Goal: Task Accomplishment & Management: Complete application form

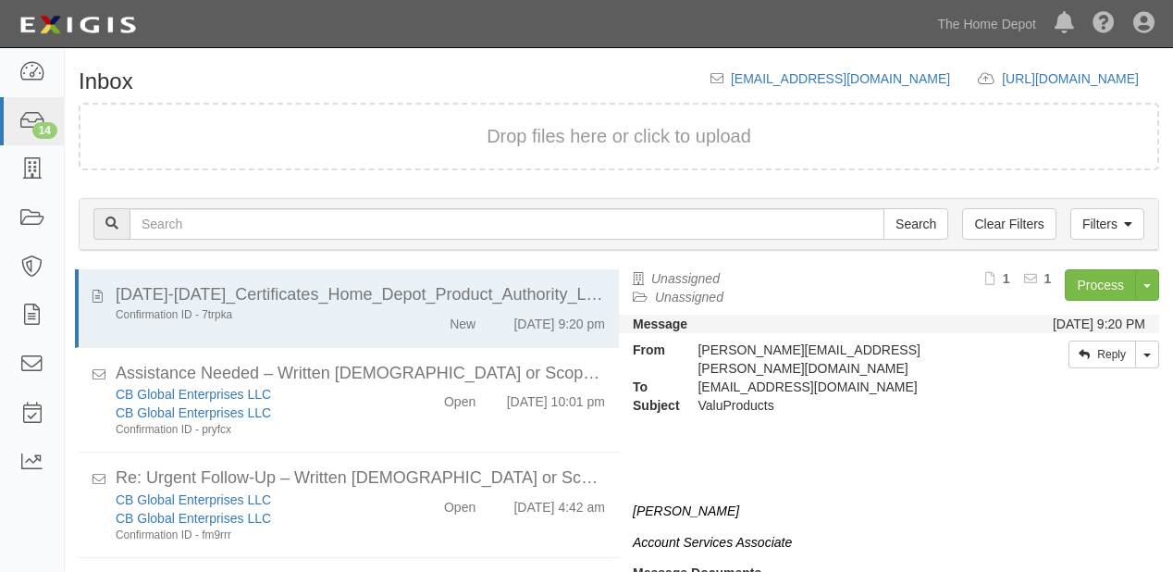
scroll to position [56, 0]
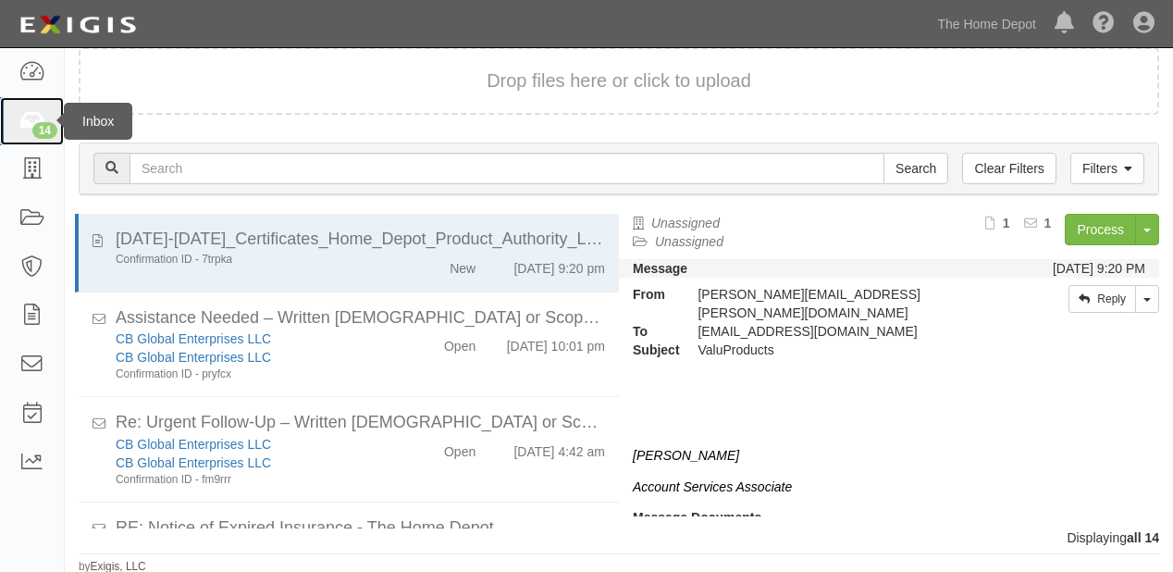
click at [43, 119] on icon at bounding box center [32, 121] width 26 height 21
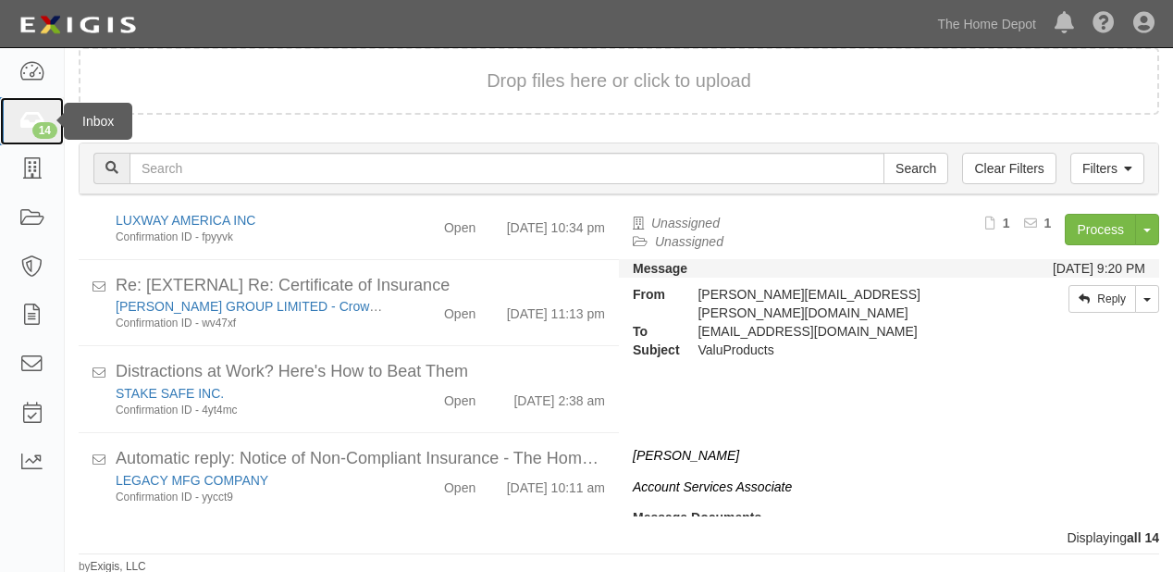
click at [30, 114] on icon at bounding box center [32, 121] width 26 height 21
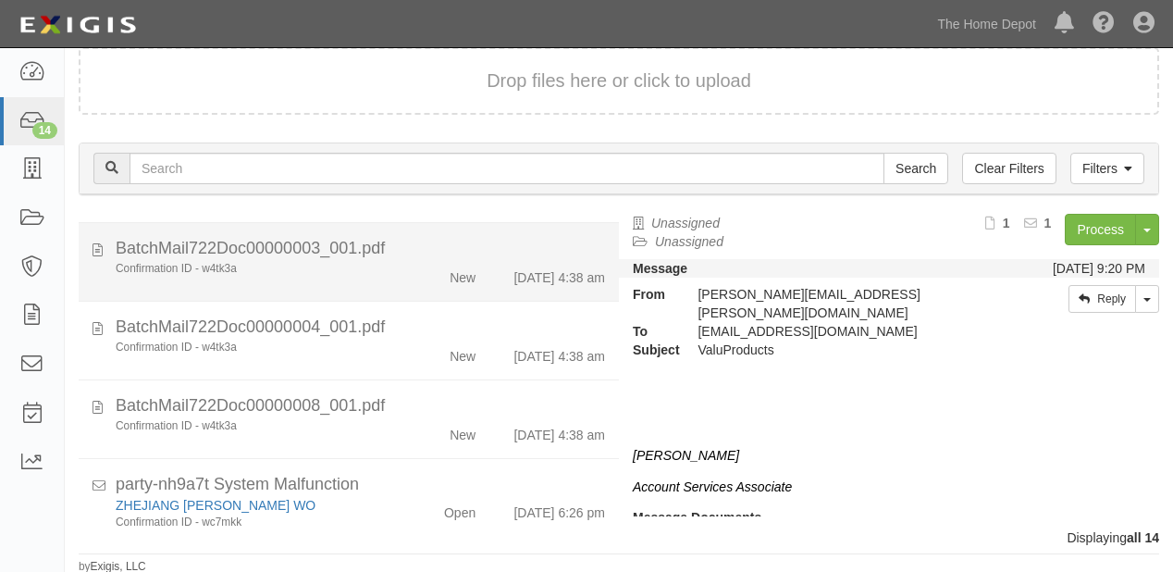
scroll to position [931, 0]
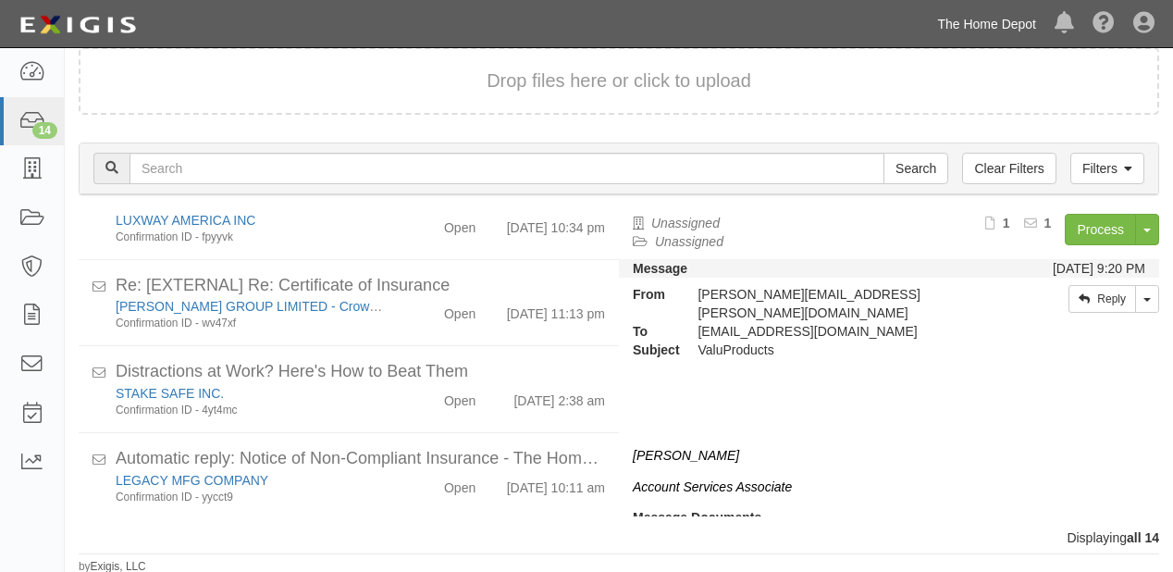
click at [944, 30] on link "The Home Depot" at bounding box center [987, 24] width 118 height 37
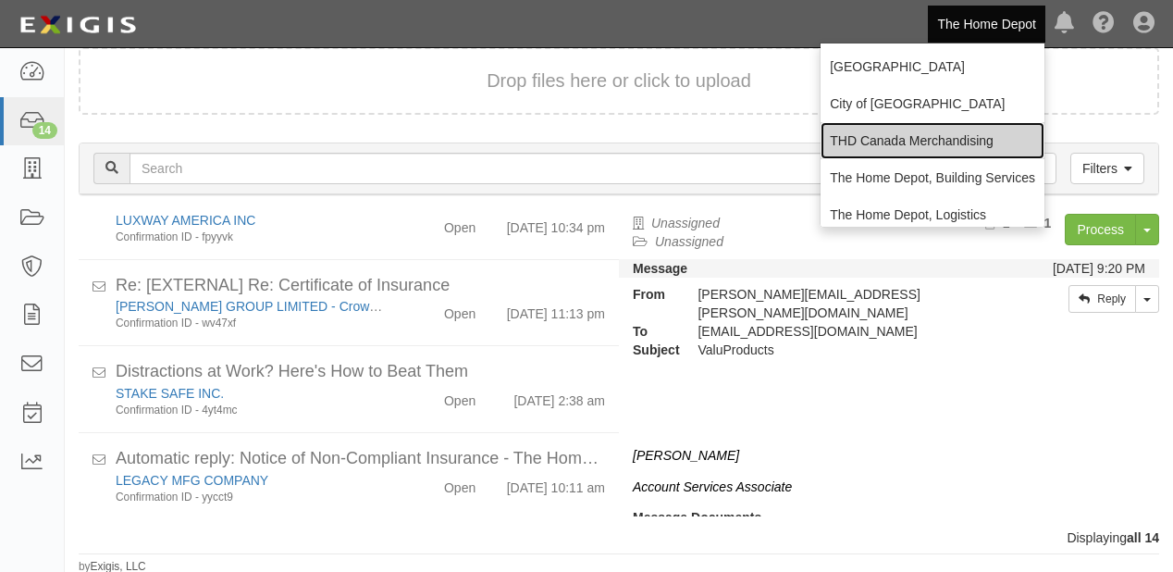
click at [875, 134] on link "THD Canada Merchandising" at bounding box center [933, 140] width 224 height 37
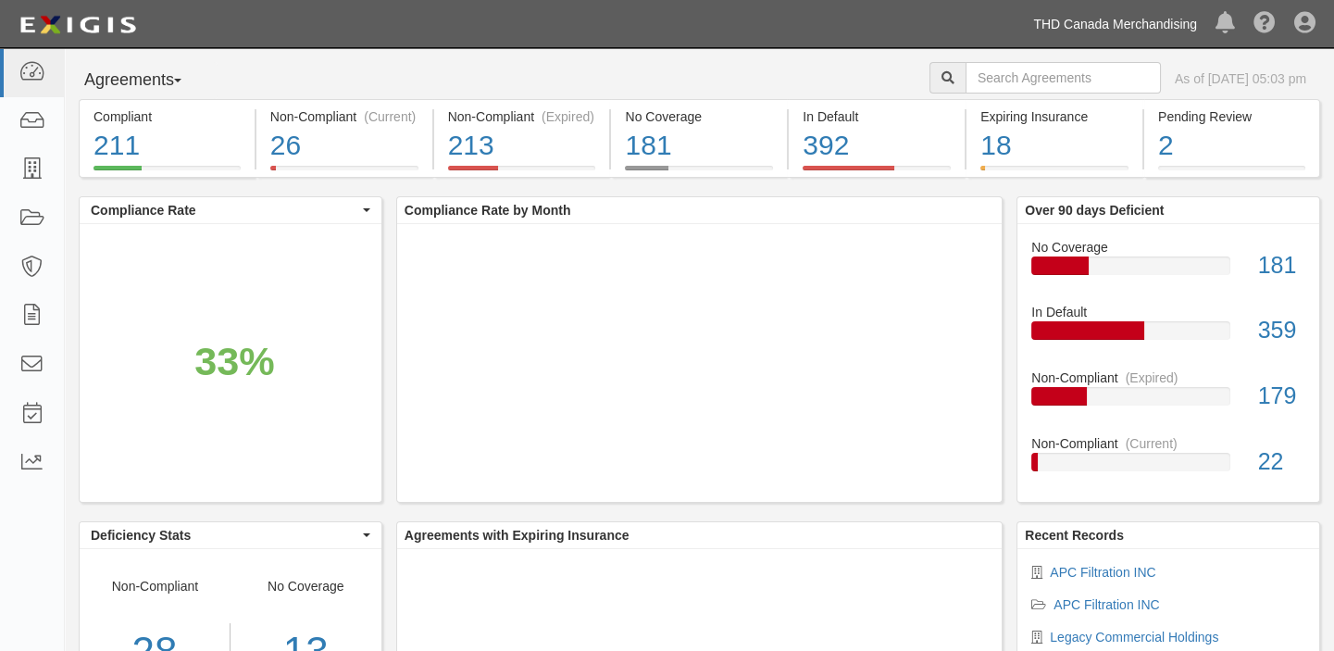
click at [1108, 23] on link "THD Canada Merchandising" at bounding box center [1115, 24] width 182 height 37
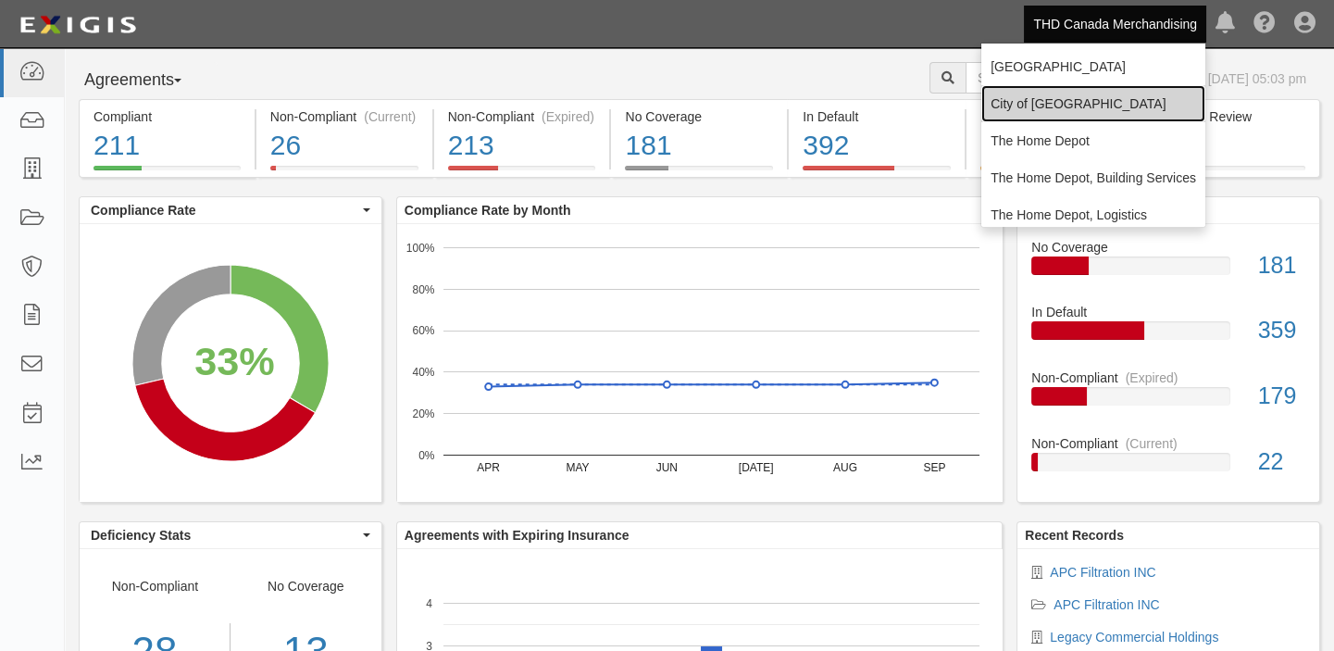
click at [1079, 111] on link "City of [GEOGRAPHIC_DATA]" at bounding box center [1093, 103] width 224 height 37
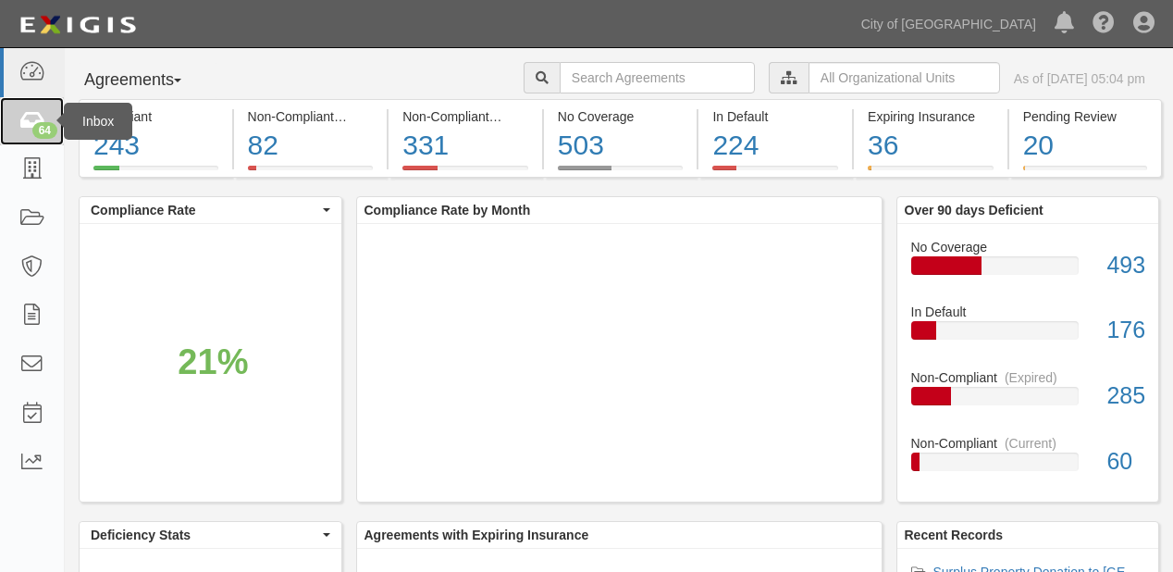
click at [33, 122] on icon at bounding box center [32, 121] width 26 height 21
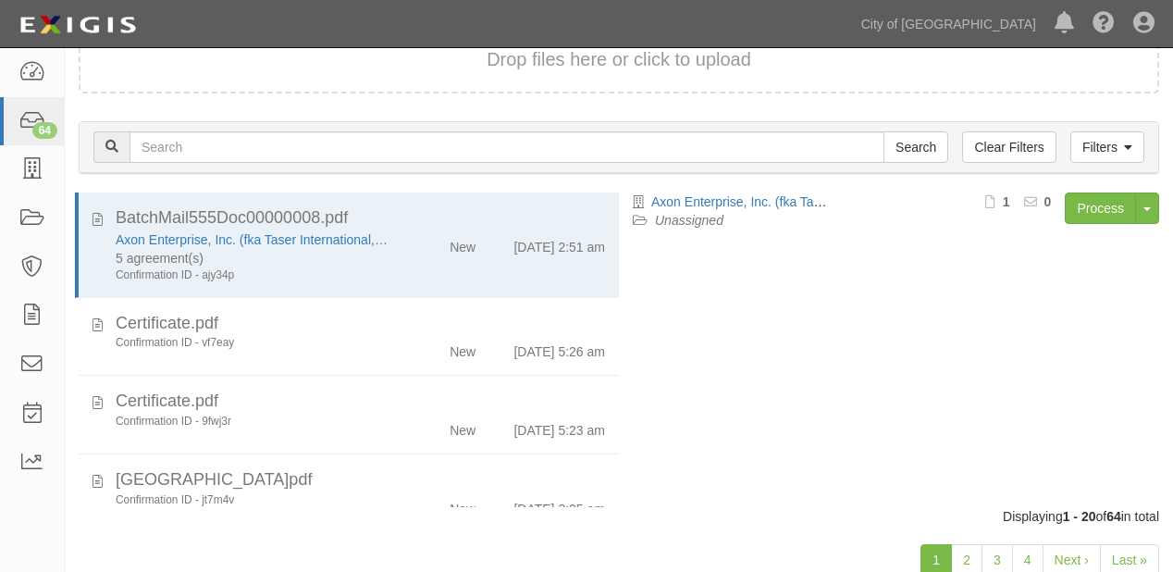
scroll to position [129, 0]
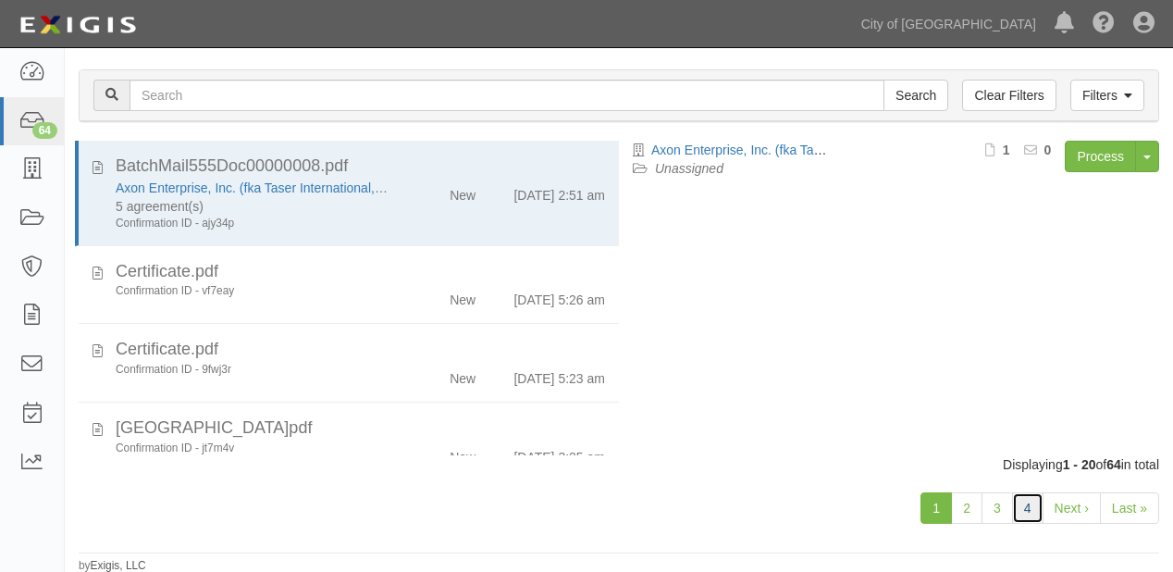
click at [1024, 503] on link "4" at bounding box center [1027, 507] width 31 height 31
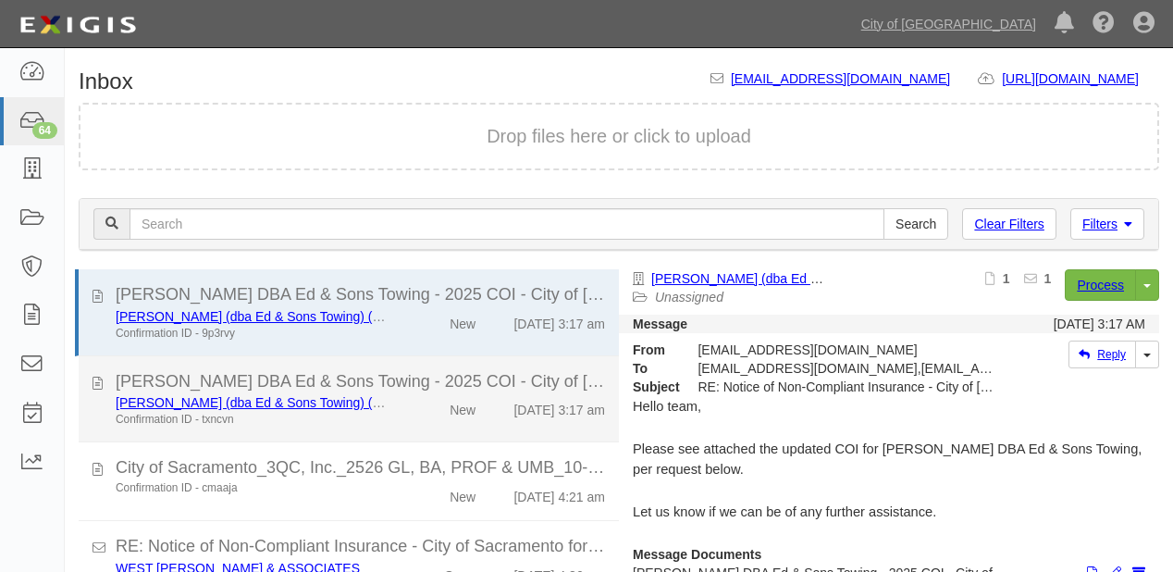
scroll to position [41, 0]
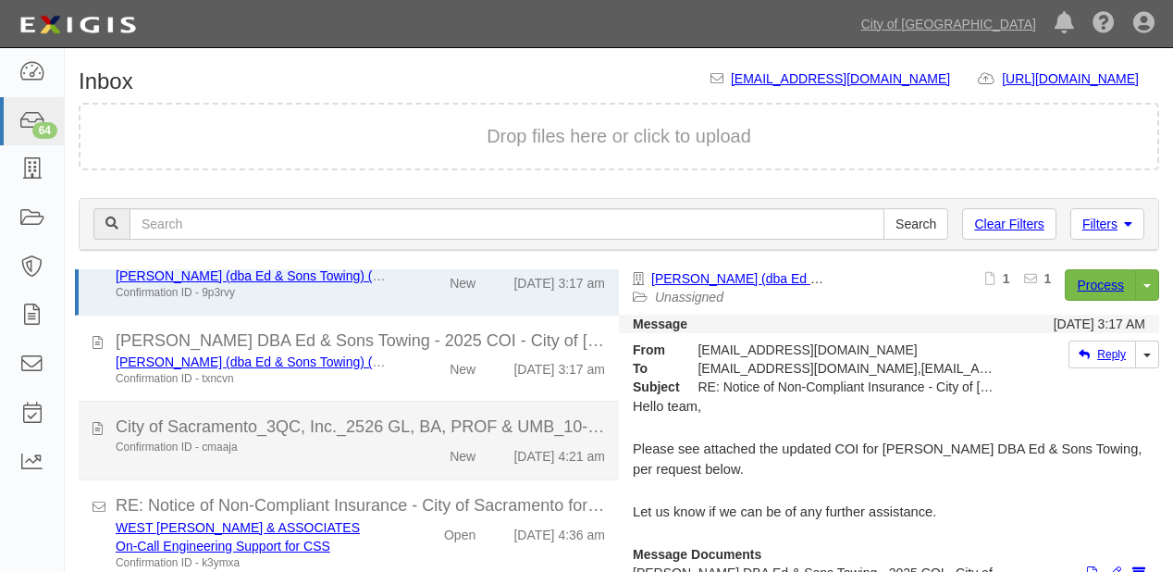
click at [381, 446] on div "Confirmation ID - cmaaja" at bounding box center [253, 448] width 274 height 16
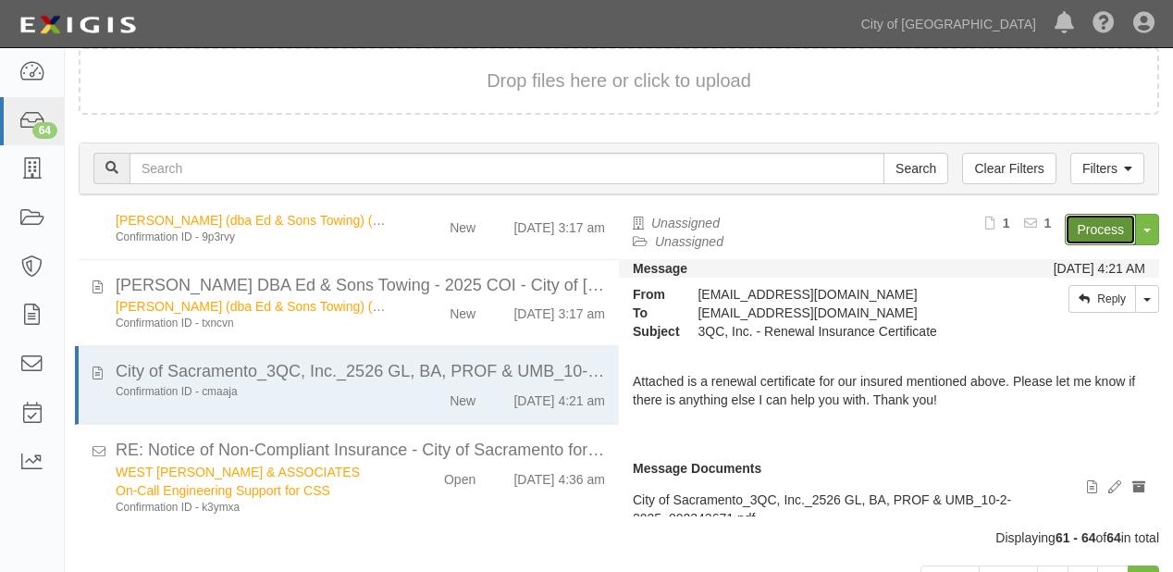
click at [1071, 217] on link "Process" at bounding box center [1100, 229] width 71 height 31
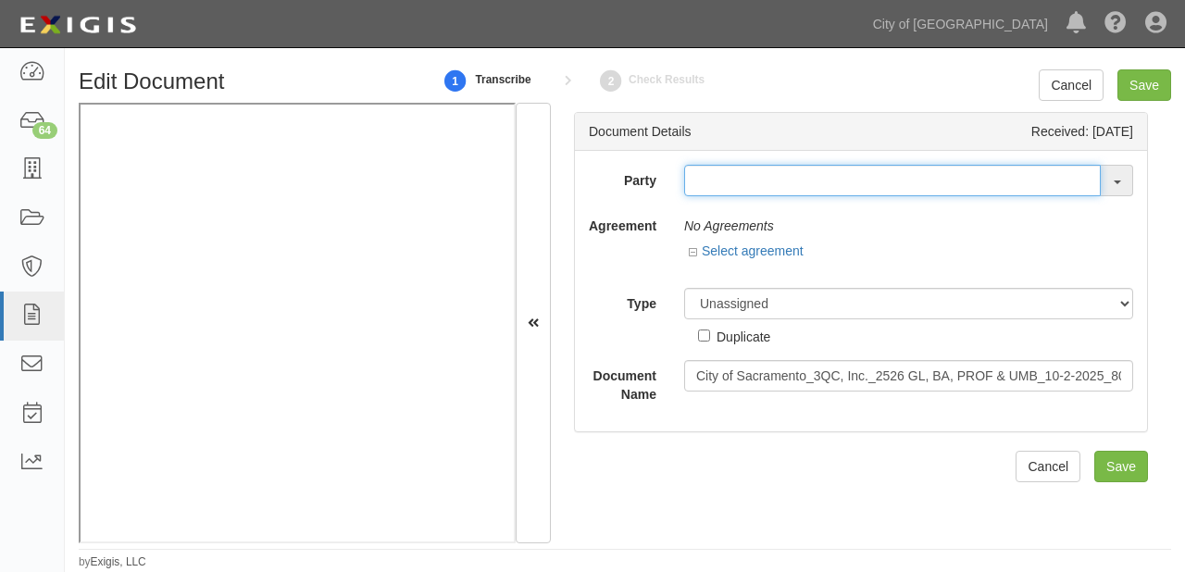
click at [777, 182] on input "text" at bounding box center [892, 180] width 416 height 31
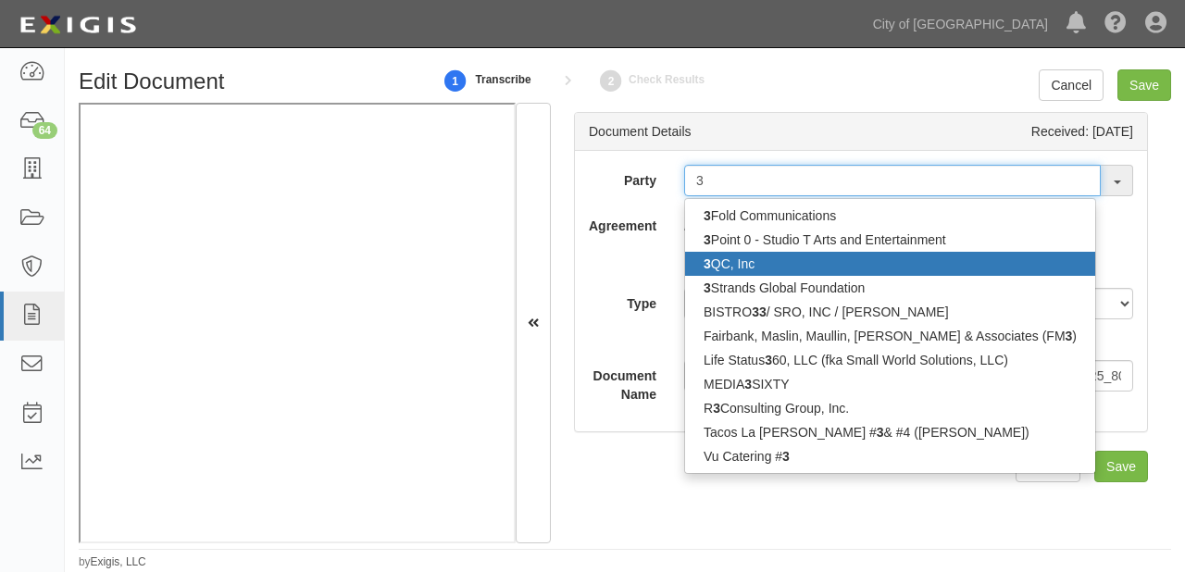
type input "3"
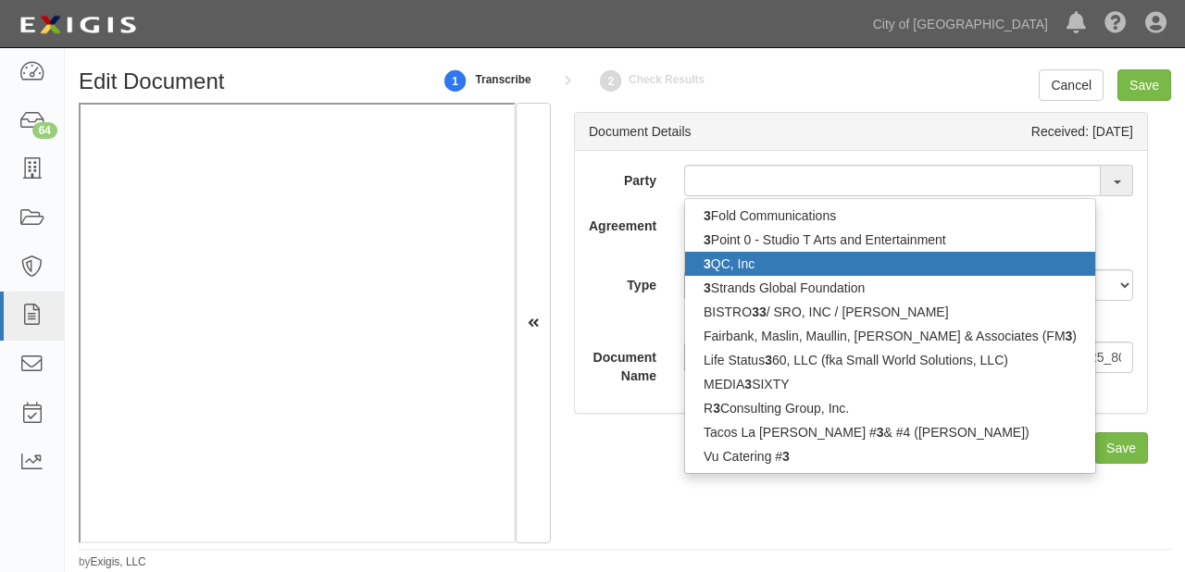
click at [744, 261] on link "3 QC, Inc" at bounding box center [890, 264] width 410 height 24
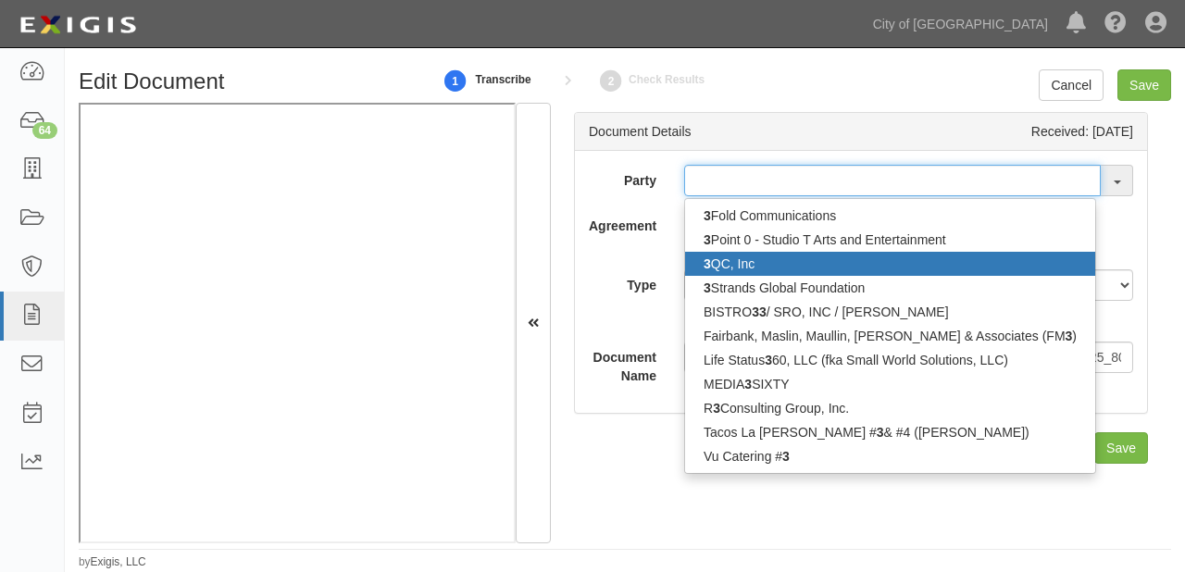
type input "3QC, Inc"
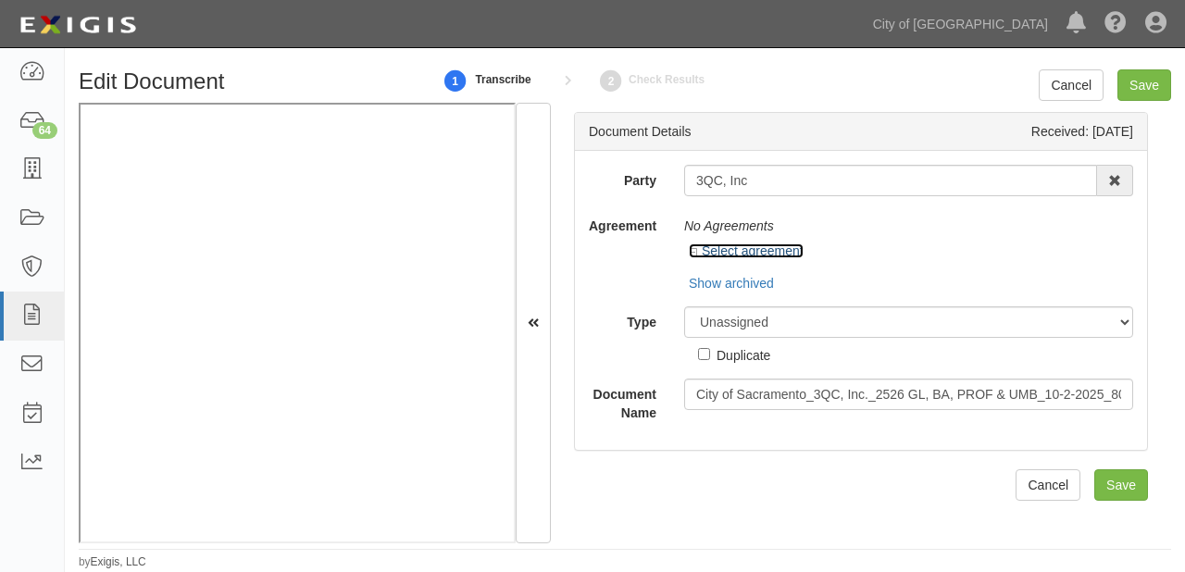
click at [751, 254] on link "Select agreement" at bounding box center [746, 250] width 115 height 15
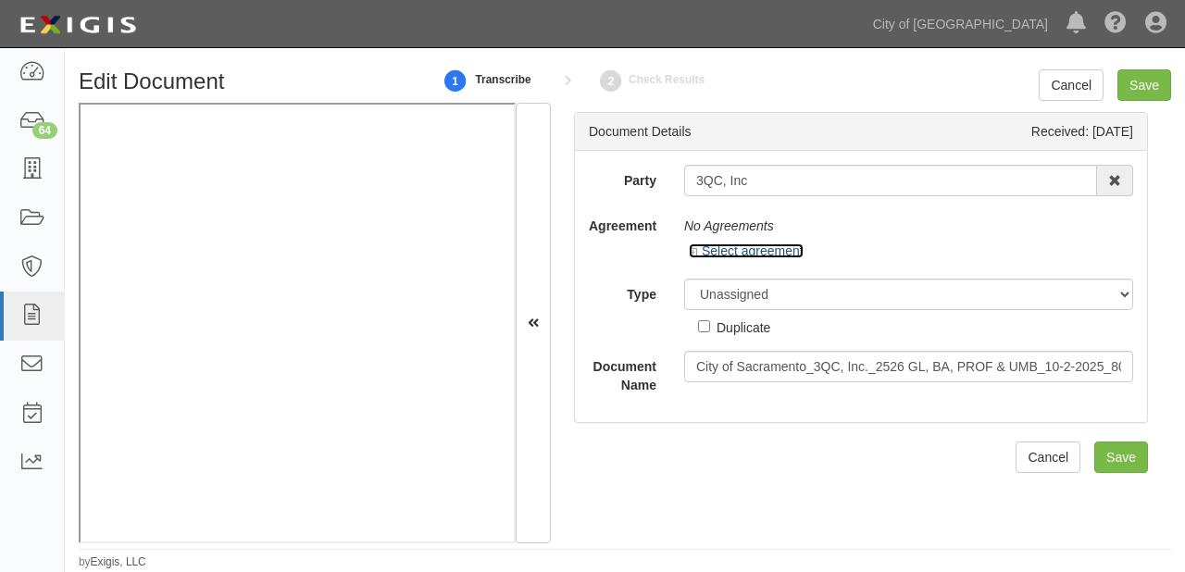
click at [751, 254] on link "Select agreement" at bounding box center [746, 250] width 115 height 15
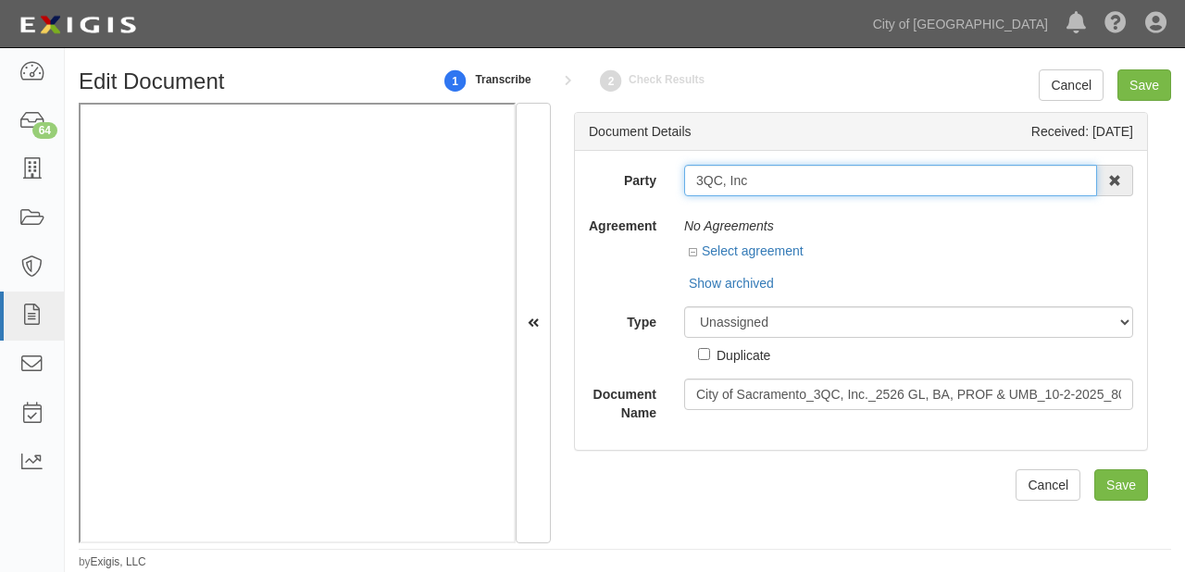
drag, startPoint x: 685, startPoint y: 180, endPoint x: 798, endPoint y: 180, distance: 112.9
click at [798, 180] on input "3QC, Inc" at bounding box center [890, 180] width 413 height 31
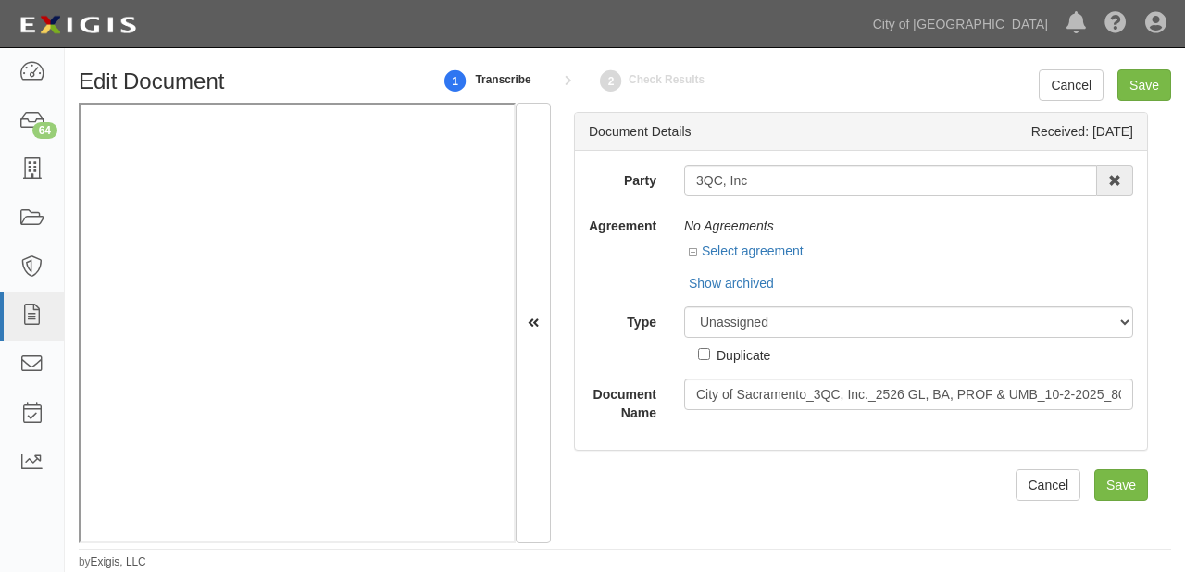
click at [751, 224] on div "No Agreements" at bounding box center [908, 225] width 449 height 31
click at [756, 250] on link "Select agreement" at bounding box center [746, 250] width 115 height 15
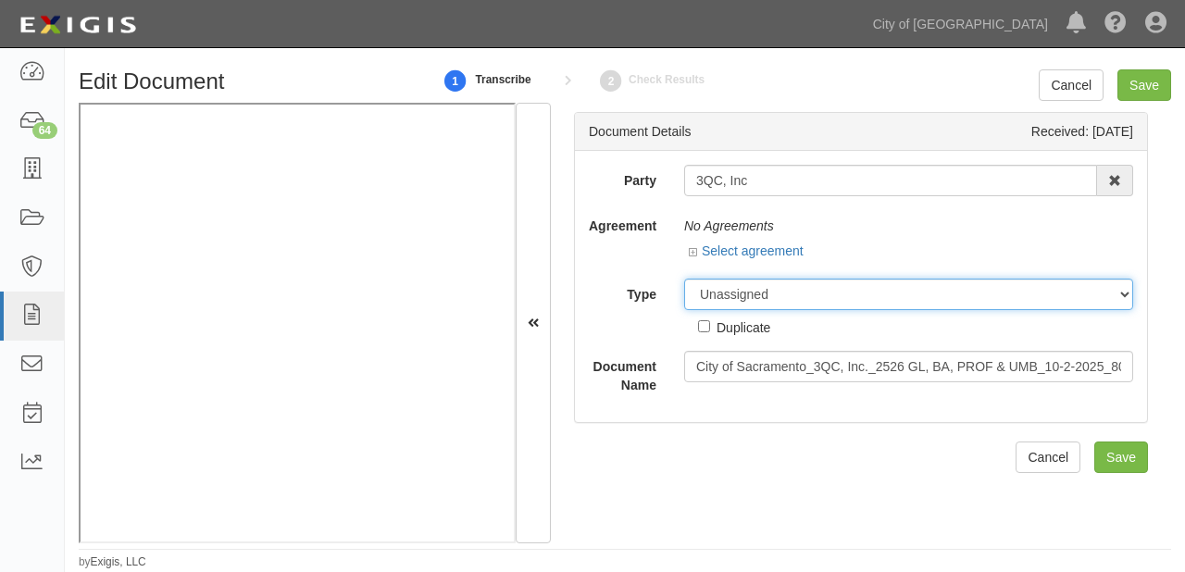
click at [757, 296] on select "Unassigned Binder Cancellation Notice Certificate Contract Endorsement Insuranc…" at bounding box center [908, 294] width 449 height 31
select select "OtherDetail"
click at [684, 279] on select "Unassigned Binder Cancellation Notice Certificate Contract Endorsement Insuranc…" at bounding box center [908, 294] width 449 height 31
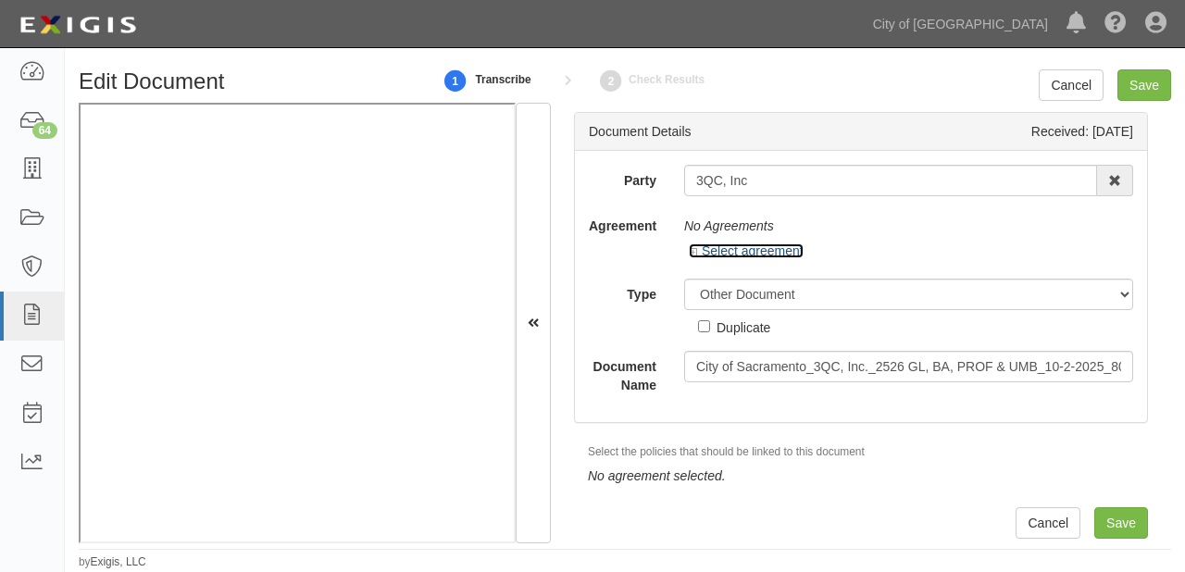
click at [763, 245] on link "Select agreement" at bounding box center [746, 250] width 115 height 15
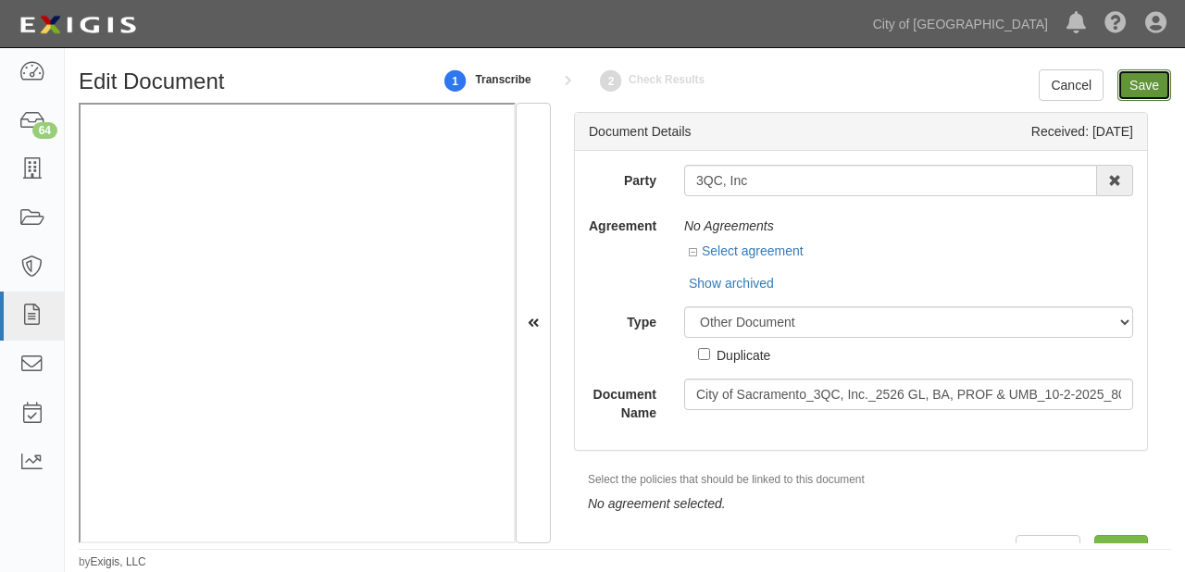
click at [1148, 86] on input "Save" at bounding box center [1144, 84] width 54 height 31
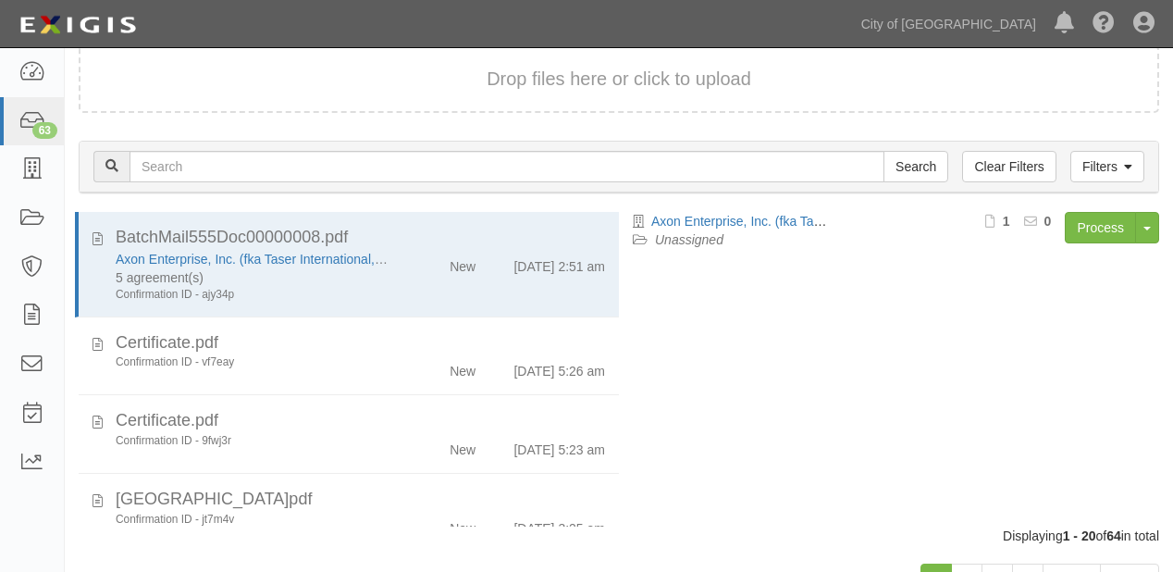
scroll to position [129, 0]
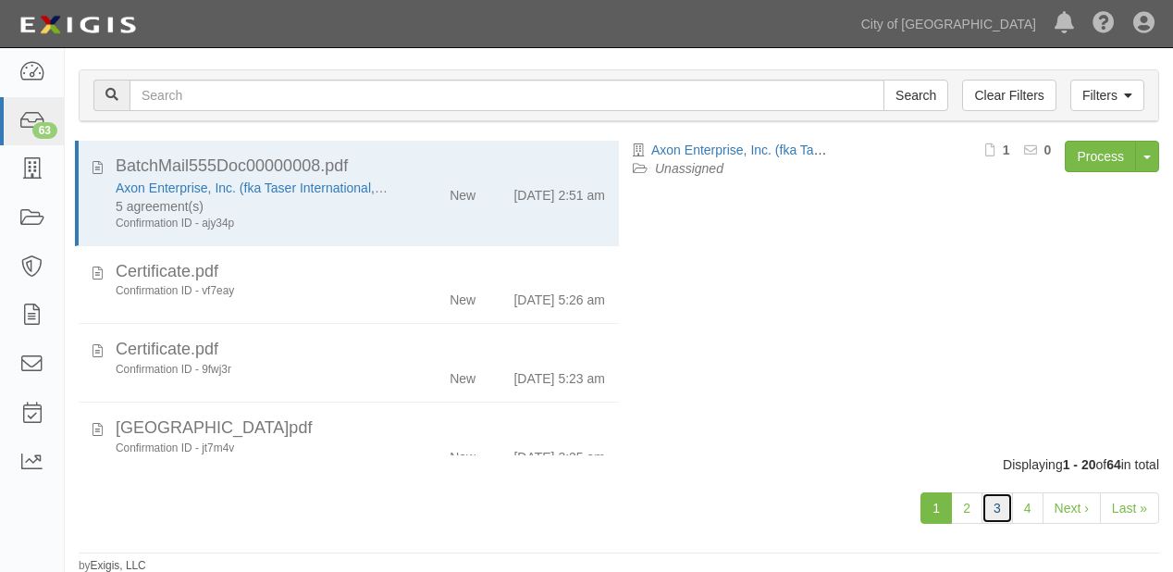
click at [997, 498] on link "3" at bounding box center [997, 507] width 31 height 31
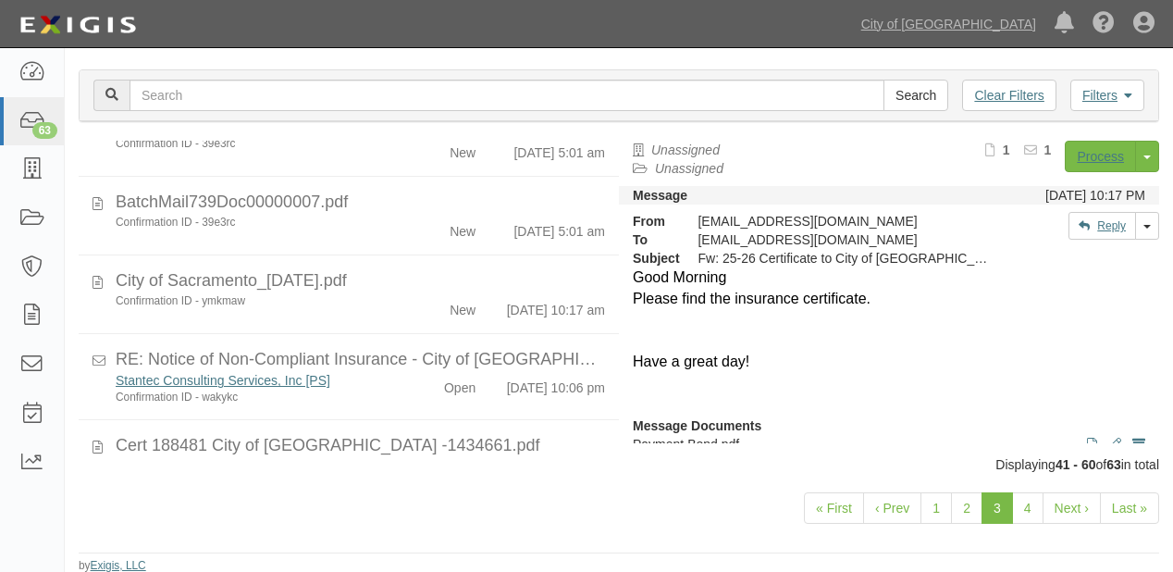
scroll to position [1449, 0]
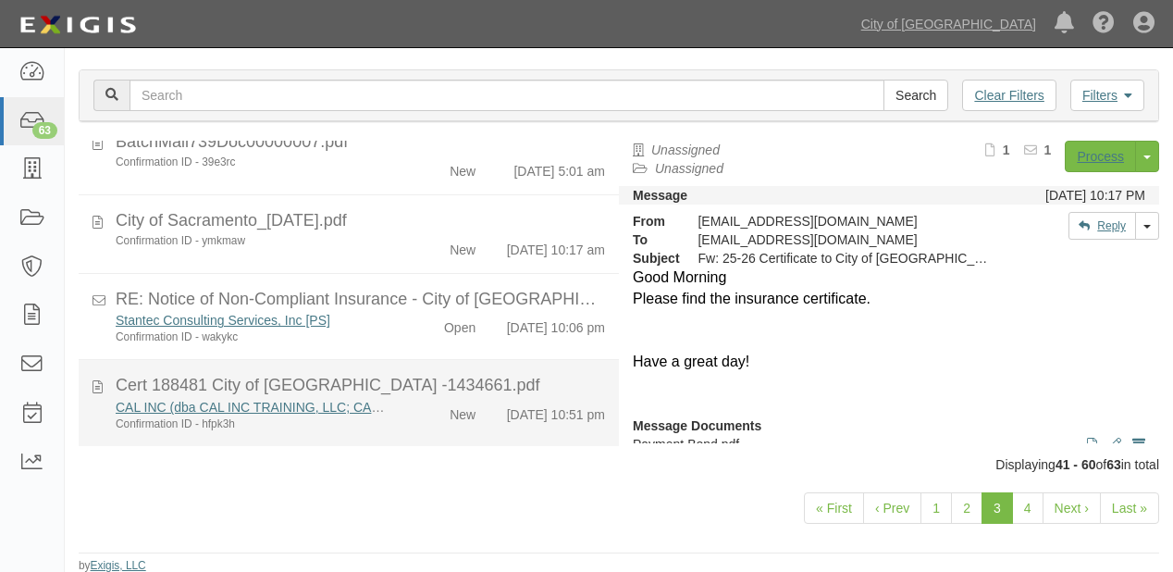
click at [507, 398] on div "10/2/25 10:51 pm" at bounding box center [556, 411] width 98 height 26
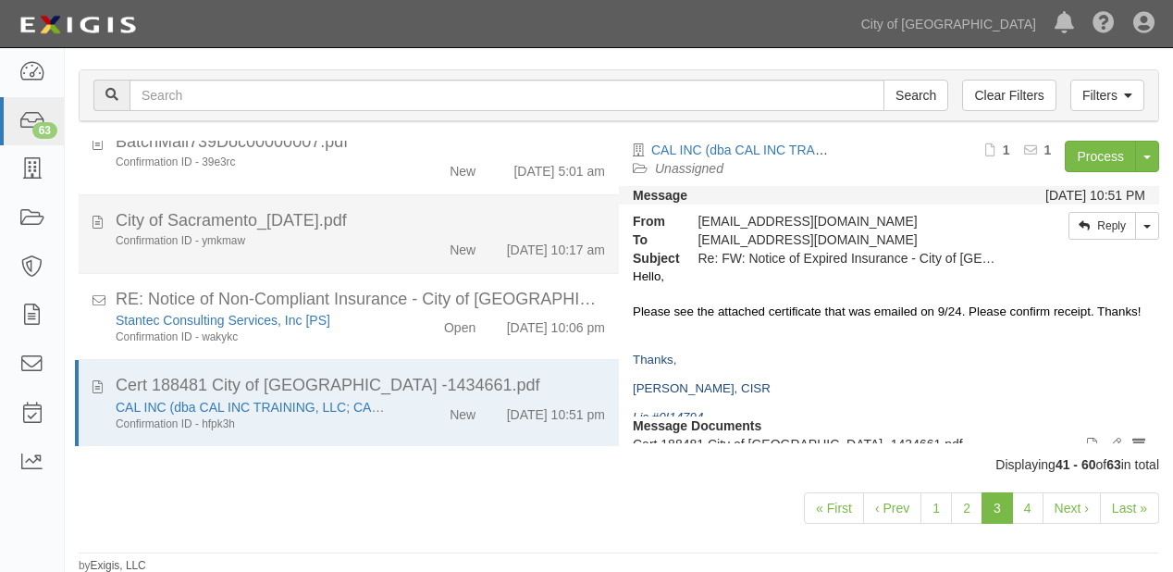
click at [507, 233] on div "10/2/25 10:17 am" at bounding box center [556, 246] width 98 height 26
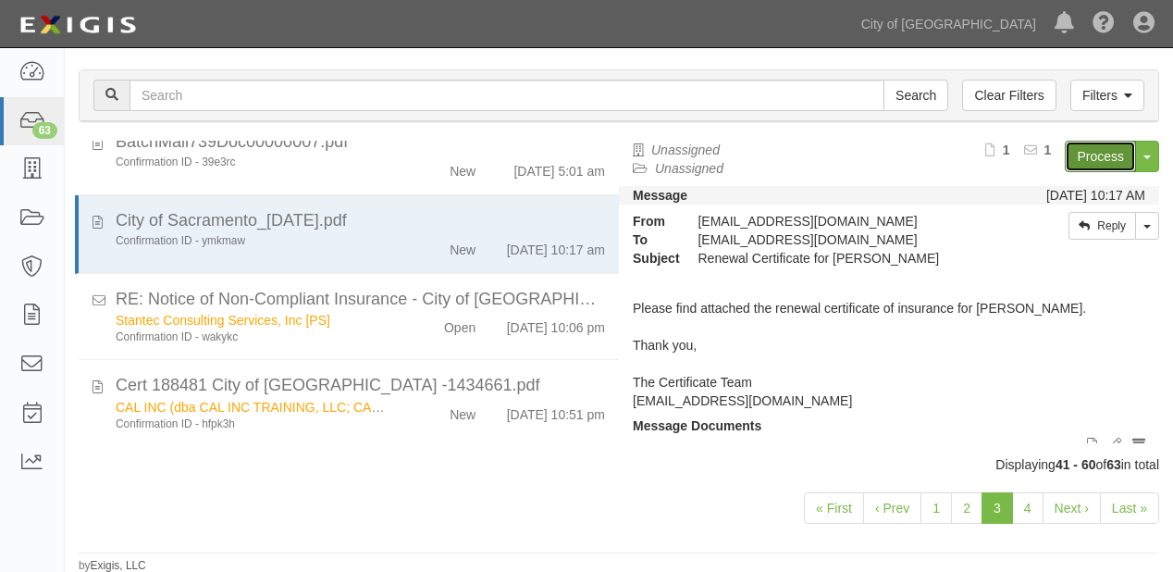
click at [1065, 161] on link "Process" at bounding box center [1100, 156] width 71 height 31
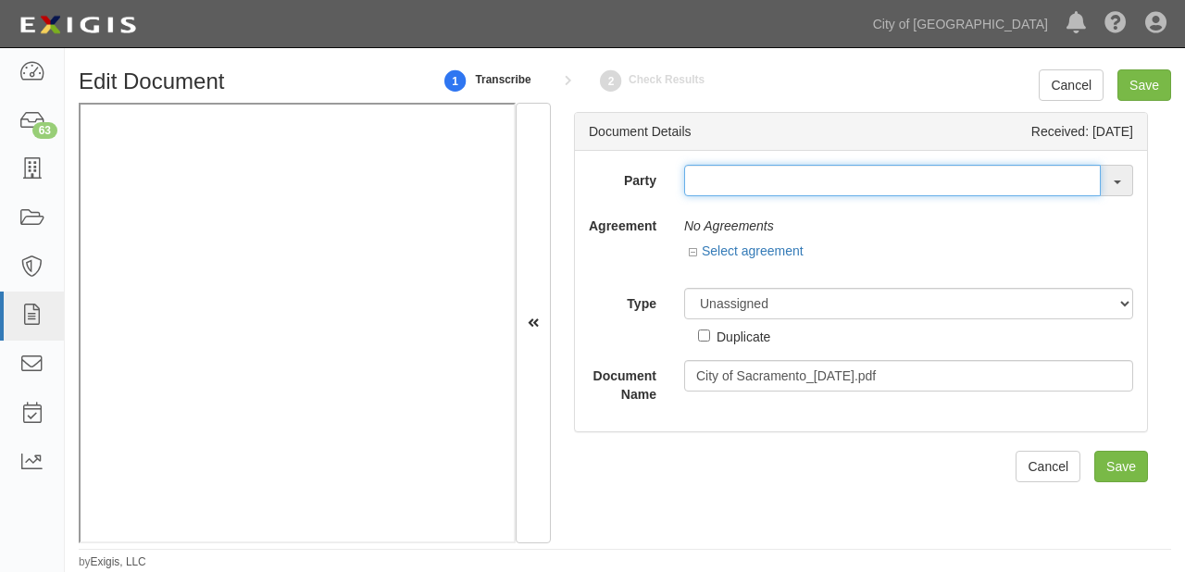
click at [809, 195] on input "text" at bounding box center [892, 180] width 416 height 31
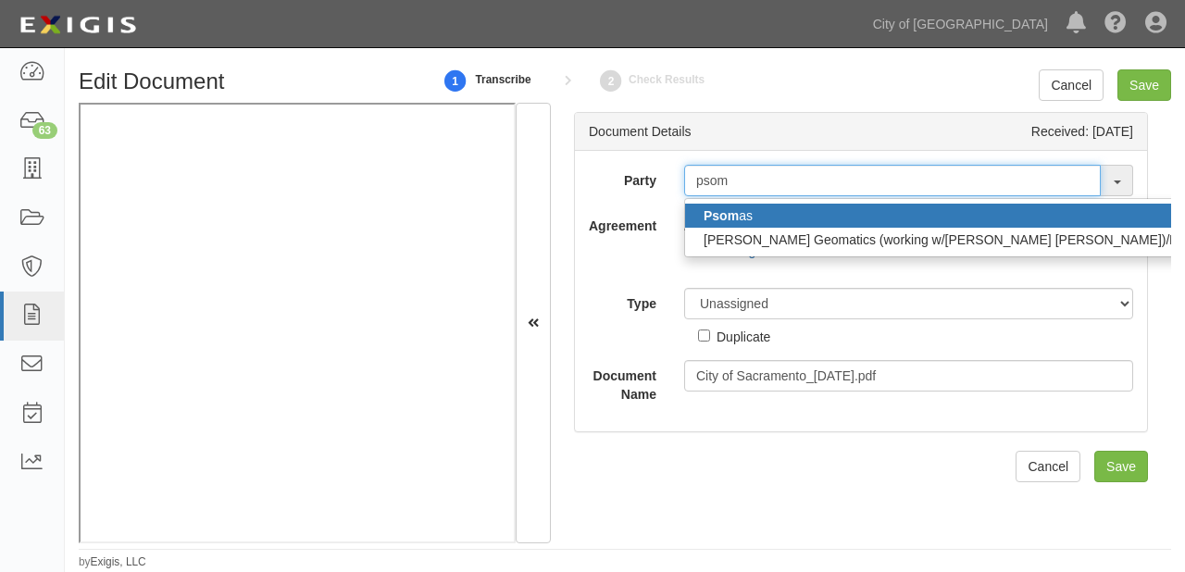
type input "psom"
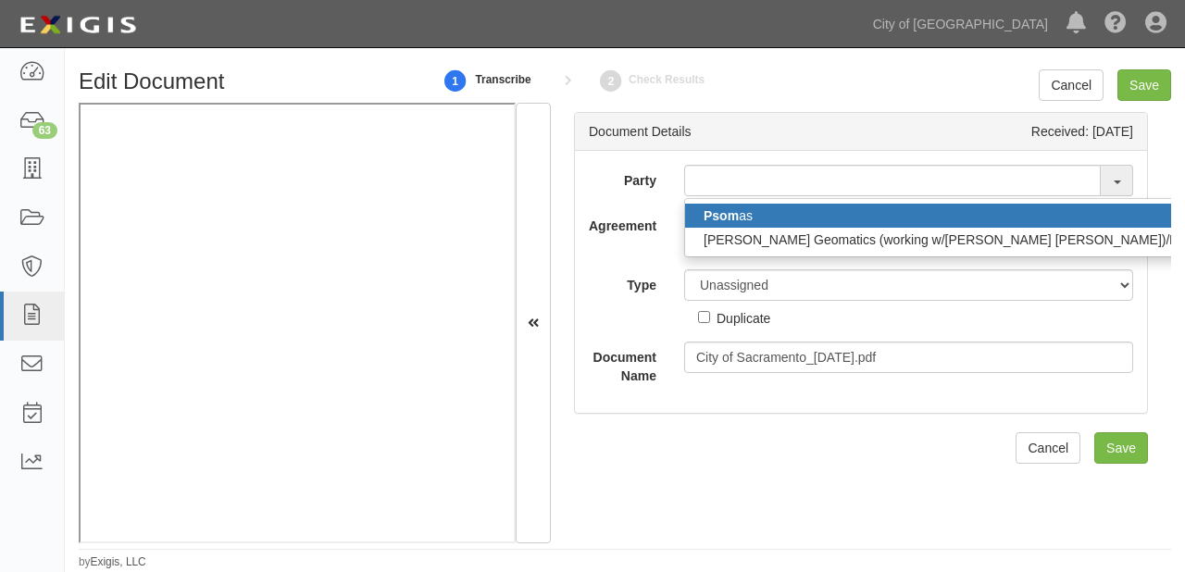
click at [828, 211] on link "Psom as" at bounding box center [961, 216] width 552 height 24
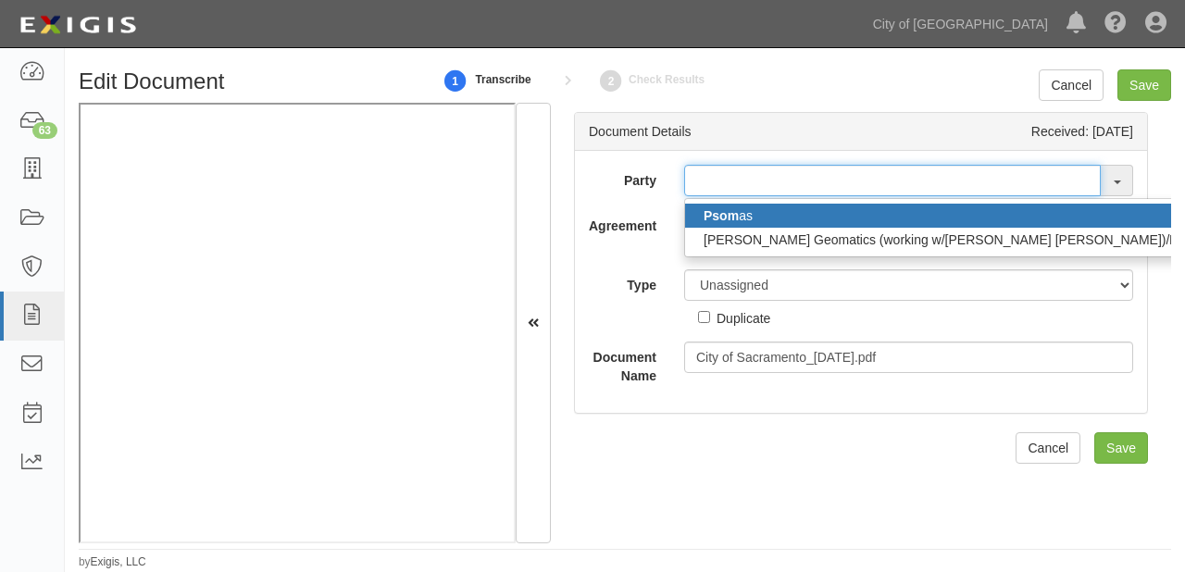
type input "[PERSON_NAME]"
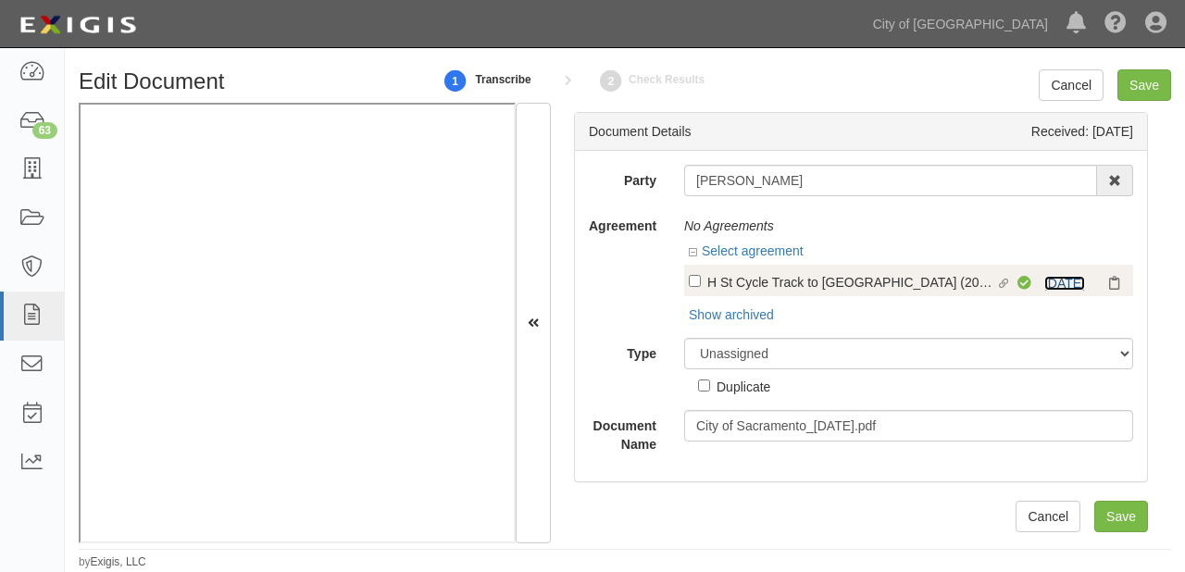
click at [1044, 281] on link "[DATE]" at bounding box center [1064, 283] width 41 height 15
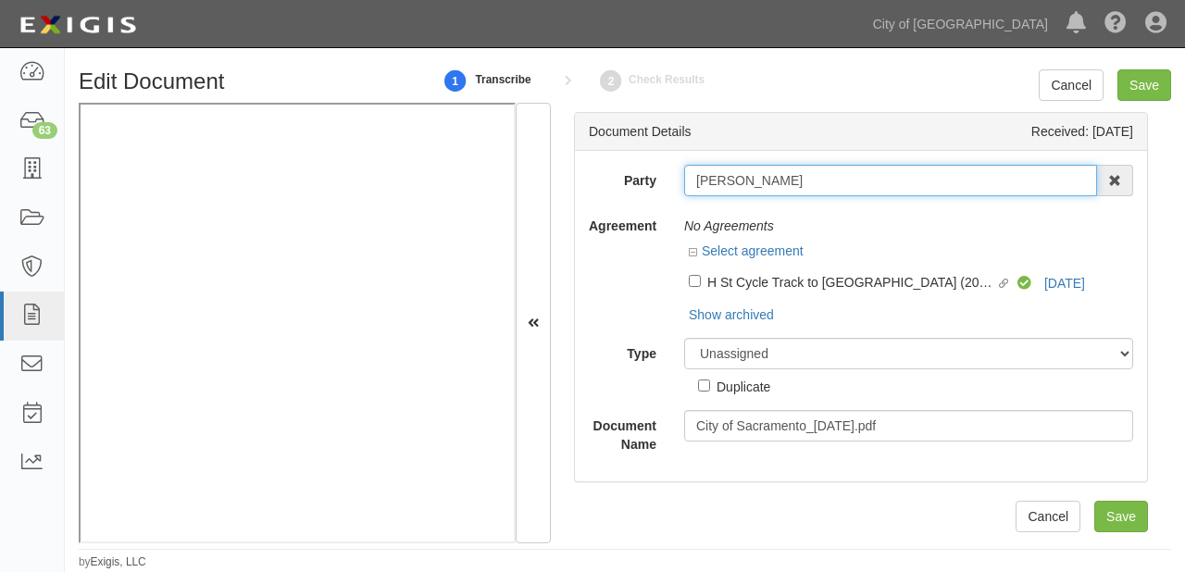
drag, startPoint x: 690, startPoint y: 180, endPoint x: 801, endPoint y: 180, distance: 110.1
click at [801, 180] on input "[PERSON_NAME]" at bounding box center [890, 180] width 413 height 31
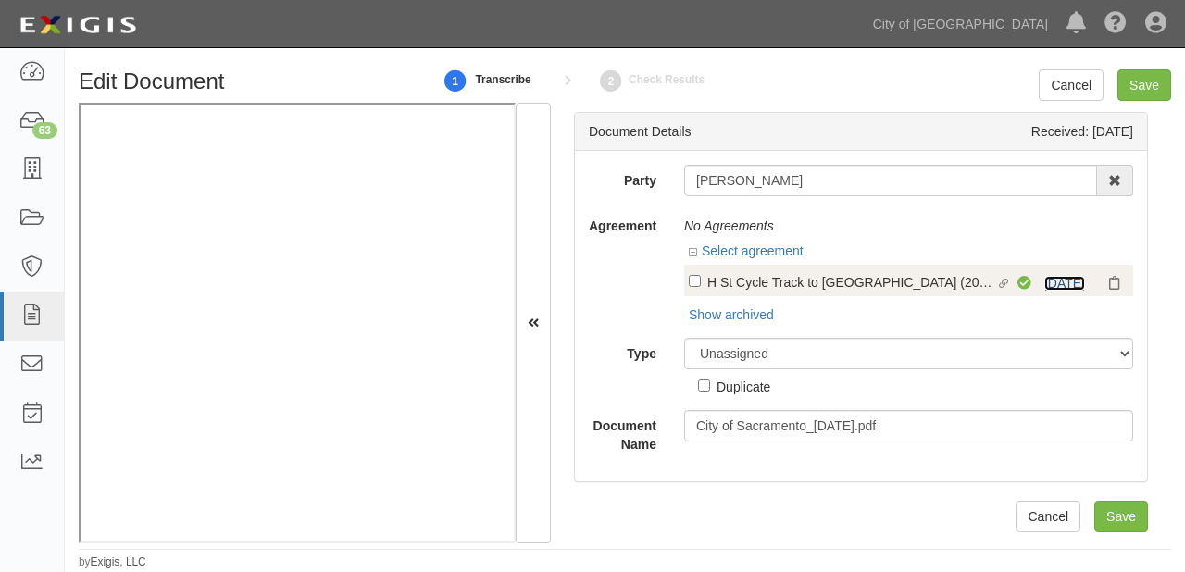
click at [1044, 279] on link "[DATE]" at bounding box center [1064, 283] width 41 height 15
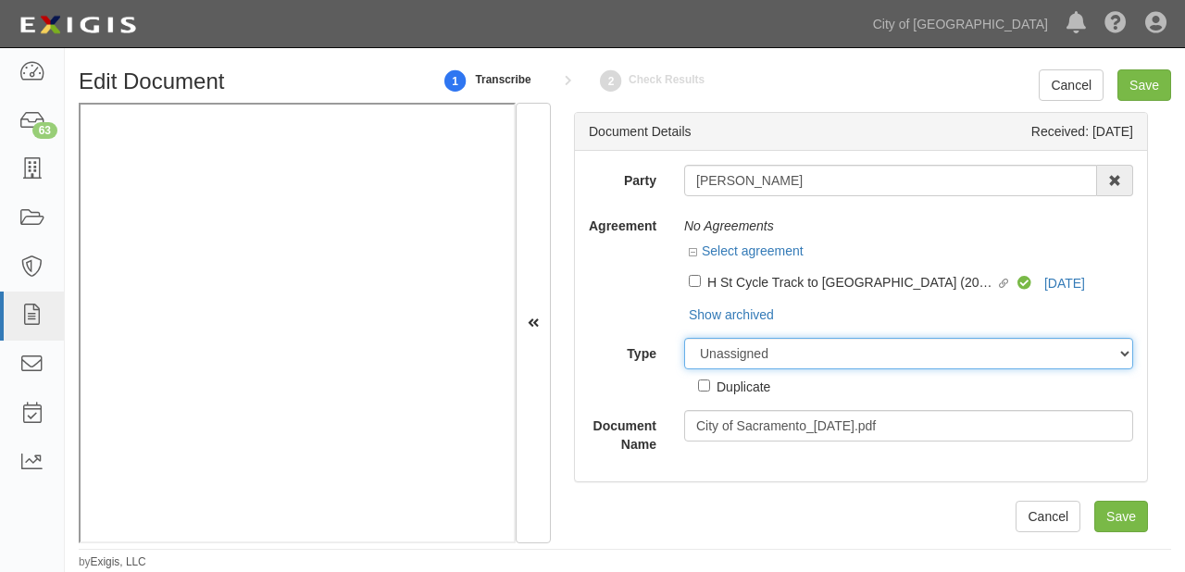
click at [739, 345] on select "Unassigned Binder Cancellation Notice Certificate Contract Endorsement Insuranc…" at bounding box center [908, 353] width 449 height 31
click at [739, 352] on select "Unassigned Binder Cancellation Notice Certificate Contract Endorsement Insuranc…" at bounding box center [908, 353] width 449 height 31
click at [770, 358] on select "Unassigned Binder Cancellation Notice Certificate Contract Endorsement Insuranc…" at bounding box center [908, 353] width 449 height 31
select select "OtherDetail"
click at [684, 338] on select "Unassigned Binder Cancellation Notice Certificate Contract Endorsement Insuranc…" at bounding box center [908, 353] width 449 height 31
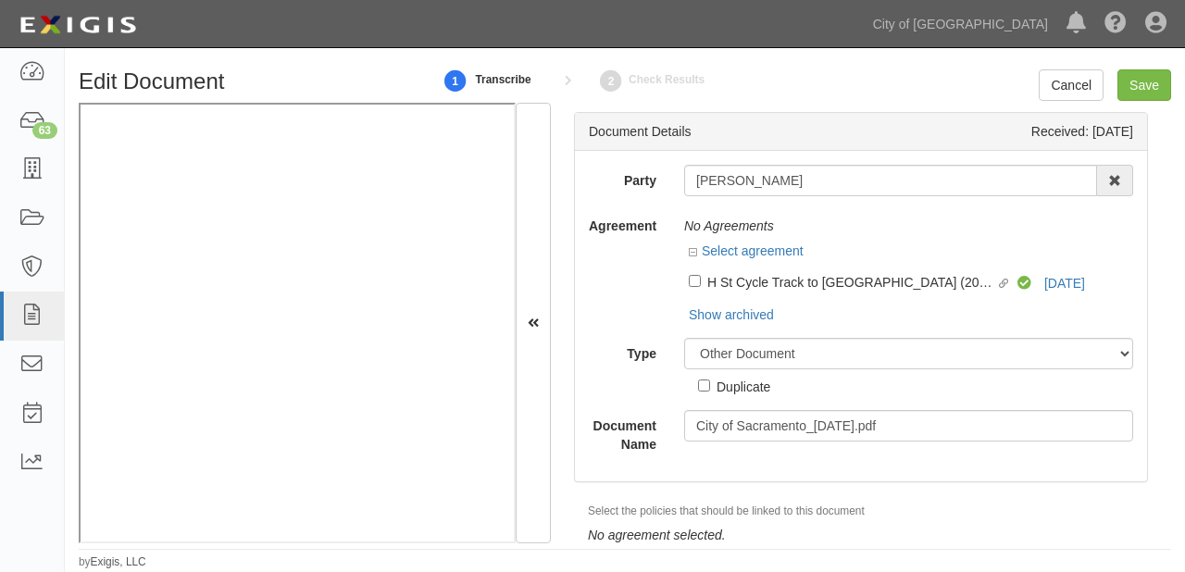
click at [751, 385] on div "Duplicate" at bounding box center [743, 386] width 54 height 20
click at [710, 385] on input "Duplicate" at bounding box center [704, 385] width 12 height 12
checkbox input "true"
click at [1151, 81] on input "Save" at bounding box center [1144, 84] width 54 height 31
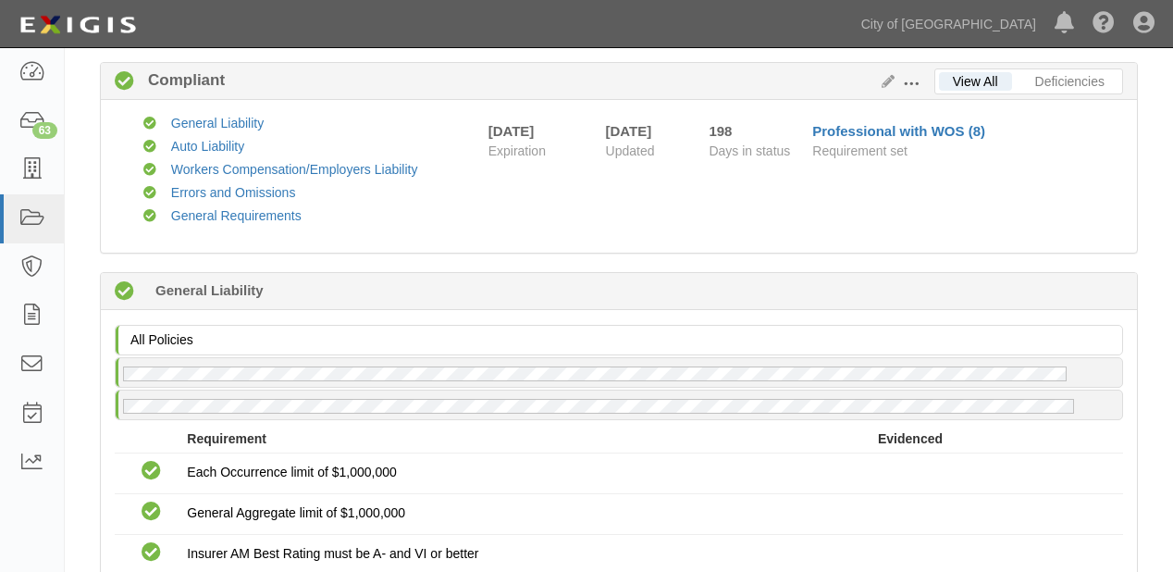
scroll to position [148, 0]
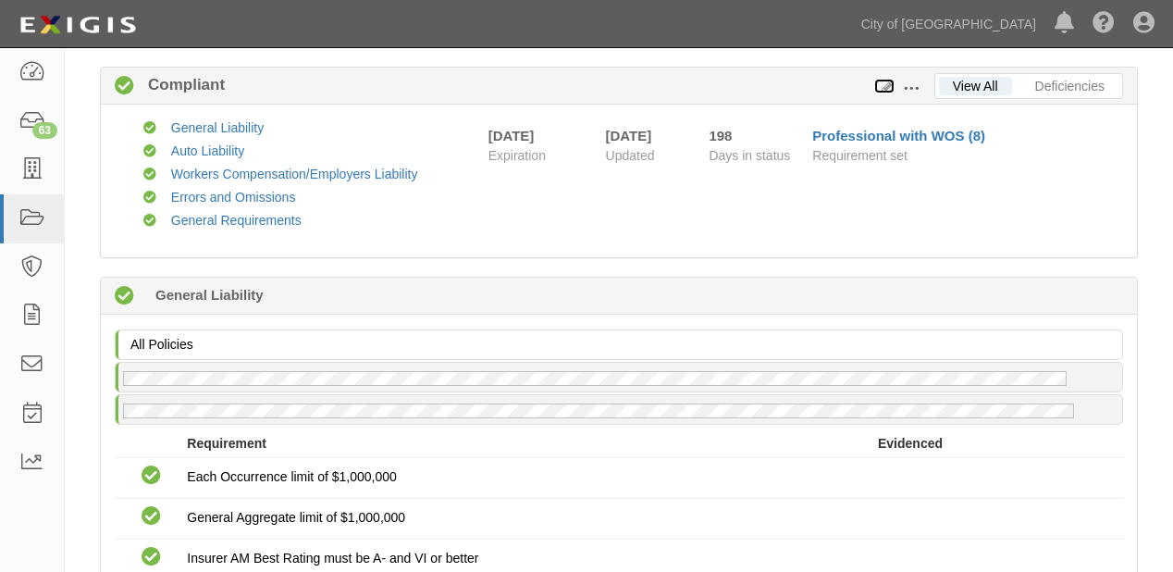
click at [885, 86] on icon at bounding box center [885, 87] width 20 height 13
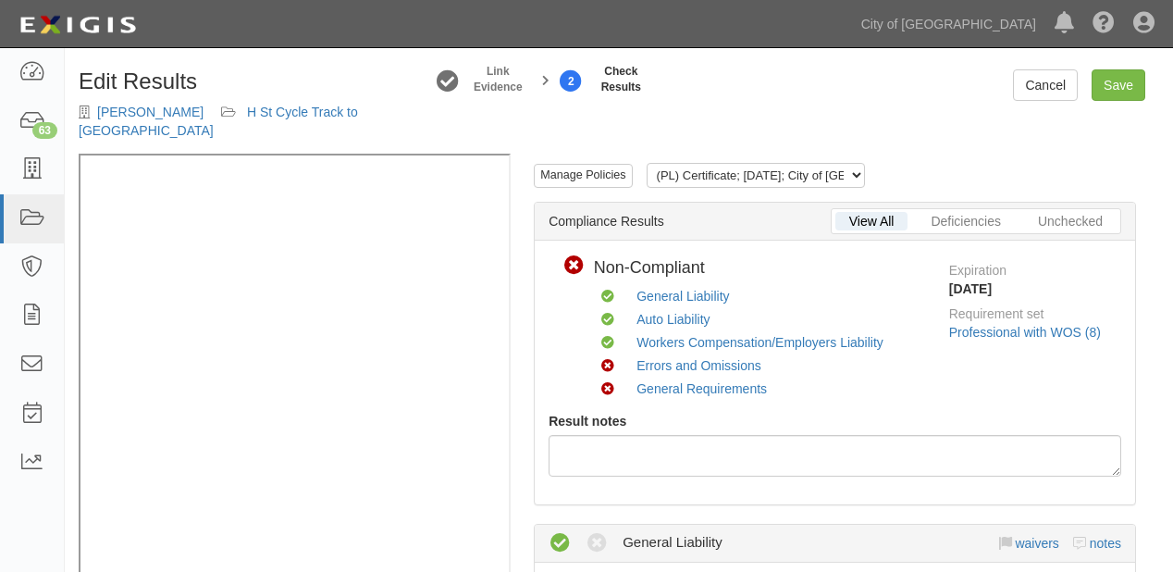
scroll to position [1618, 0]
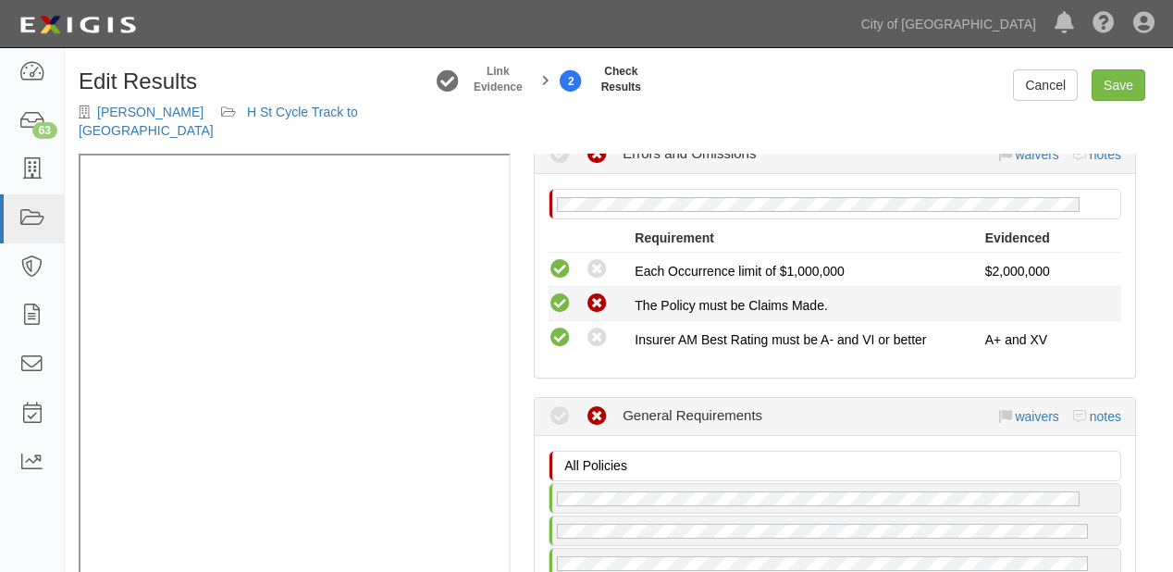
click at [555, 292] on icon at bounding box center [560, 303] width 23 height 23
radio input "true"
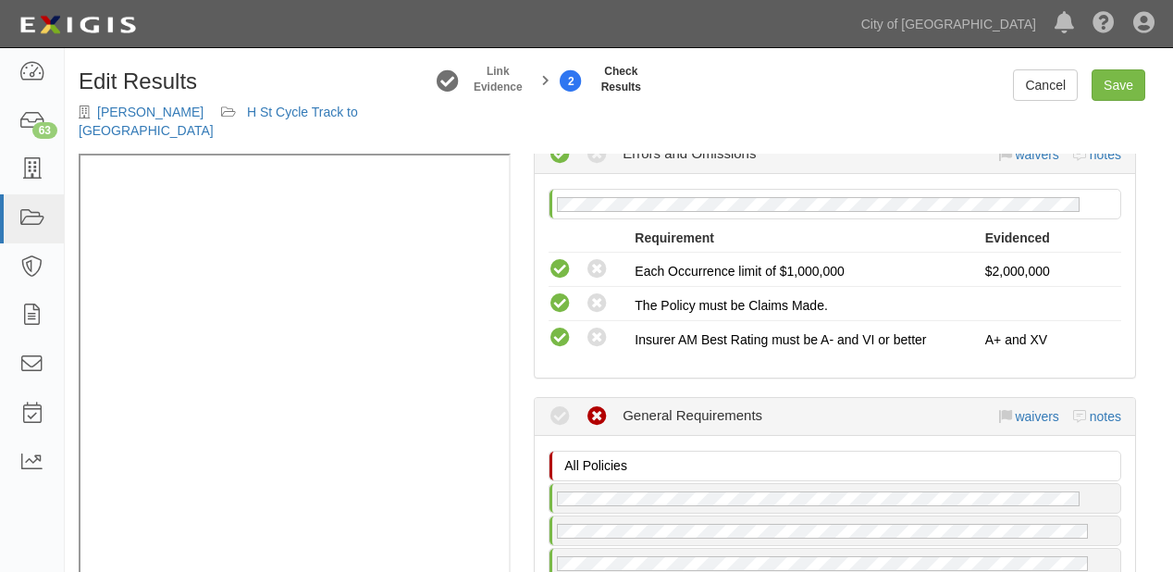
scroll to position [1988, 0]
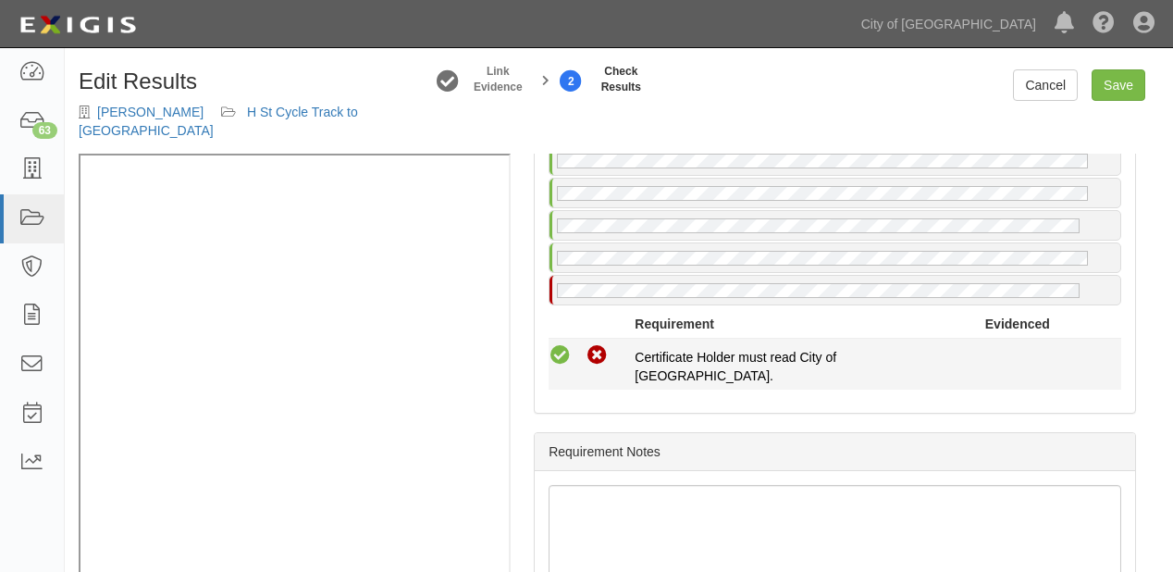
click at [555, 344] on icon at bounding box center [560, 355] width 23 height 23
radio input "true"
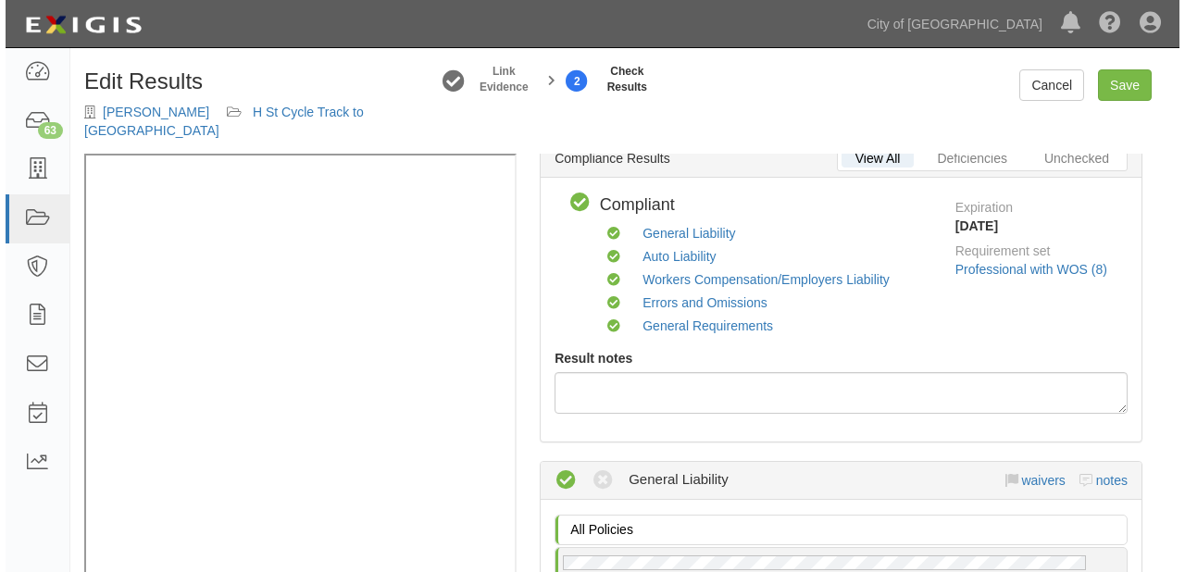
scroll to position [0, 0]
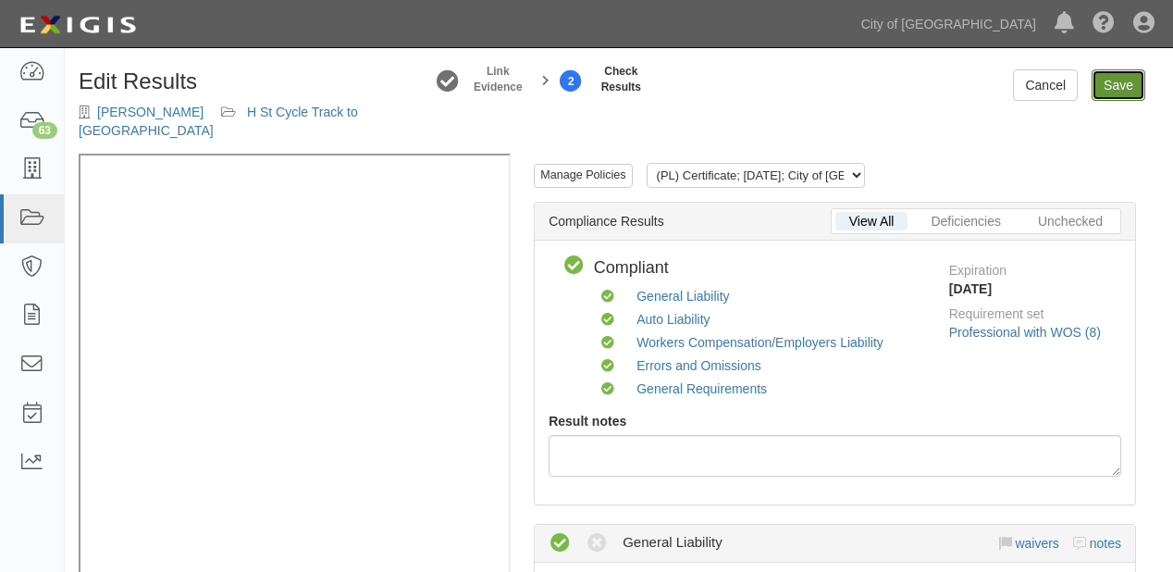
click at [1136, 88] on link "Save" at bounding box center [1119, 84] width 54 height 31
radio input "true"
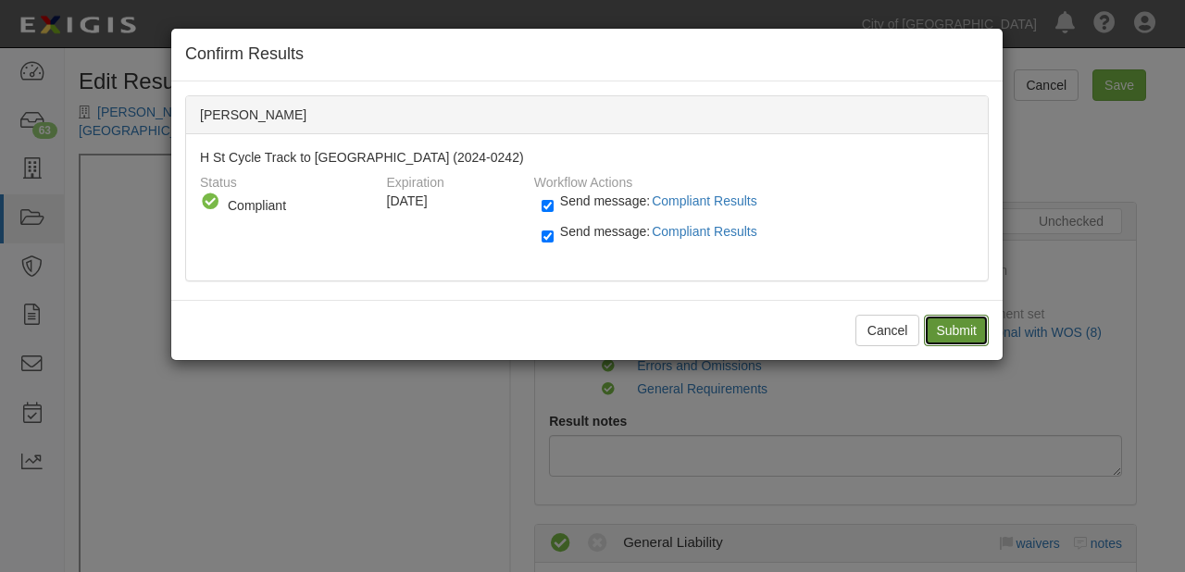
click at [958, 333] on input "Submit" at bounding box center [956, 330] width 65 height 31
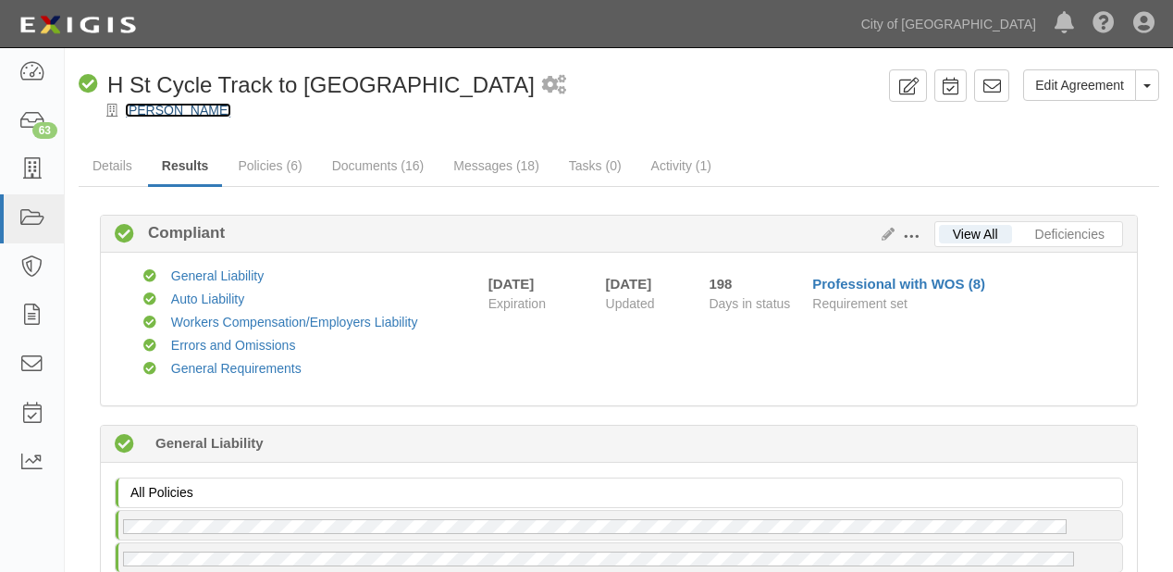
click at [151, 105] on link "[PERSON_NAME]" at bounding box center [178, 110] width 106 height 15
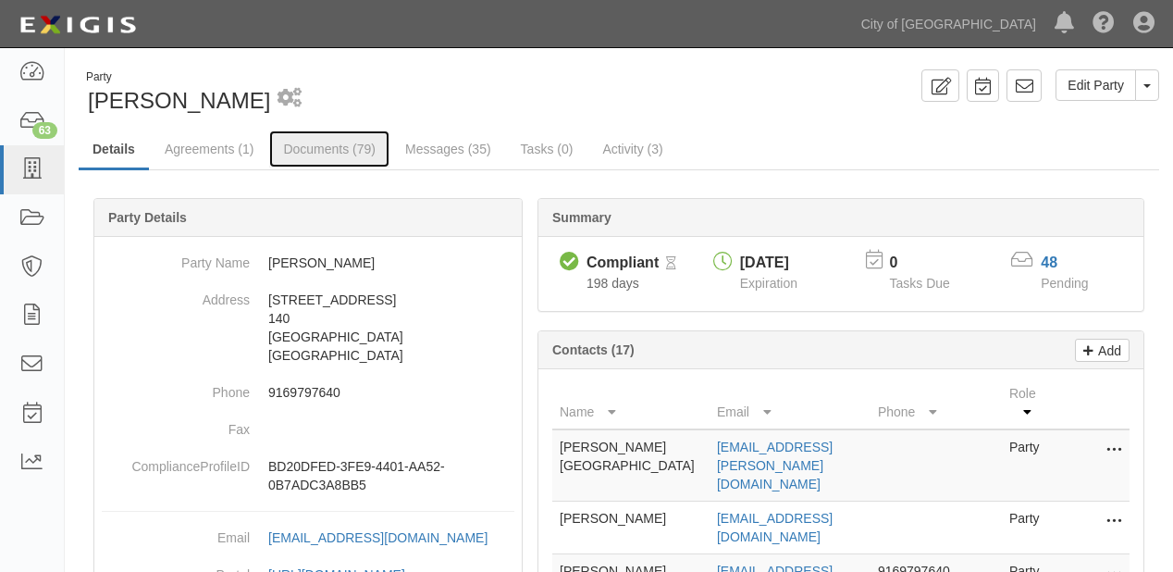
click at [312, 157] on link "Documents (79)" at bounding box center [329, 148] width 120 height 37
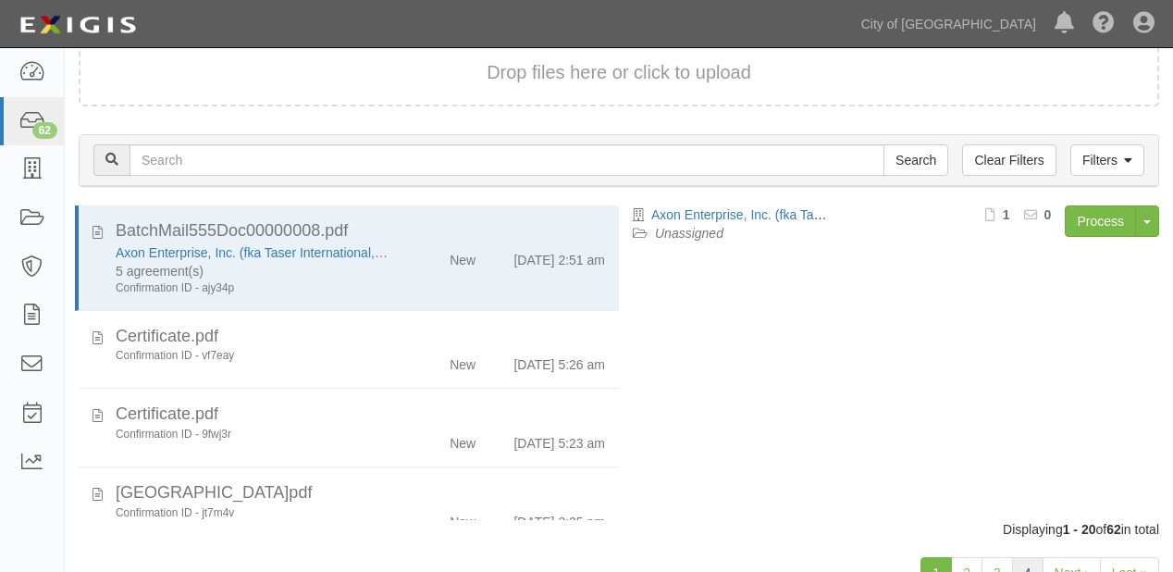
scroll to position [129, 0]
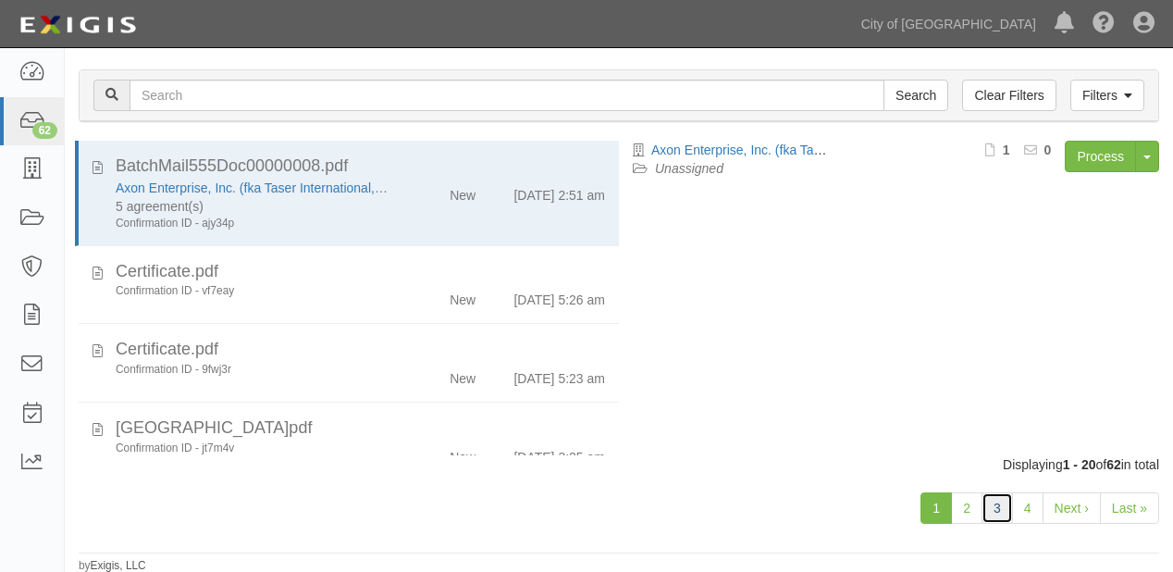
click at [996, 512] on link "3" at bounding box center [997, 507] width 31 height 31
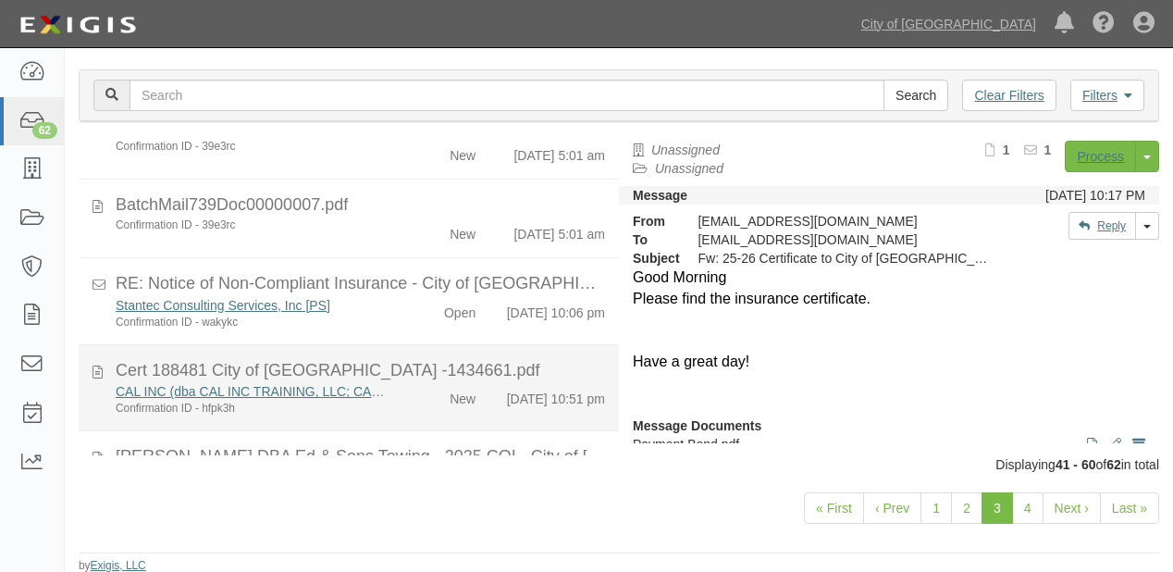
scroll to position [1439, 0]
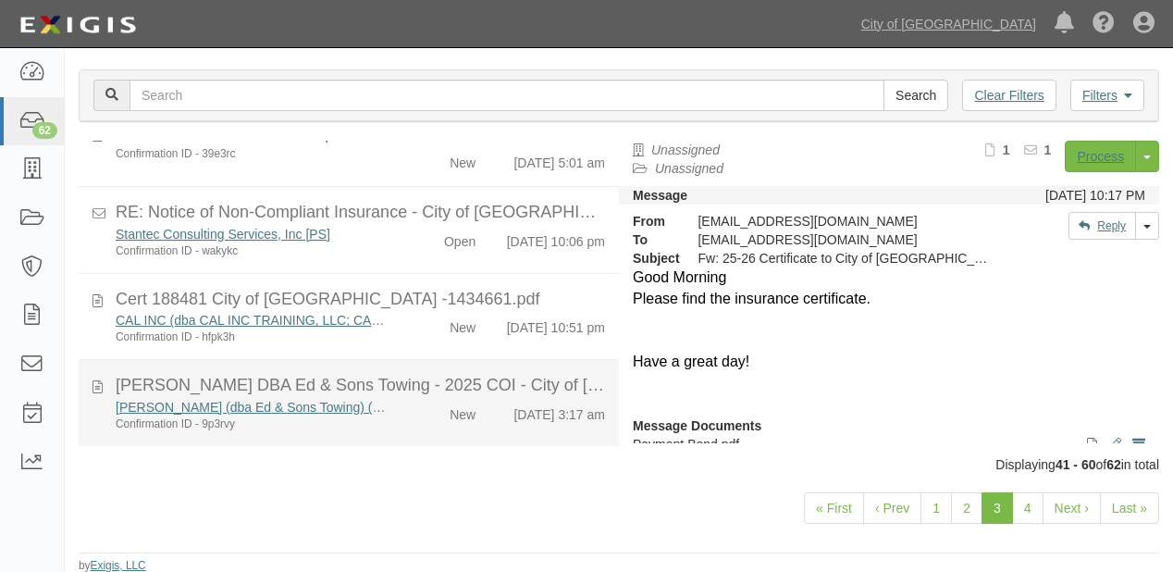
click at [470, 401] on div "New" at bounding box center [446, 411] width 86 height 26
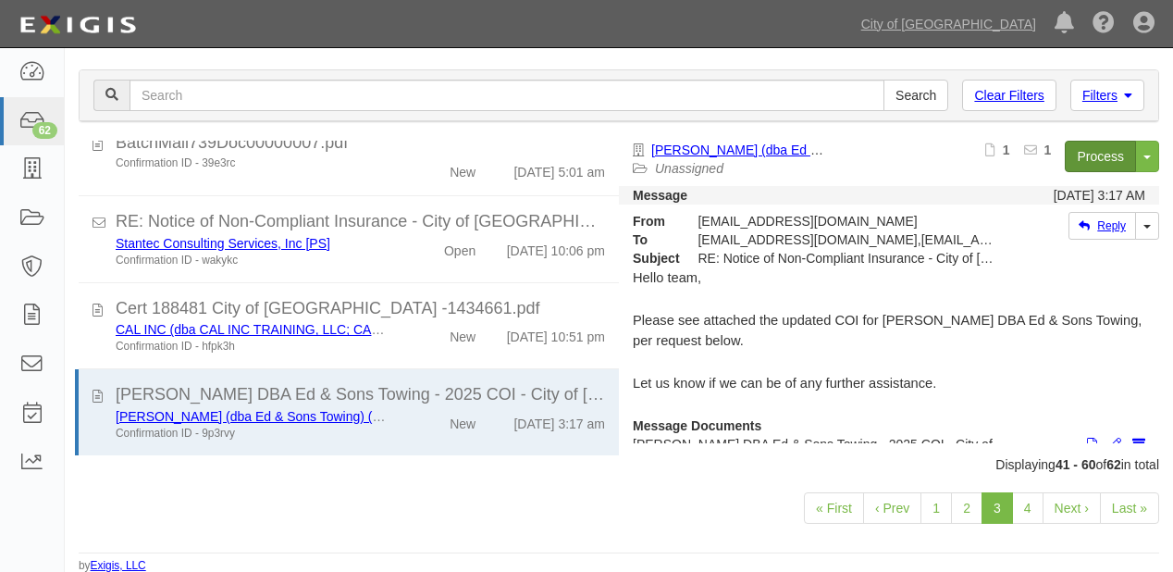
scroll to position [1430, 0]
click at [1074, 155] on link "Process" at bounding box center [1100, 156] width 71 height 31
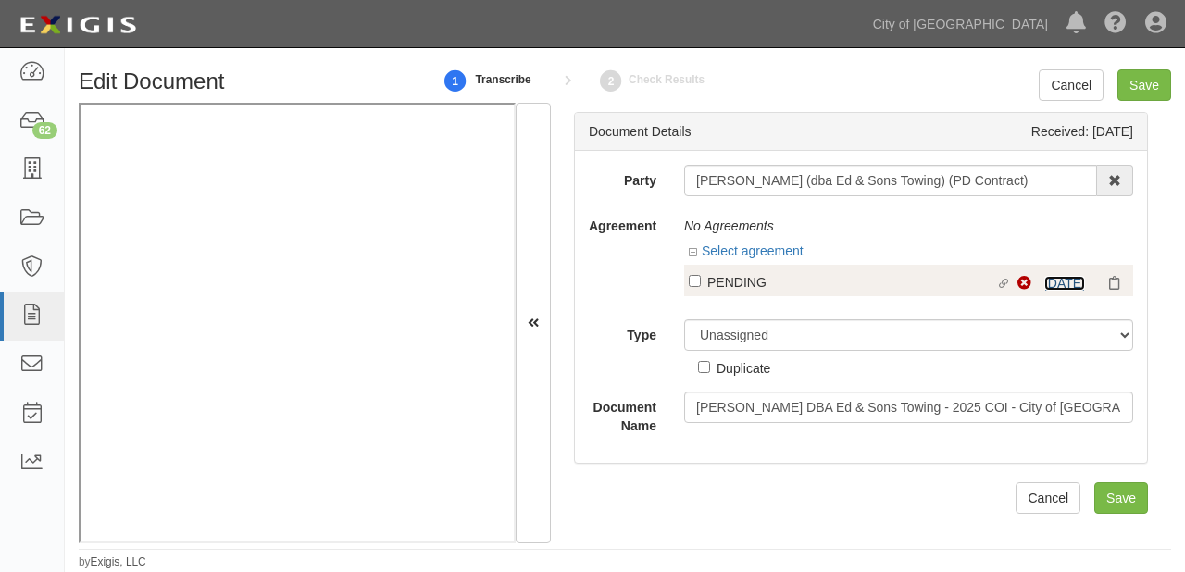
click at [1044, 284] on link "2/5/26" at bounding box center [1064, 283] width 41 height 15
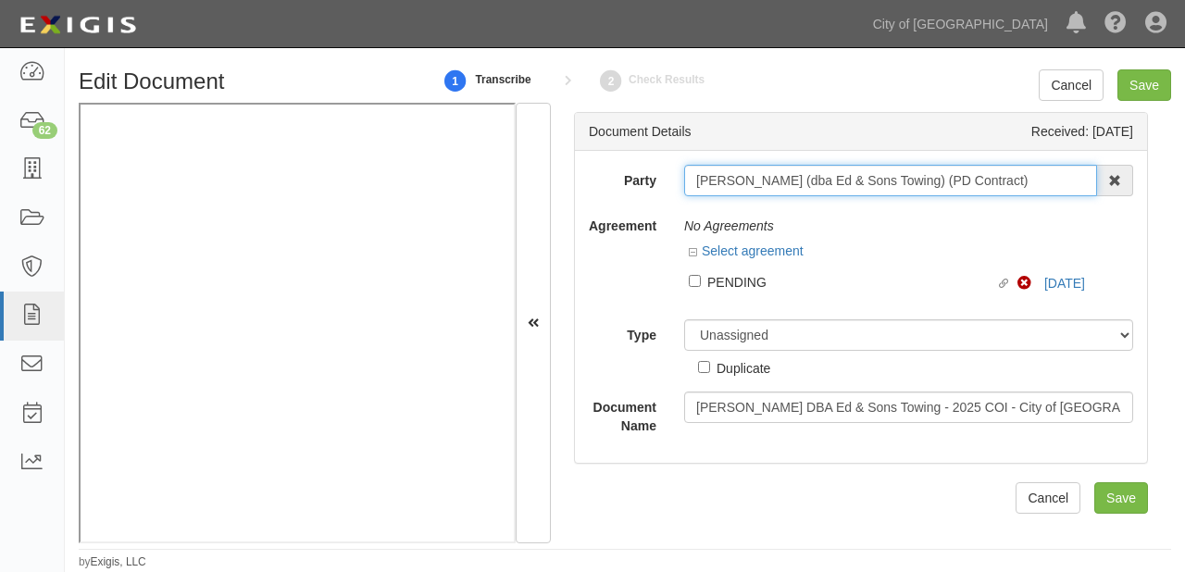
drag, startPoint x: 692, startPoint y: 177, endPoint x: 1067, endPoint y: 175, distance: 374.8
click at [1067, 175] on input "[PERSON_NAME] (dba Ed & Sons Towing) (PD Contract)" at bounding box center [890, 180] width 413 height 31
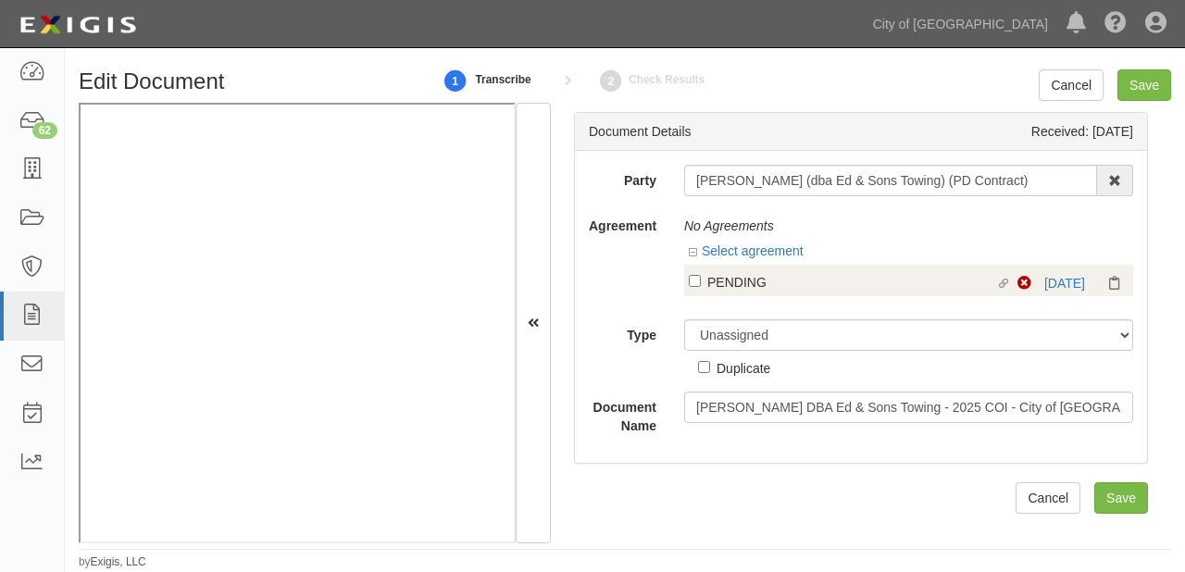
click at [700, 274] on label "Linked agreement PENDING Linked agreement" at bounding box center [853, 283] width 329 height 25
click at [700, 275] on input "Linked agreement PENDING Linked agreement" at bounding box center [695, 281] width 12 height 12
checkbox input "true"
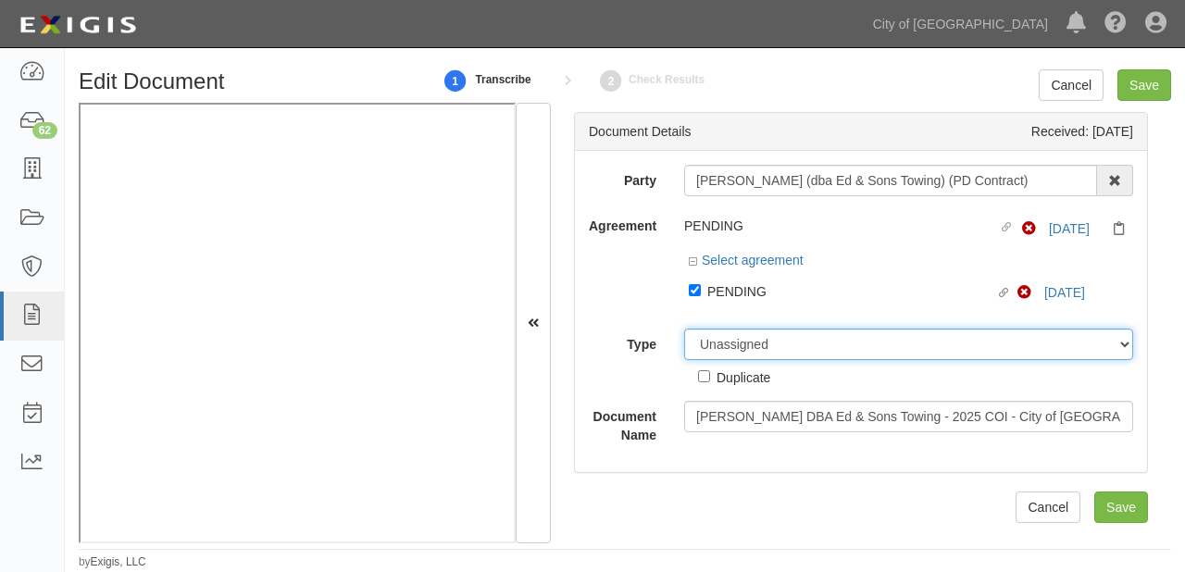
click at [751, 342] on select "Unassigned Binder Cancellation Notice Certificate Contract Endorsement Insuranc…" at bounding box center [908, 344] width 449 height 31
select select "CertificateDetail"
click at [684, 329] on select "Unassigned Binder Cancellation Notice Certificate Contract Endorsement Insuranc…" at bounding box center [908, 344] width 449 height 31
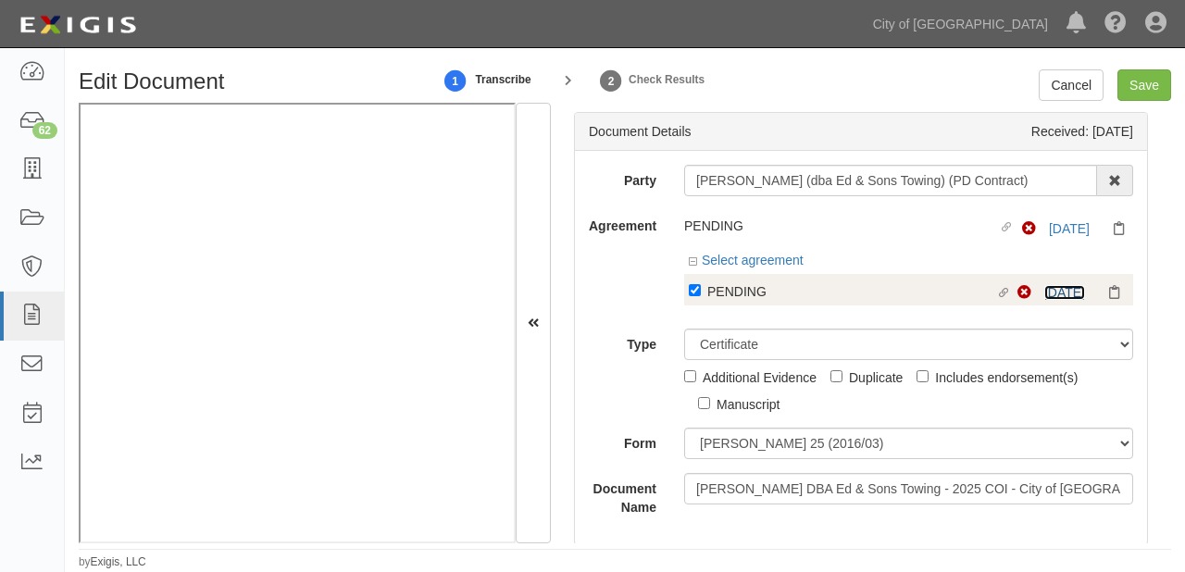
click at [1053, 288] on link "[DATE]" at bounding box center [1064, 292] width 41 height 15
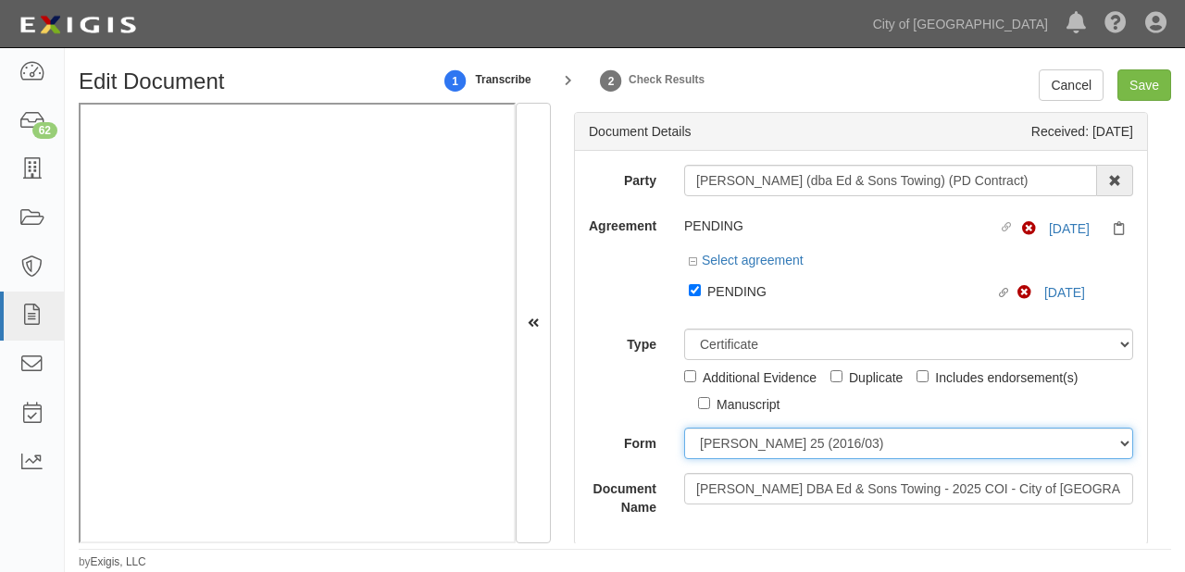
click at [756, 438] on select "ACORD 25 (2016/03) ACORD 101 ACORD 855 NY (2014/05) General" at bounding box center [908, 443] width 449 height 31
select select "GeneralFormDetail"
click at [684, 428] on select "ACORD 25 (2016/03) ACORD 101 ACORD 855 NY (2014/05) General" at bounding box center [908, 443] width 449 height 31
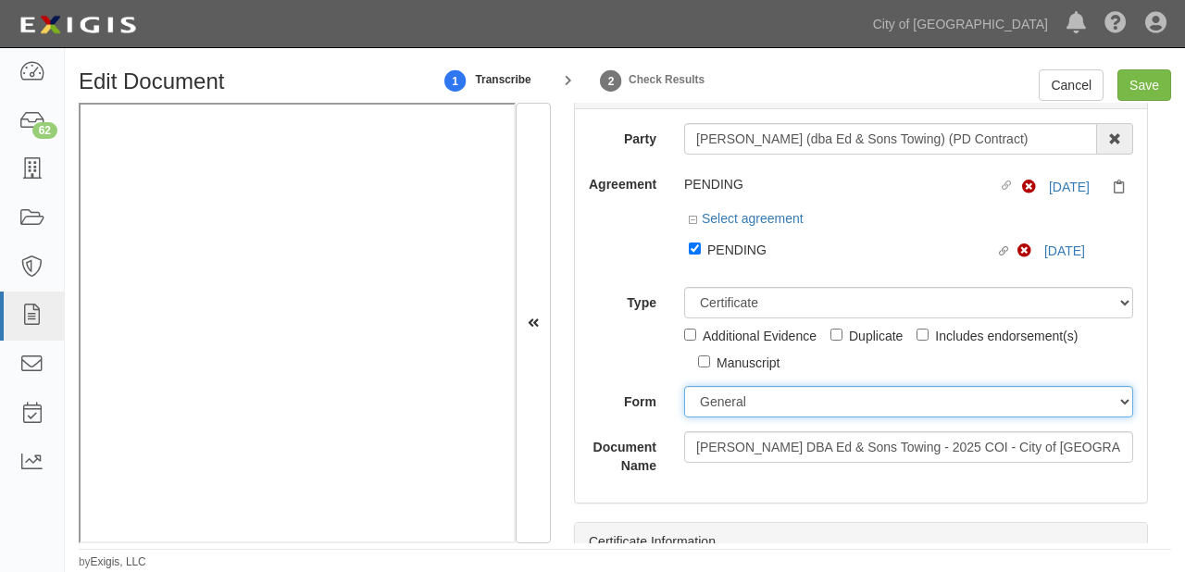
scroll to position [148, 0]
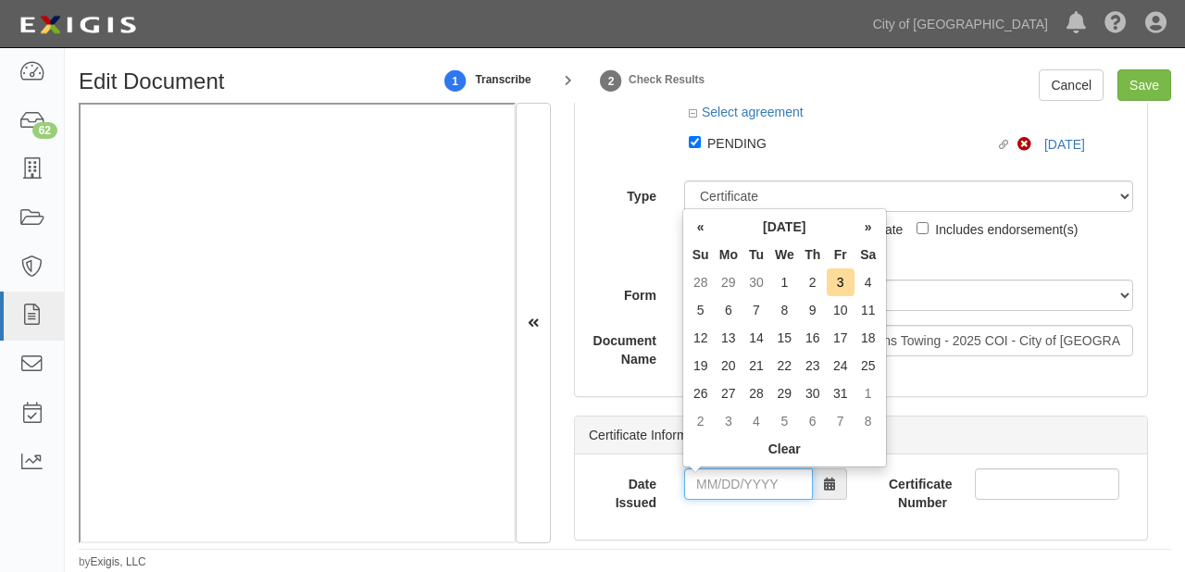
click at [767, 487] on input "Date Issued" at bounding box center [748, 483] width 129 height 31
click at [804, 276] on td "2" at bounding box center [813, 282] width 28 height 28
type input "10/02/2025"
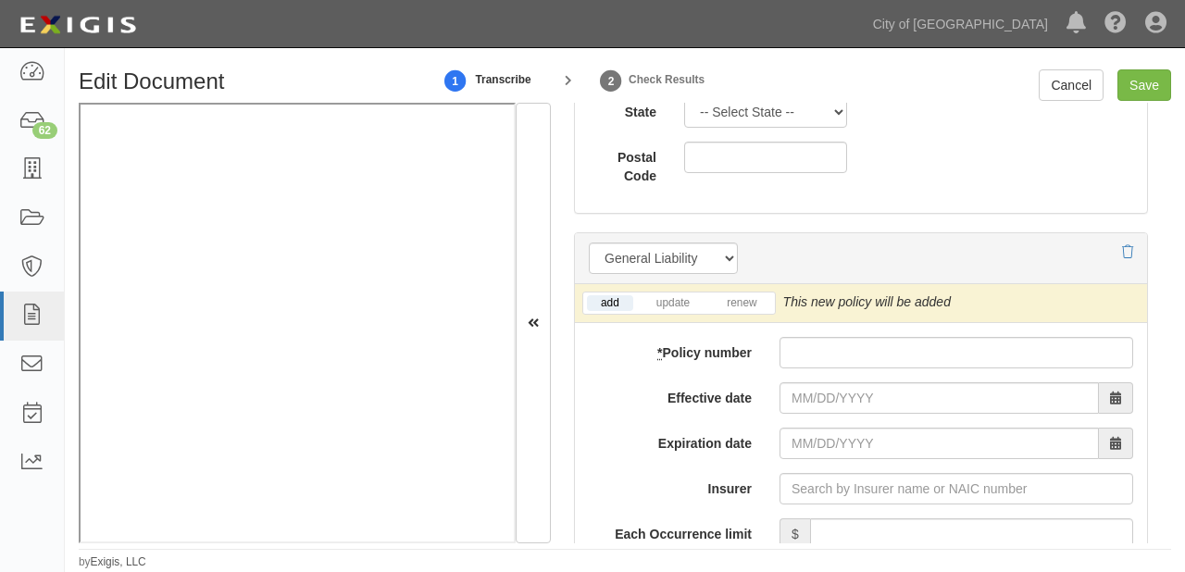
scroll to position [1407, 0]
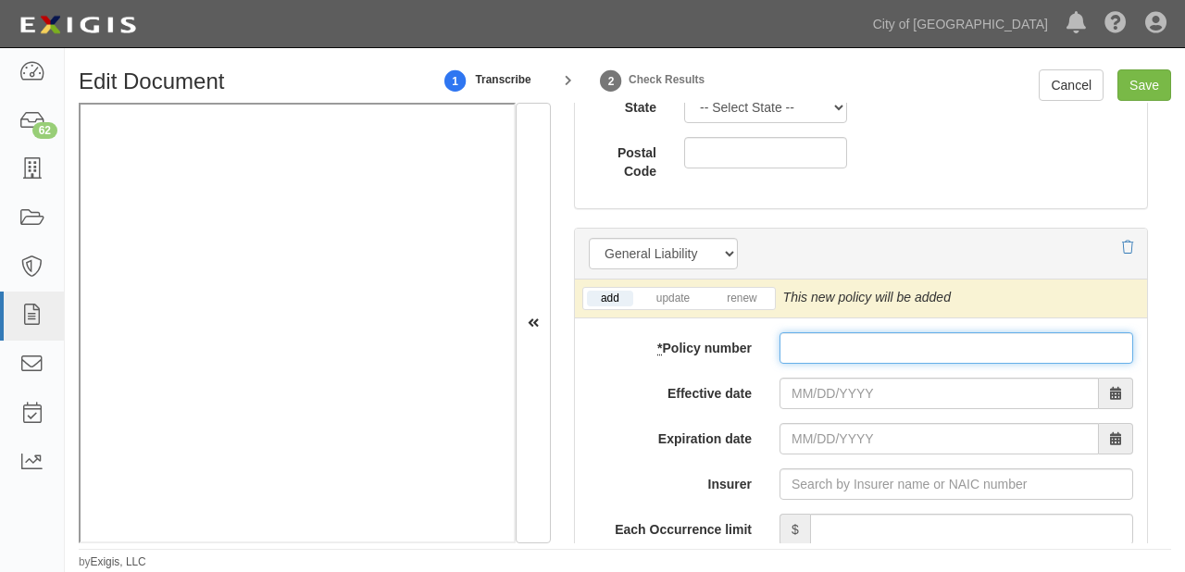
click at [828, 353] on input "* Policy number" at bounding box center [956, 347] width 354 height 31
paste input "908B008118"
type input "908B008118"
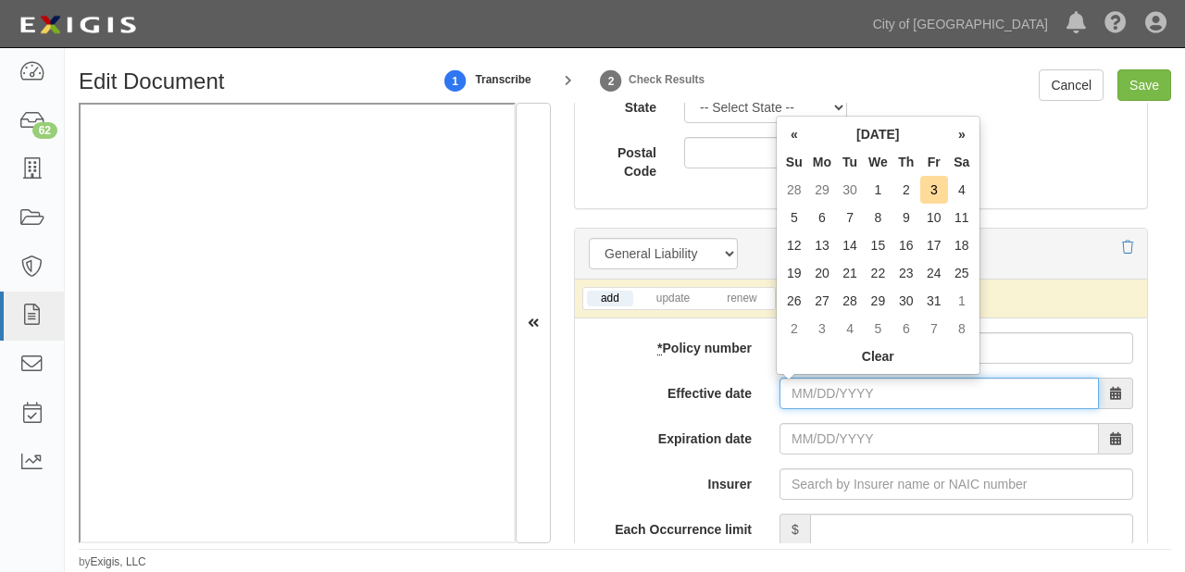
click at [807, 392] on input "Effective date" at bounding box center [938, 393] width 319 height 31
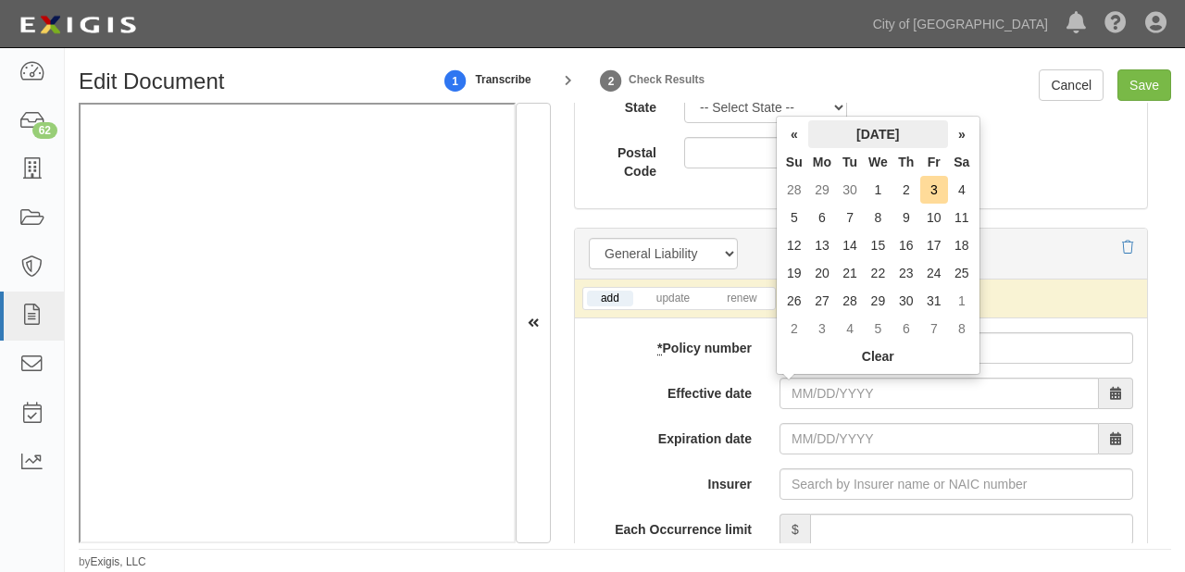
drag, startPoint x: 863, startPoint y: 120, endPoint x: 865, endPoint y: 133, distance: 13.3
click at [863, 120] on th "October 2025" at bounding box center [878, 134] width 140 height 28
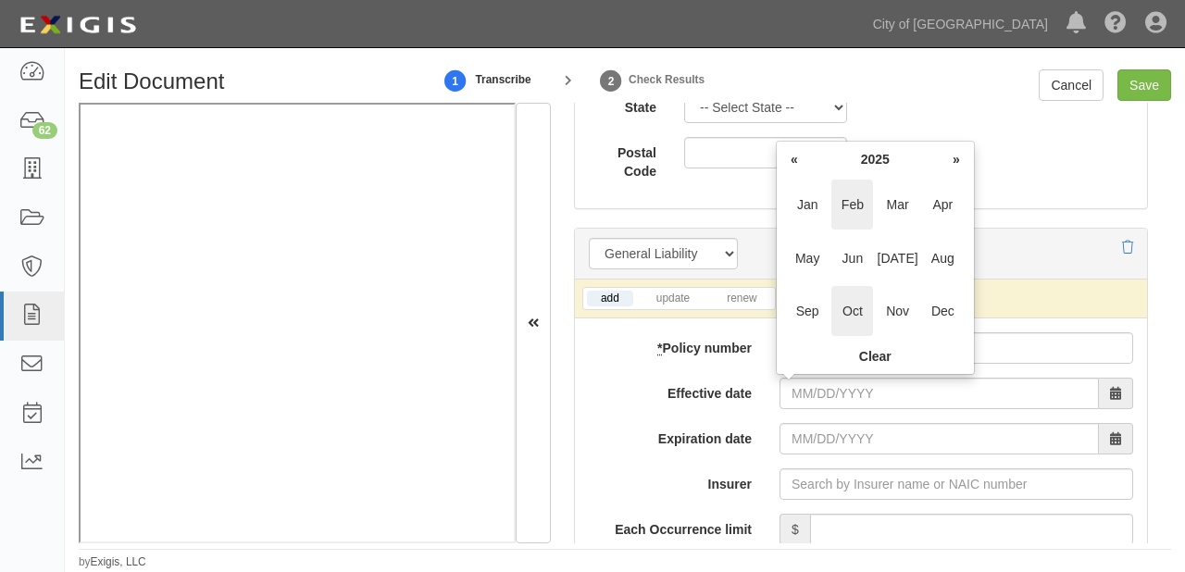
click at [859, 201] on span "Feb" at bounding box center [852, 205] width 42 height 50
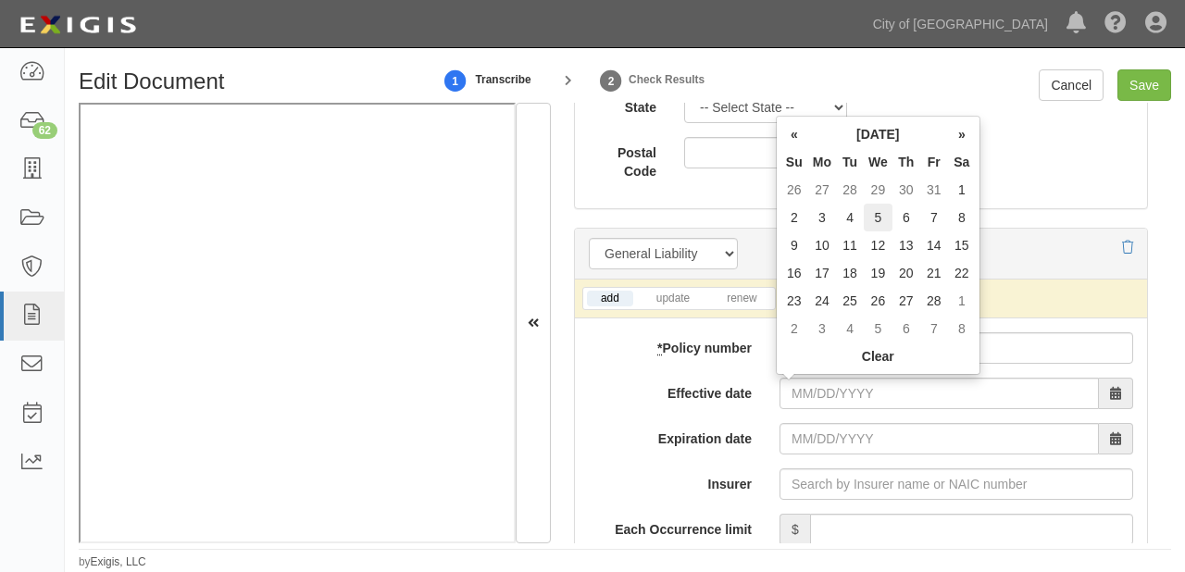
click at [880, 224] on td "5" at bounding box center [877, 218] width 29 height 28
type input "02/05/2025"
type input "02/05/2026"
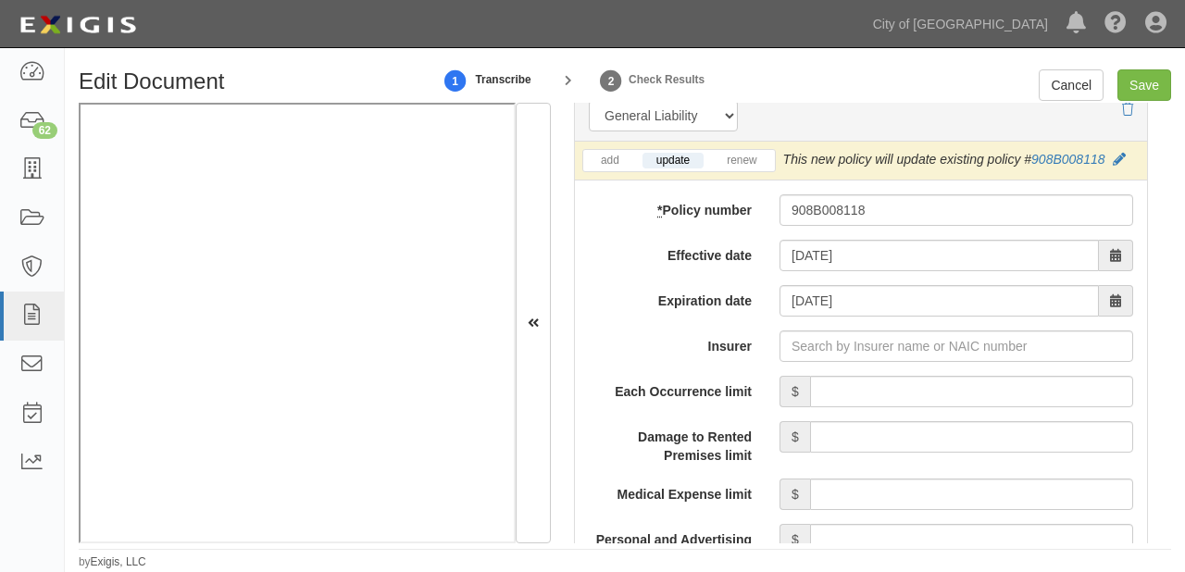
scroll to position [1555, 0]
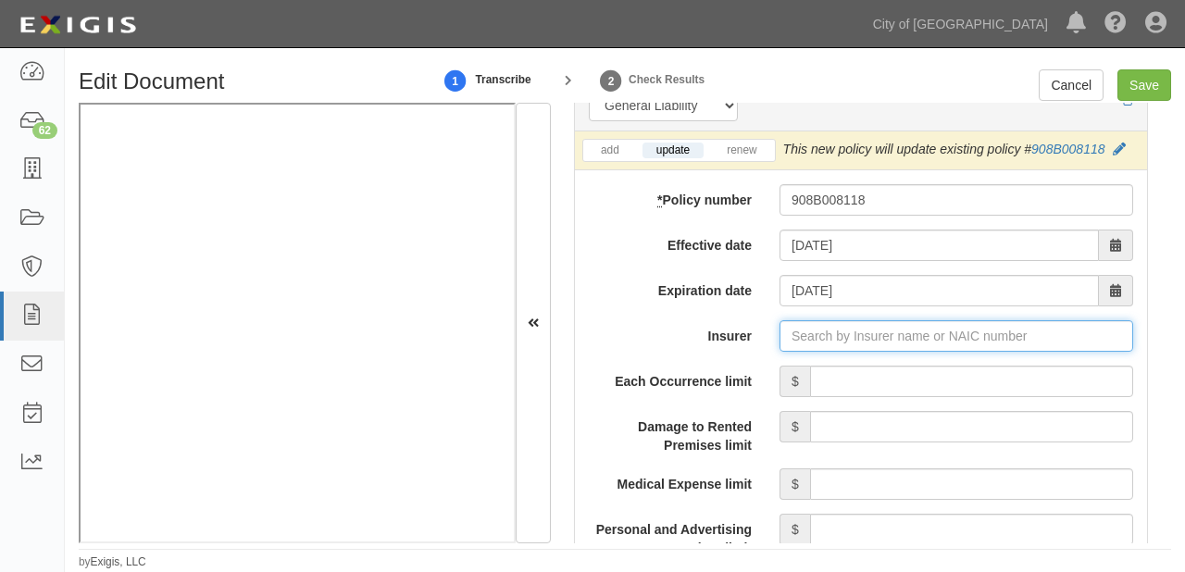
click at [897, 337] on input "Insurer" at bounding box center [956, 335] width 354 height 31
type input "23"
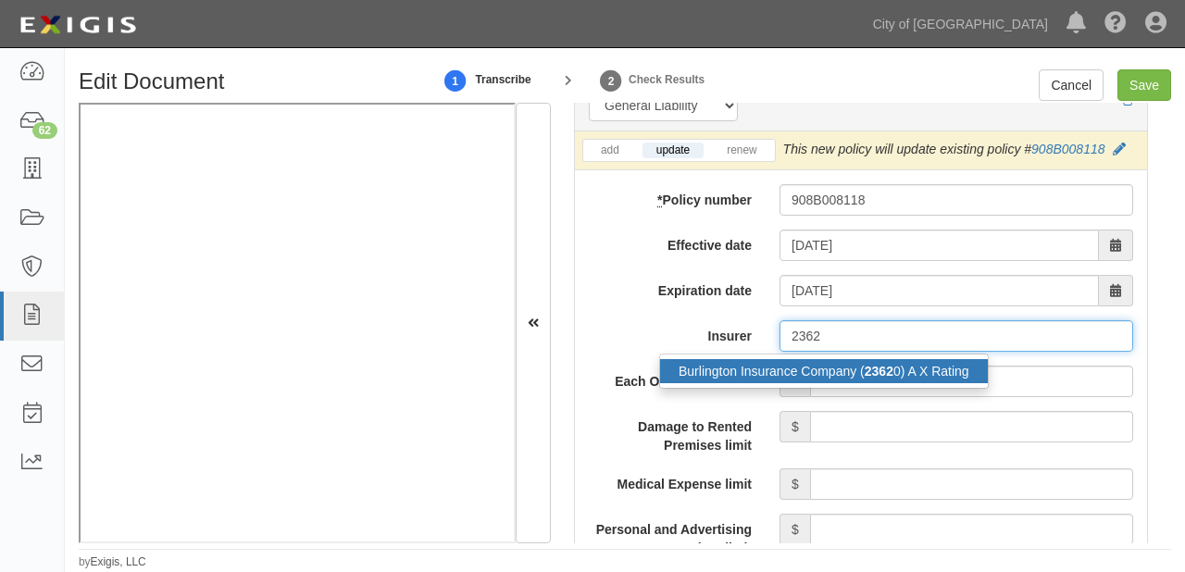
click at [899, 359] on div "Burlington Insurance Company ( 2362 0) A X Rating" at bounding box center [824, 371] width 328 height 24
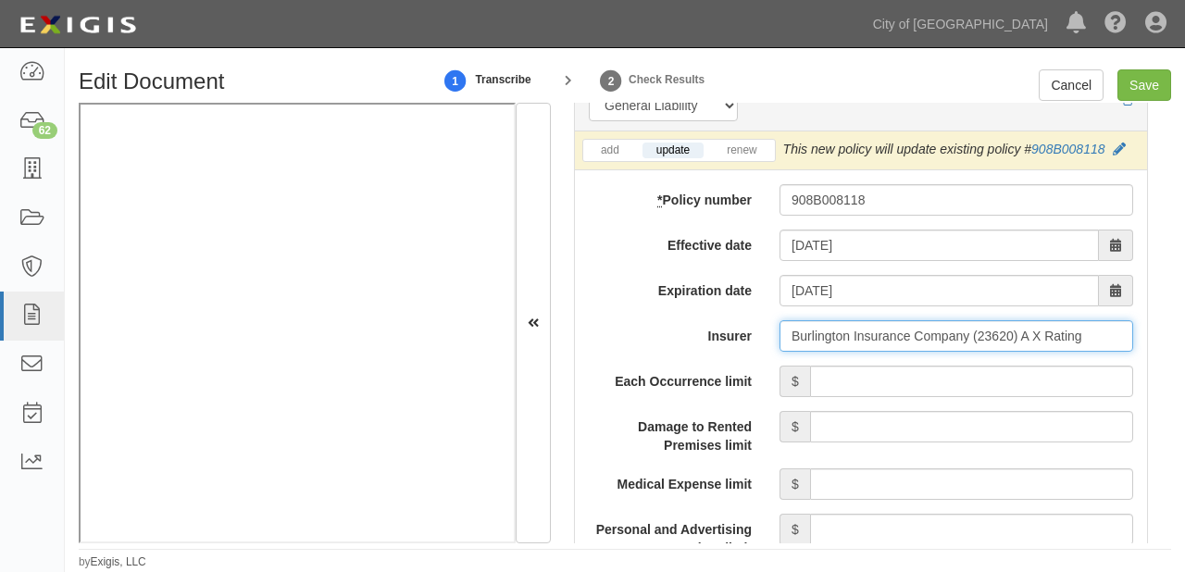
type input "Burlington Insurance Company (23620) A X Rating"
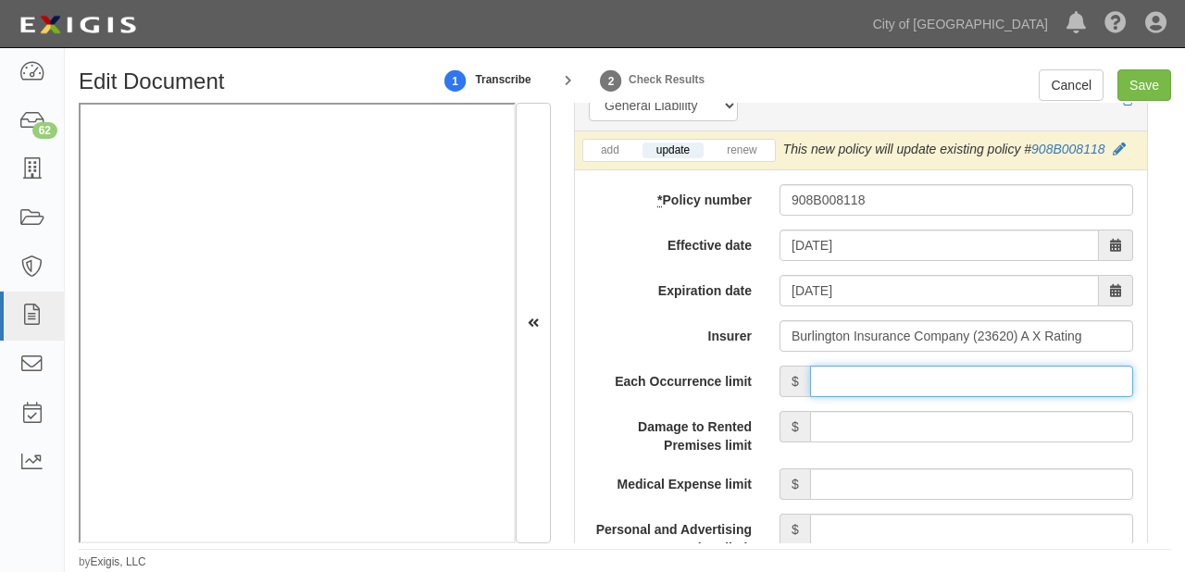
click at [900, 378] on input "Each Occurrence limit" at bounding box center [971, 381] width 323 height 31
type input "1,000,000"
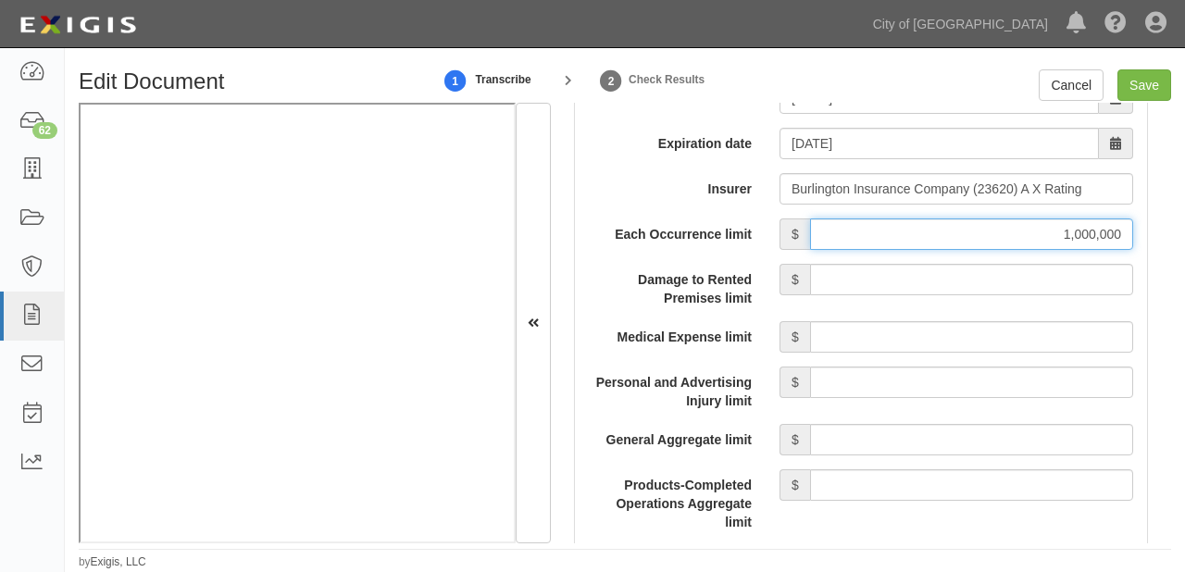
scroll to position [1703, 0]
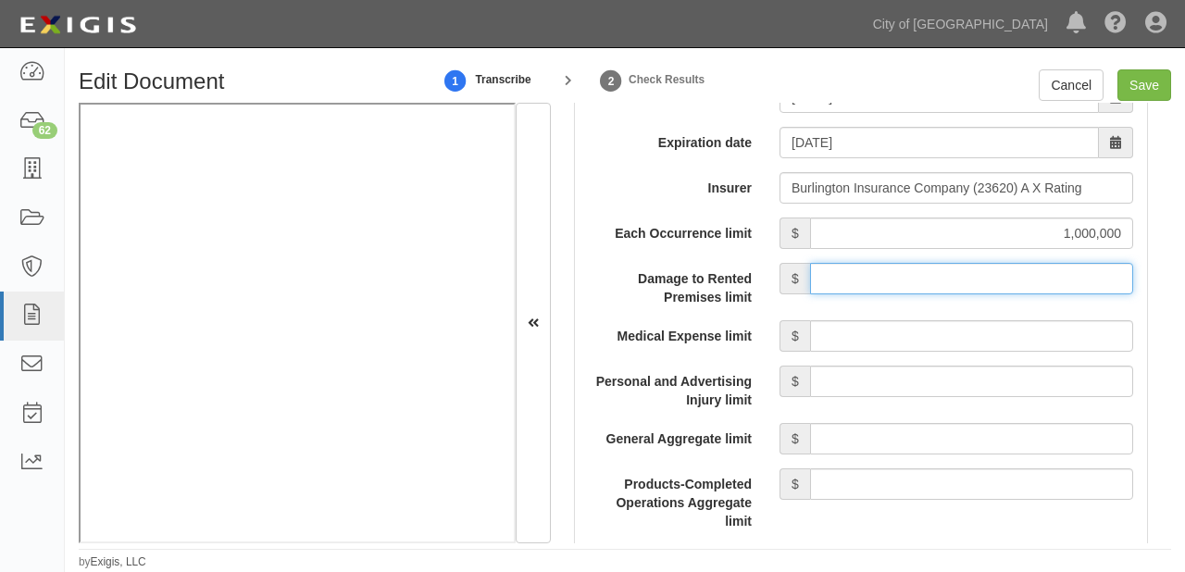
click at [939, 277] on input "Damage to Rented Premises limit" at bounding box center [971, 278] width 323 height 31
type input "100,000"
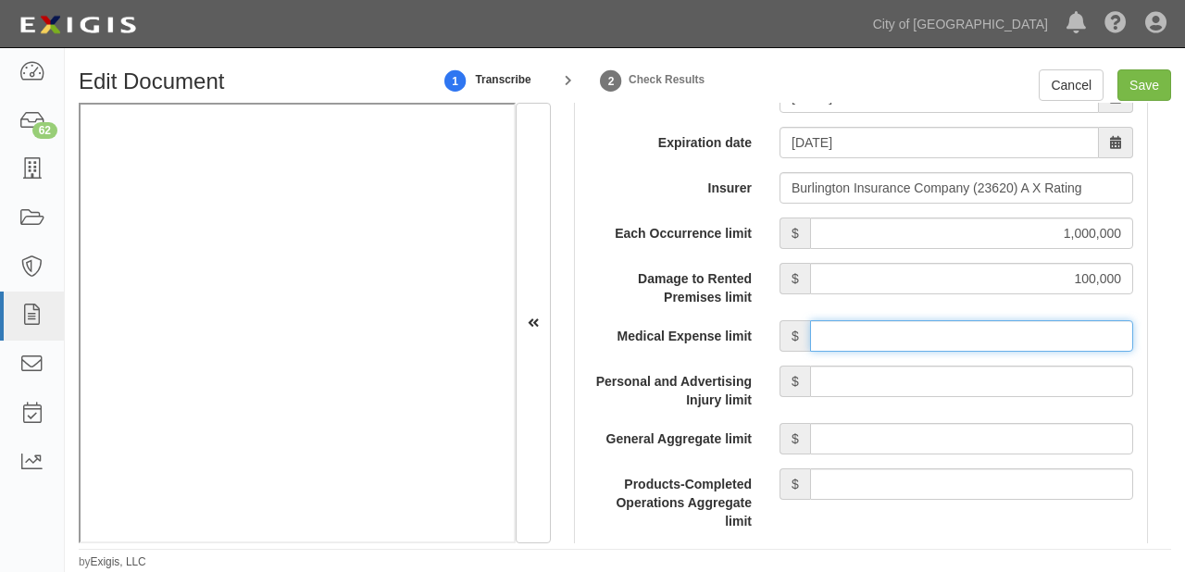
click at [970, 329] on input "Medical Expense limit" at bounding box center [971, 335] width 323 height 31
type input "5,000"
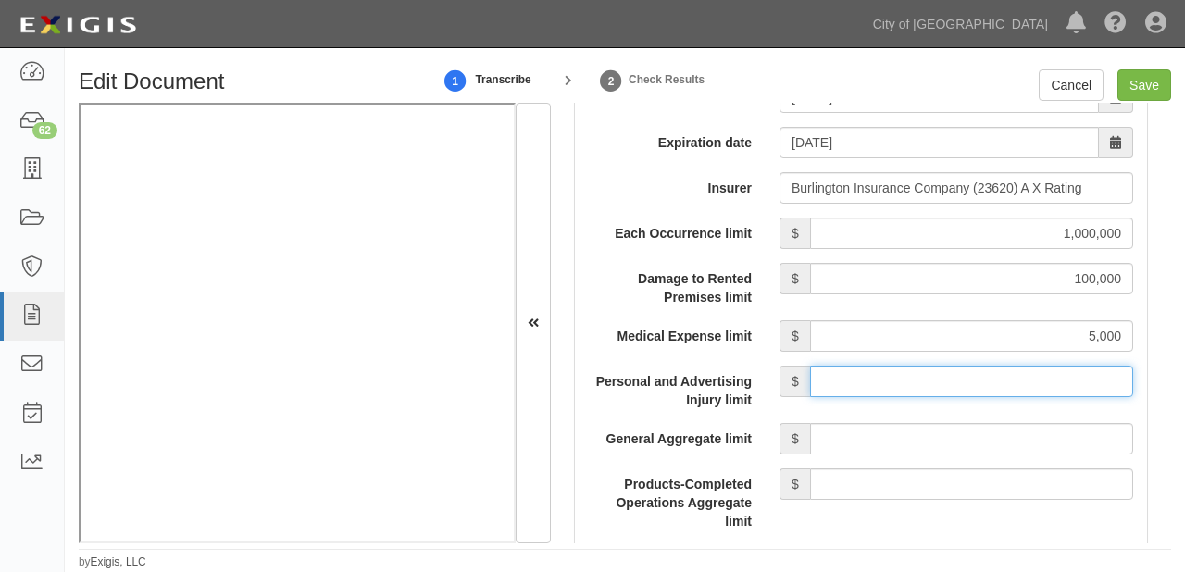
click at [974, 377] on input "Personal and Advertising Injury limit" at bounding box center [971, 381] width 323 height 31
type input "1,000,000"
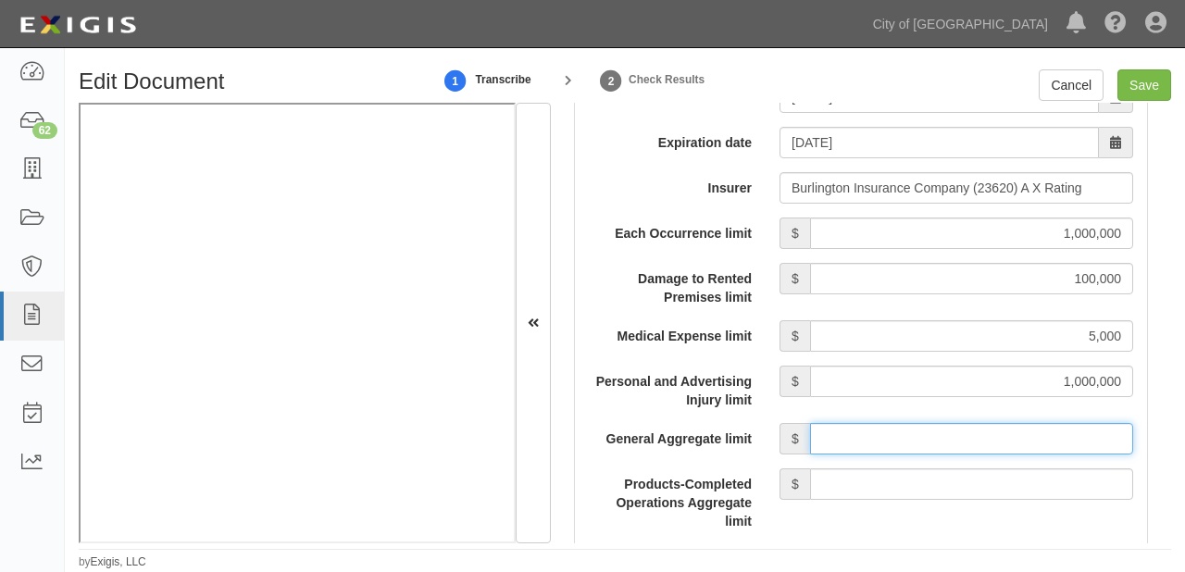
click at [974, 431] on input "General Aggregate limit" at bounding box center [971, 438] width 323 height 31
type input "2,000,000"
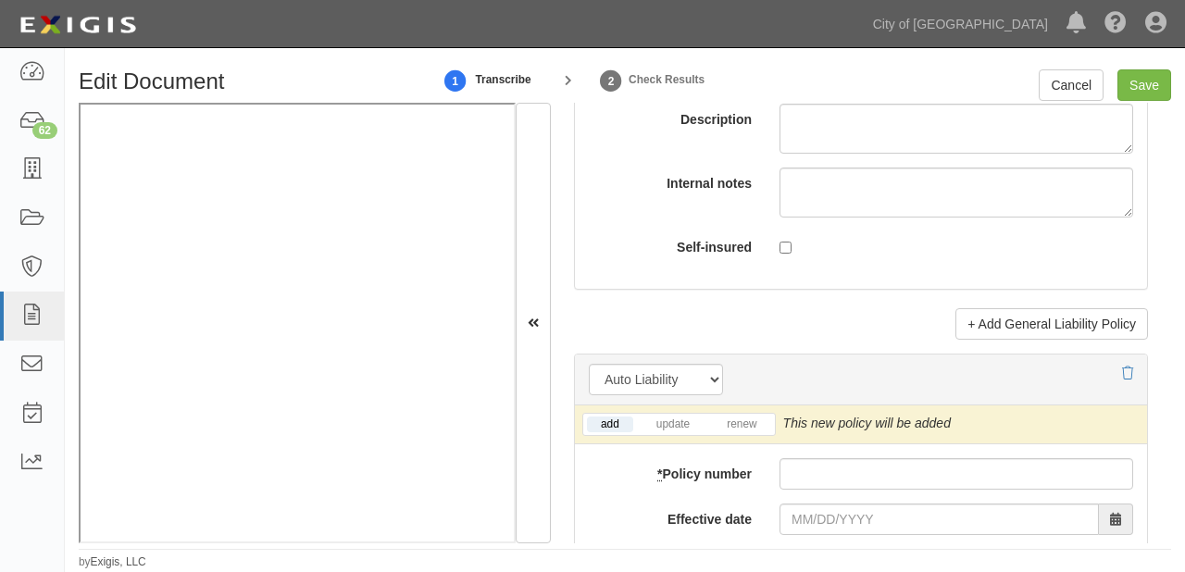
scroll to position [2665, 0]
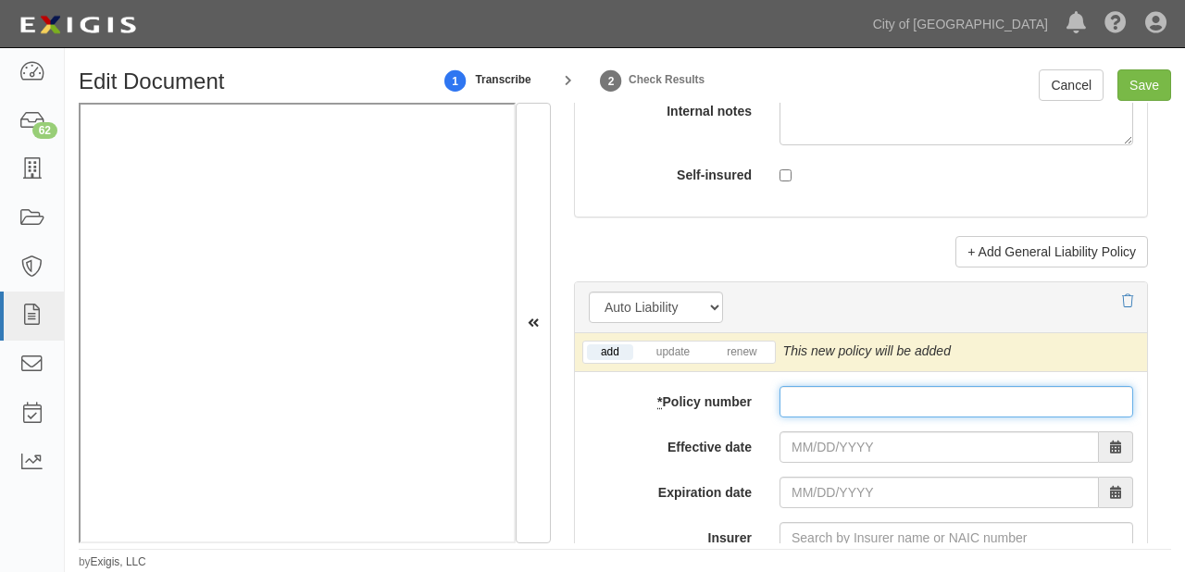
click at [899, 403] on input "* Policy number" at bounding box center [956, 401] width 354 height 31
paste input "01TRM062564-01"
type input "01TRM062564-01"
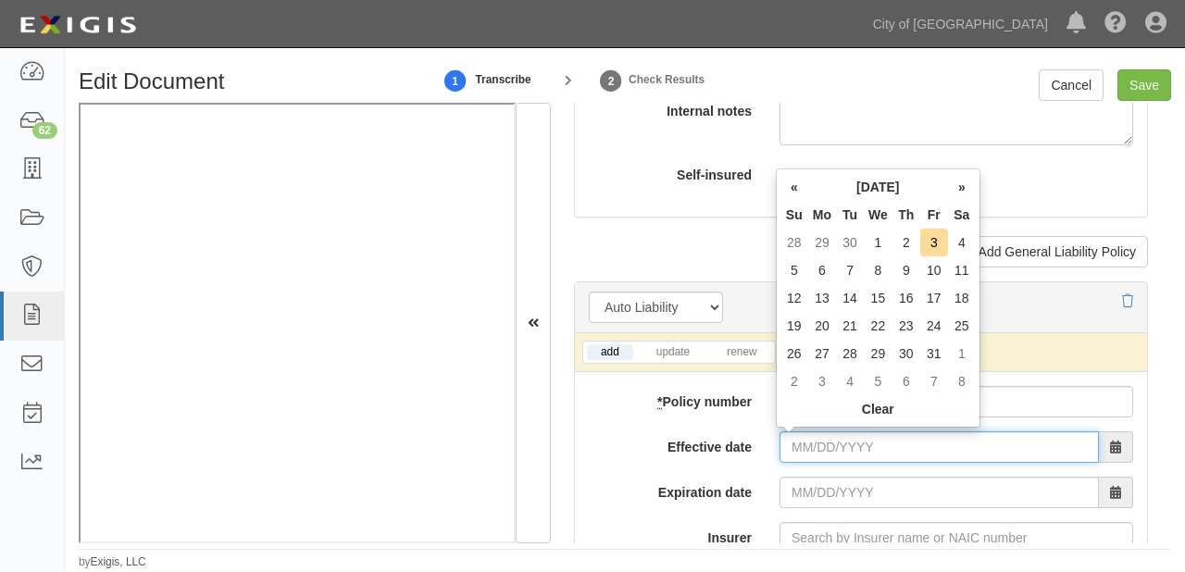
click at [837, 437] on input "Effective date" at bounding box center [938, 446] width 319 height 31
drag, startPoint x: 835, startPoint y: 177, endPoint x: 843, endPoint y: 187, distance: 13.2
click at [835, 177] on th "October 2025" at bounding box center [878, 187] width 140 height 28
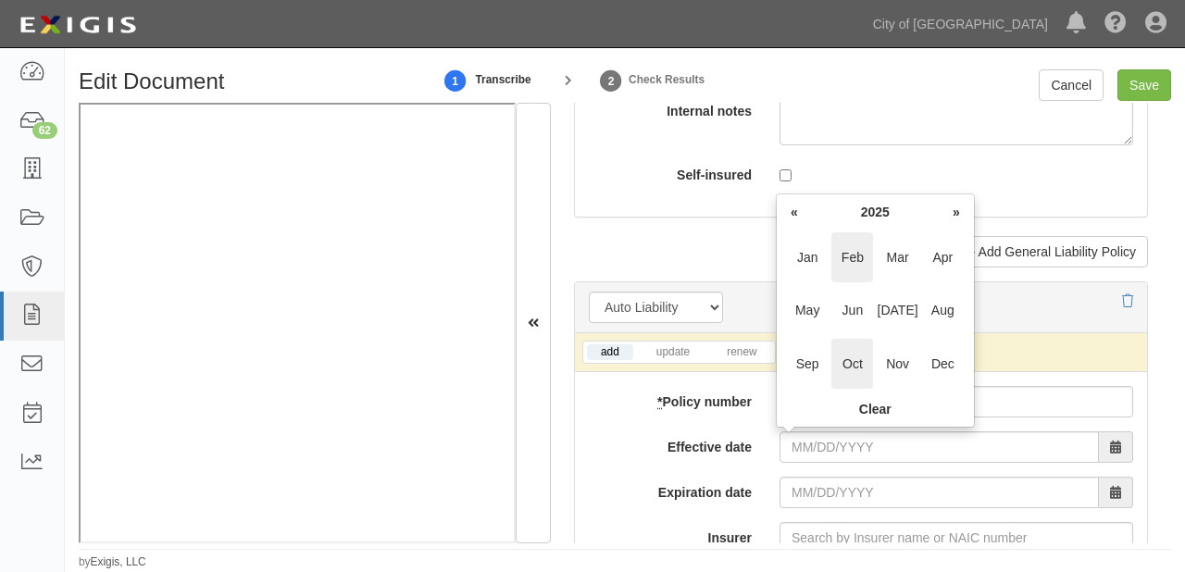
click at [851, 245] on span "Feb" at bounding box center [852, 257] width 42 height 50
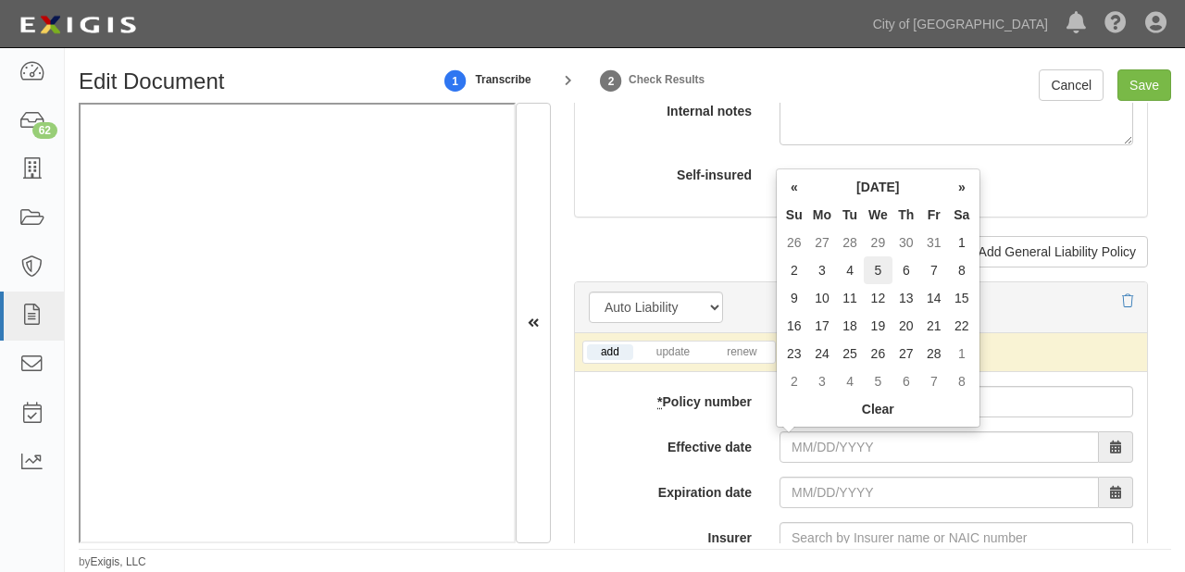
click at [884, 264] on td "5" at bounding box center [877, 270] width 29 height 28
type input "02/05/2025"
type input "02/05/2026"
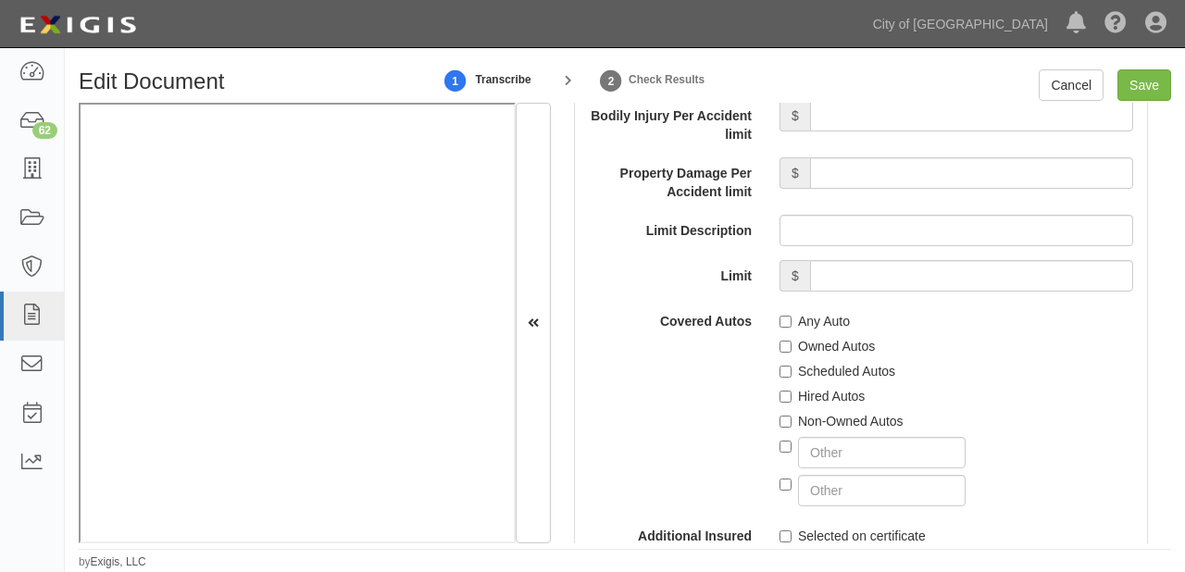
scroll to position [3258, 0]
click at [780, 361] on label "Scheduled Autos" at bounding box center [837, 370] width 116 height 19
click at [780, 365] on input "Scheduled Autos" at bounding box center [785, 371] width 12 height 12
checkbox input "true"
click at [785, 390] on input "Hired Autos" at bounding box center [785, 396] width 12 height 12
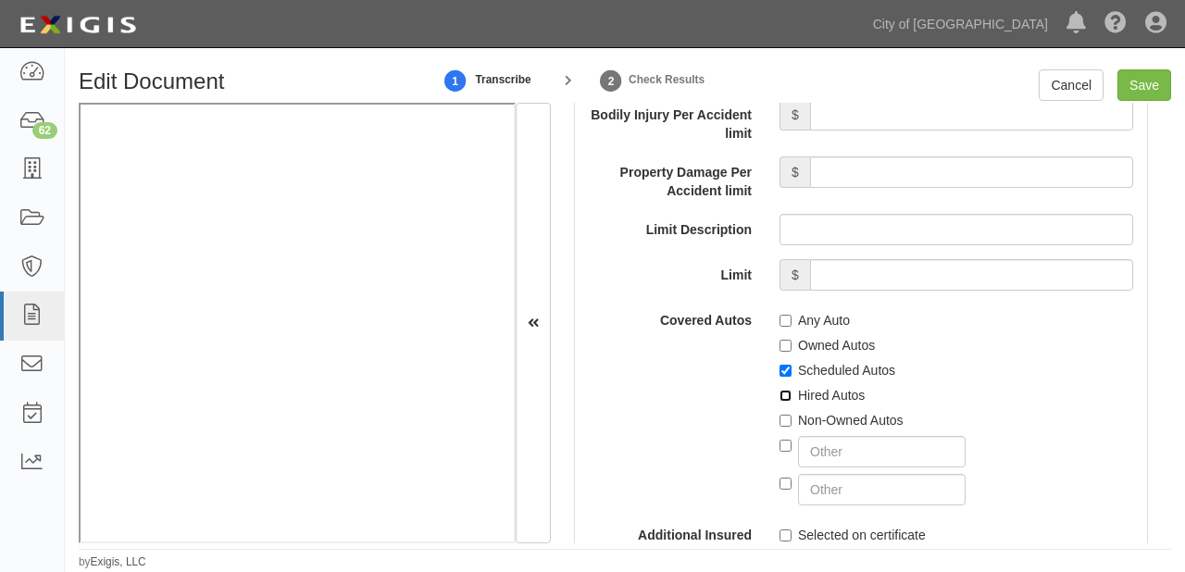
checkbox input "true"
click at [787, 415] on input "Non-Owned Autos" at bounding box center [785, 421] width 12 height 12
checkbox input "true"
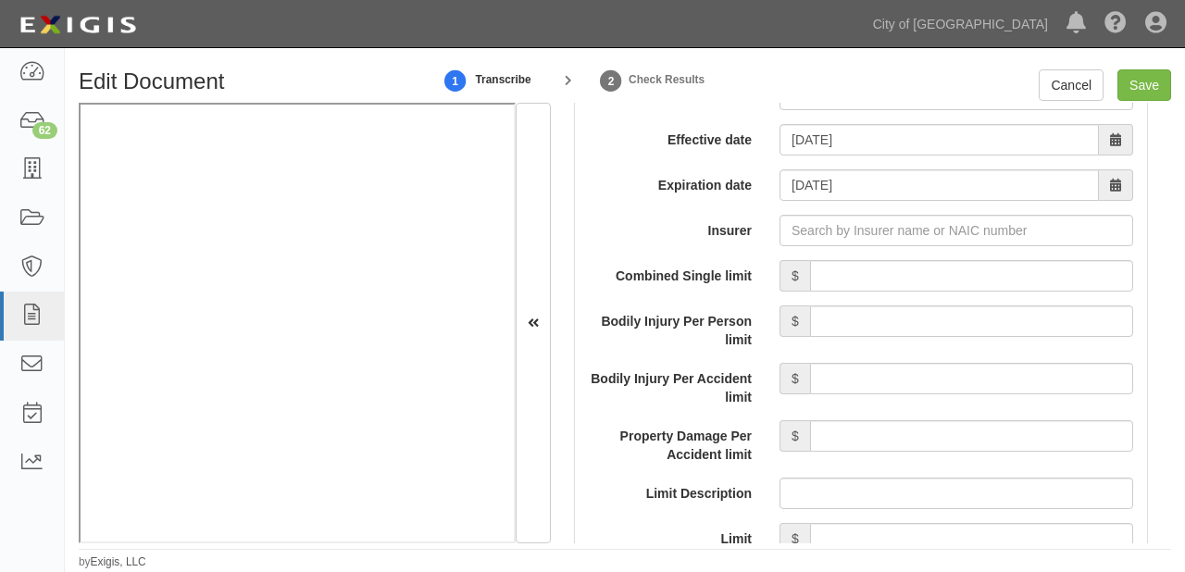
scroll to position [2961, 0]
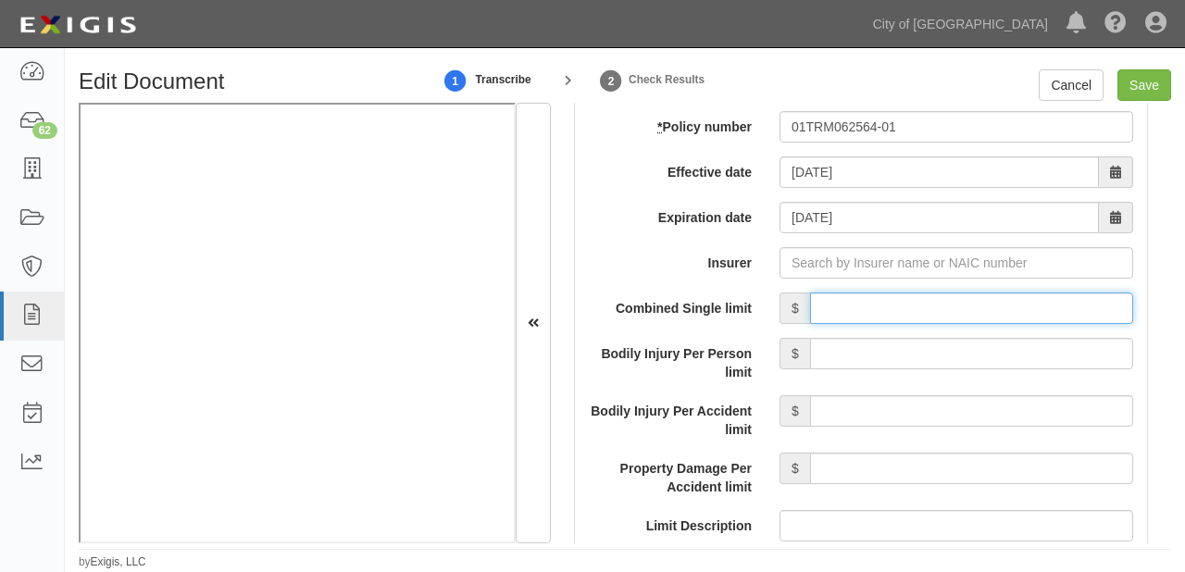
click at [885, 303] on input "Combined Single limit" at bounding box center [971, 307] width 323 height 31
type input "1,000,000"
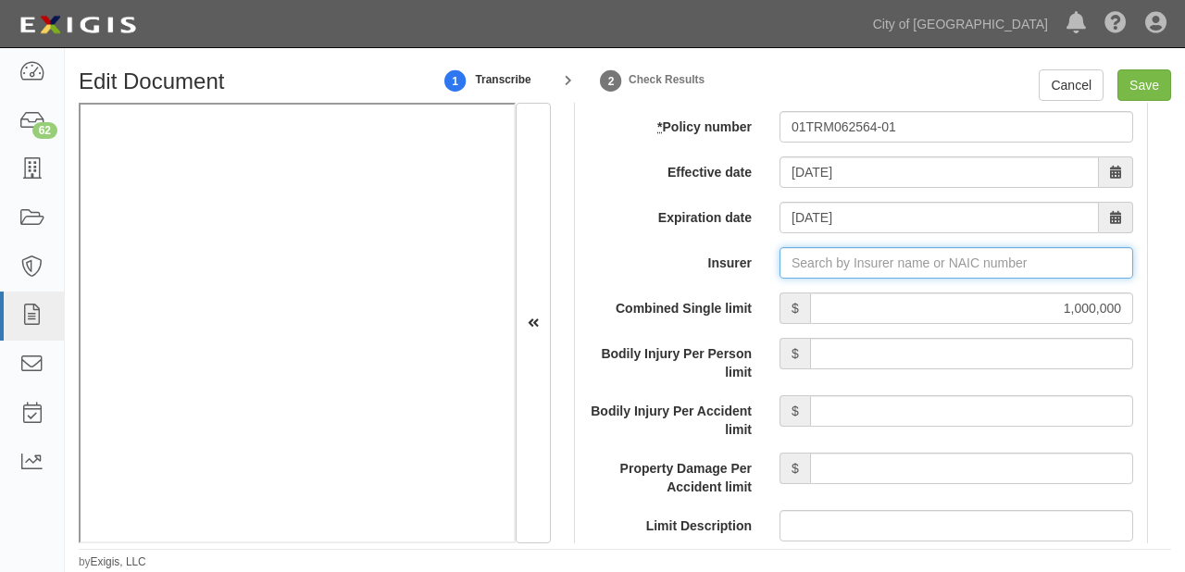
click at [881, 255] on input "Insurer" at bounding box center [956, 262] width 354 height 31
type input "180 Seguros S.A. (0) NR Rating"
type input "1"
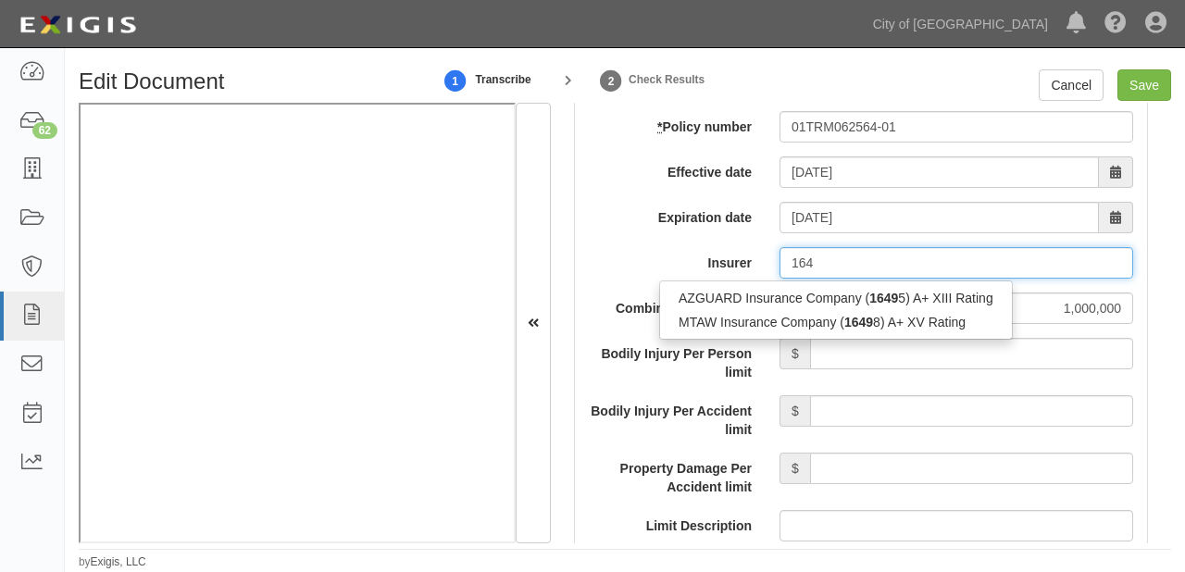
type input "16"
type input "180 Seguros S.A. (0) NR Rating"
type input "1"
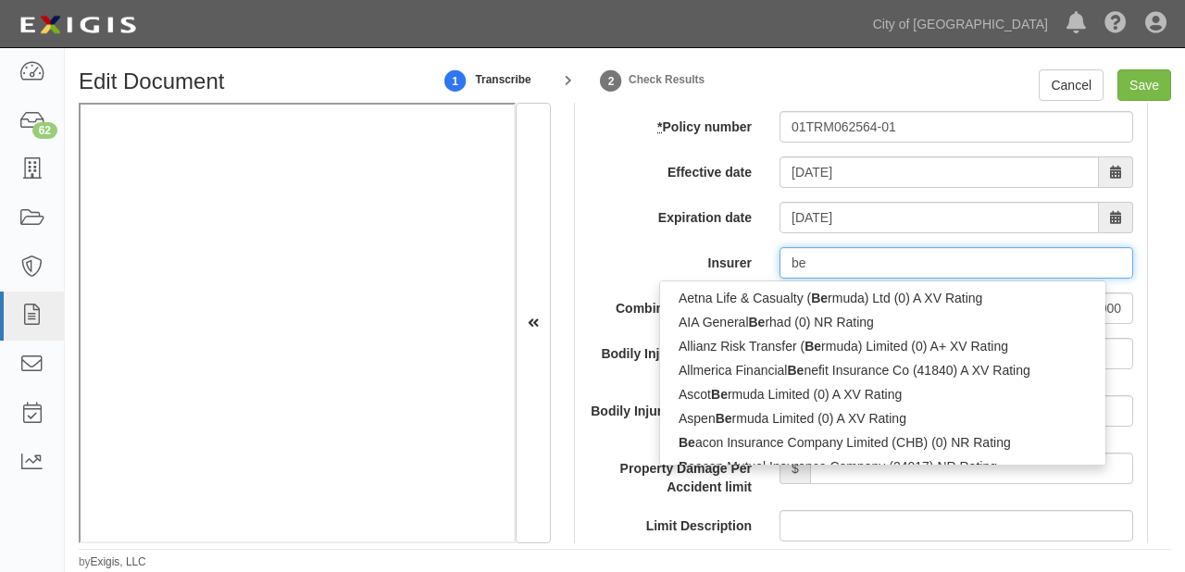
type input "ber"
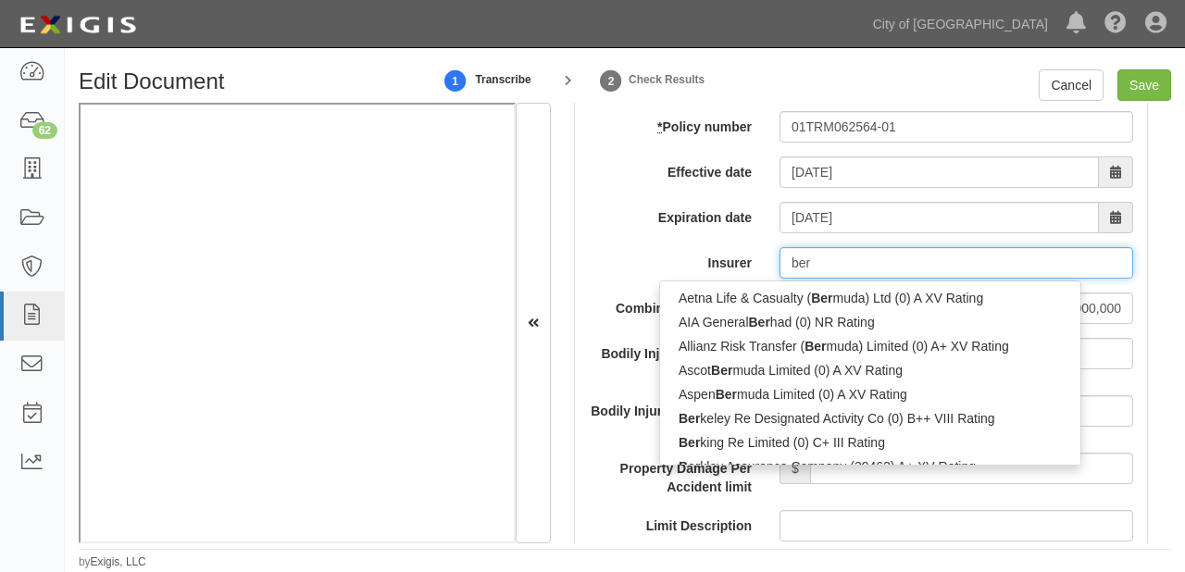
type input "berkeley Re Designated Activity Co (0) B++ VIII Rating"
type input "berk"
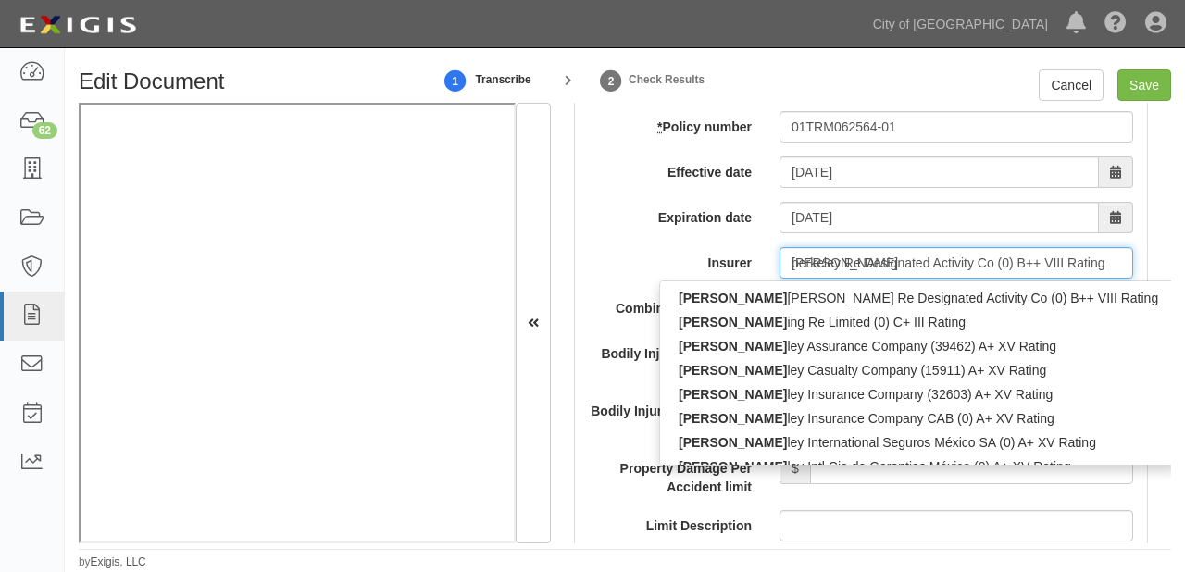
type input "berkshire Hathaway Direct Insurance Co (10391) A++ XV Rating"
type input "berks"
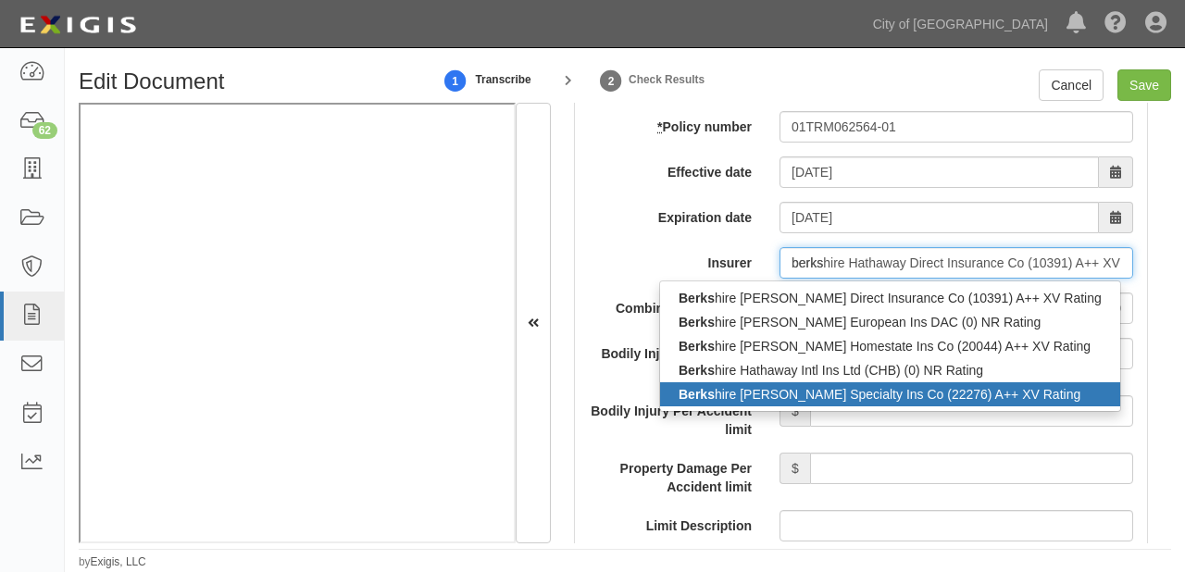
click at [832, 385] on div "Berks hire Hathaway Specialty Ins Co (22276) A++ XV Rating" at bounding box center [890, 394] width 460 height 24
type input "Berkshire Hathaway Specialty Ins Co (22276) A++ XV Rating"
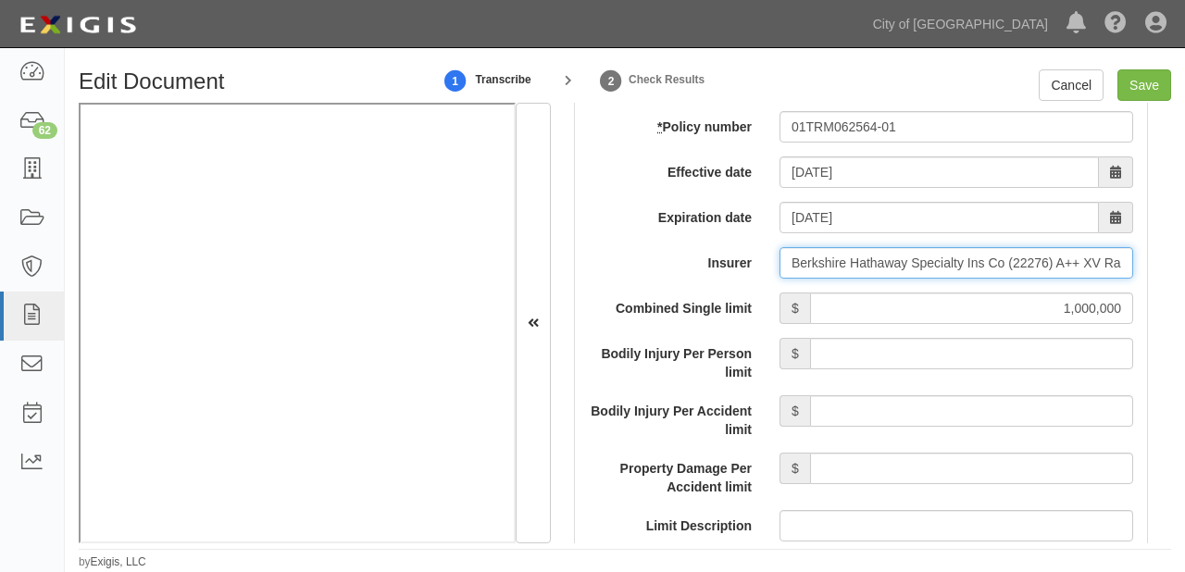
scroll to position [0, 27]
drag, startPoint x: 962, startPoint y: 262, endPoint x: 1184, endPoint y: 285, distance: 222.4
click at [1184, 285] on div "Edit Document 1 Transcribe 2 Check Results Cancel Save Document Details Receive…" at bounding box center [625, 319] width 1120 height 501
type input "Berkshire Hathaway Specialty Ins Co (22276) A++ XV Rating"
type input "Berkshire Hathaway Specialty"
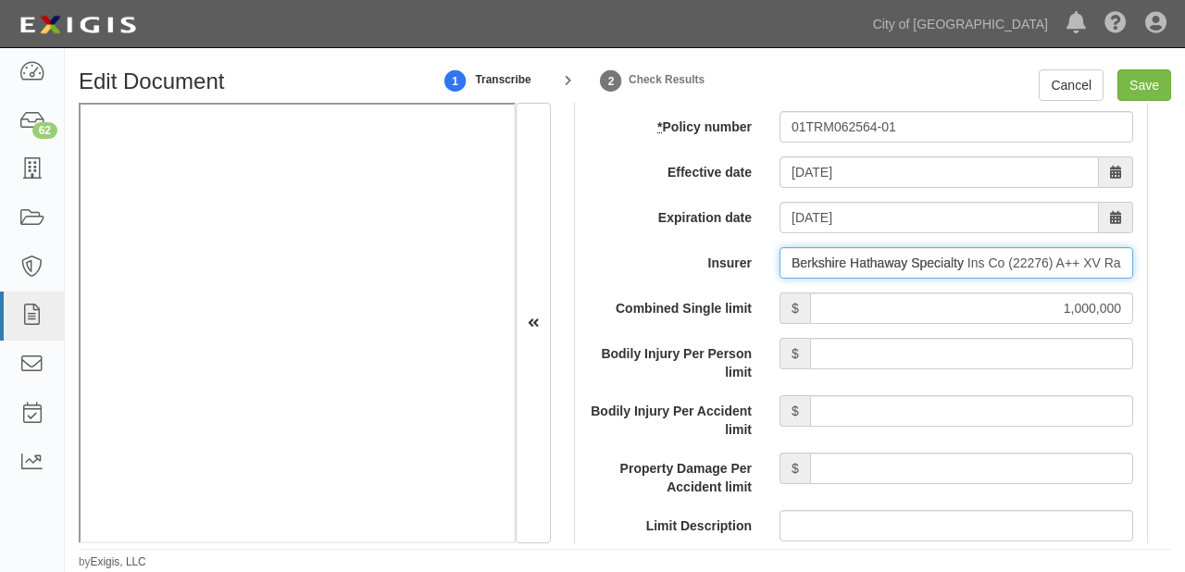
scroll to position [0, 0]
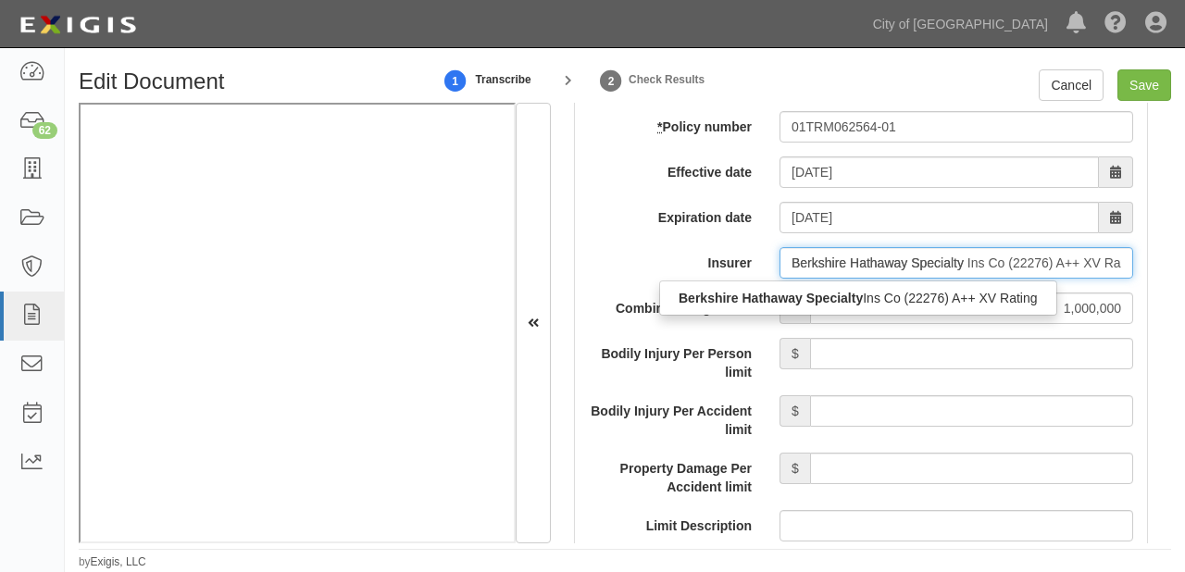
drag, startPoint x: 908, startPoint y: 255, endPoint x: 1184, endPoint y: 250, distance: 275.8
click at [1184, 250] on div "Edit Document 1 Transcribe 2 Check Results Cancel Save Document Details Receive…" at bounding box center [625, 319] width 1120 height 501
type input "Berkshire Hathaway Homestate Ins Co (20044) A++ XV Rating"
type input "Berkshire Hathaway"
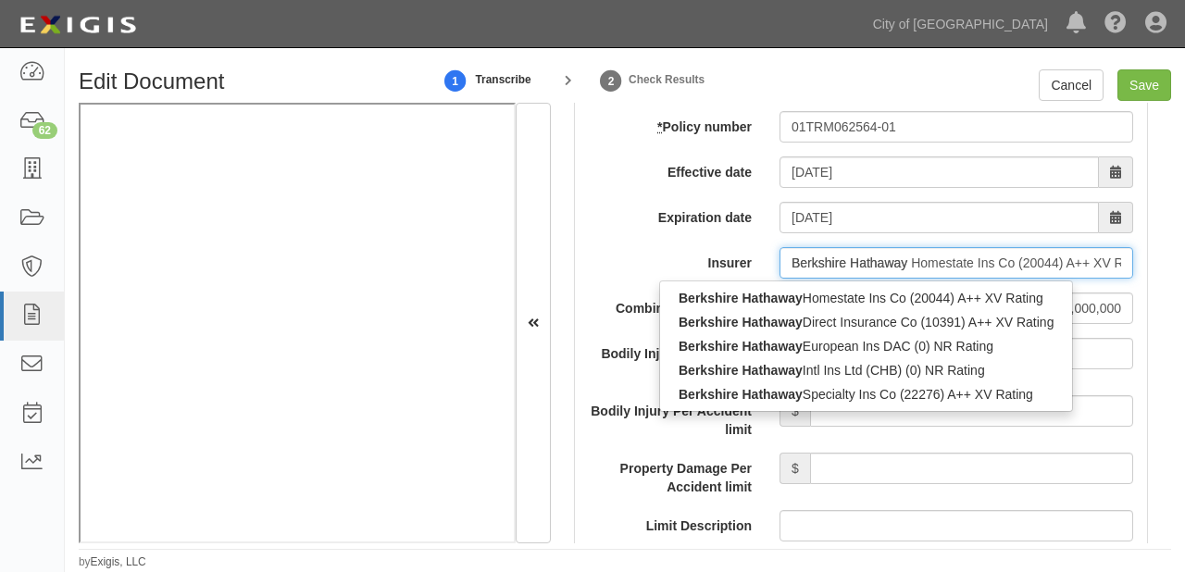
drag, startPoint x: 905, startPoint y: 259, endPoint x: 1184, endPoint y: 263, distance: 278.6
click at [1184, 263] on div "Edit Document 1 Transcribe 2 Check Results Cancel Save Document Details Receive…" at bounding box center [625, 319] width 1120 height 501
drag, startPoint x: 1101, startPoint y: 256, endPoint x: 907, endPoint y: 255, distance: 194.3
click at [907, 255] on input "Berkshire Hathaway" at bounding box center [956, 262] width 354 height 31
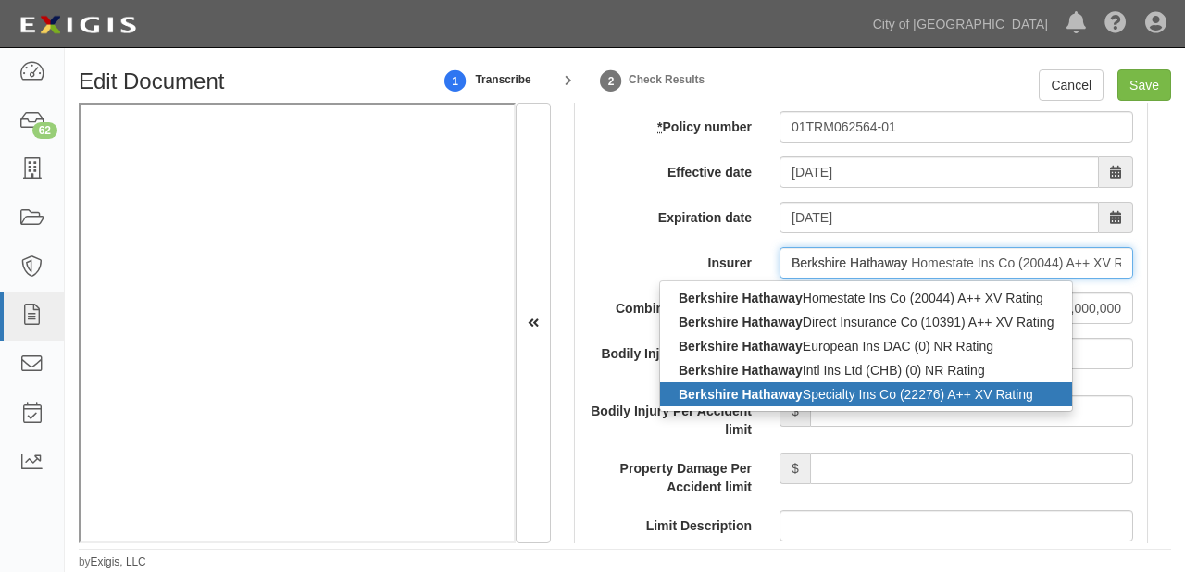
click at [873, 397] on div "Berkshire Hathaway Specialty Ins Co (22276) A++ XV Rating" at bounding box center [866, 394] width 412 height 24
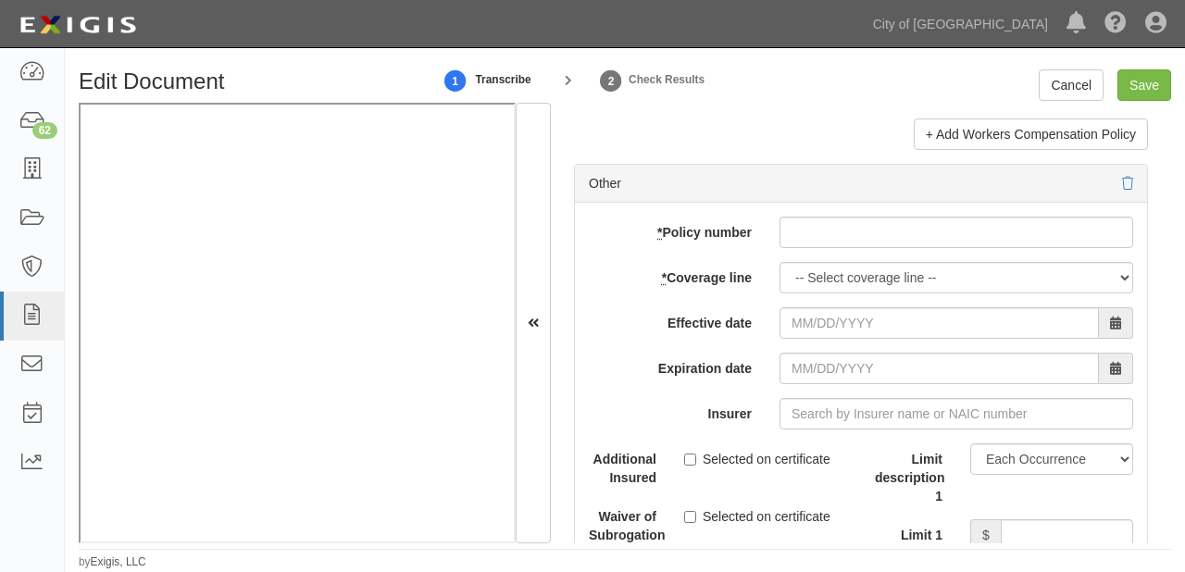
scroll to position [5849, 0]
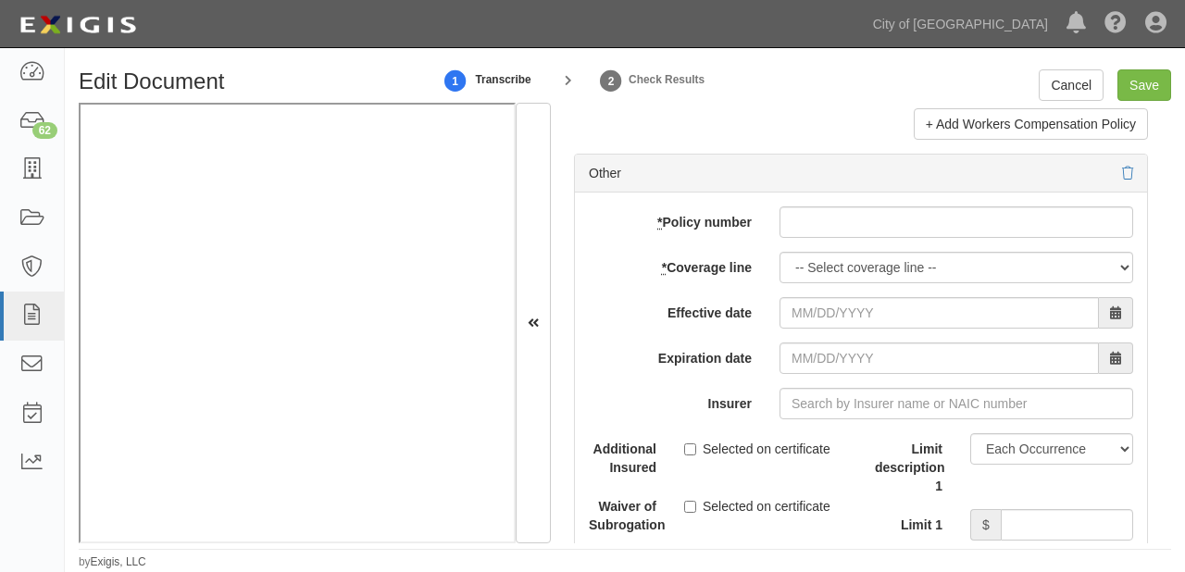
type input "Berkshire Hathaway Specialty Ins Co (22276) A++ XV Rating"
click at [896, 211] on input "* Policy number" at bounding box center [956, 221] width 354 height 31
paste input "01TRM062564-01"
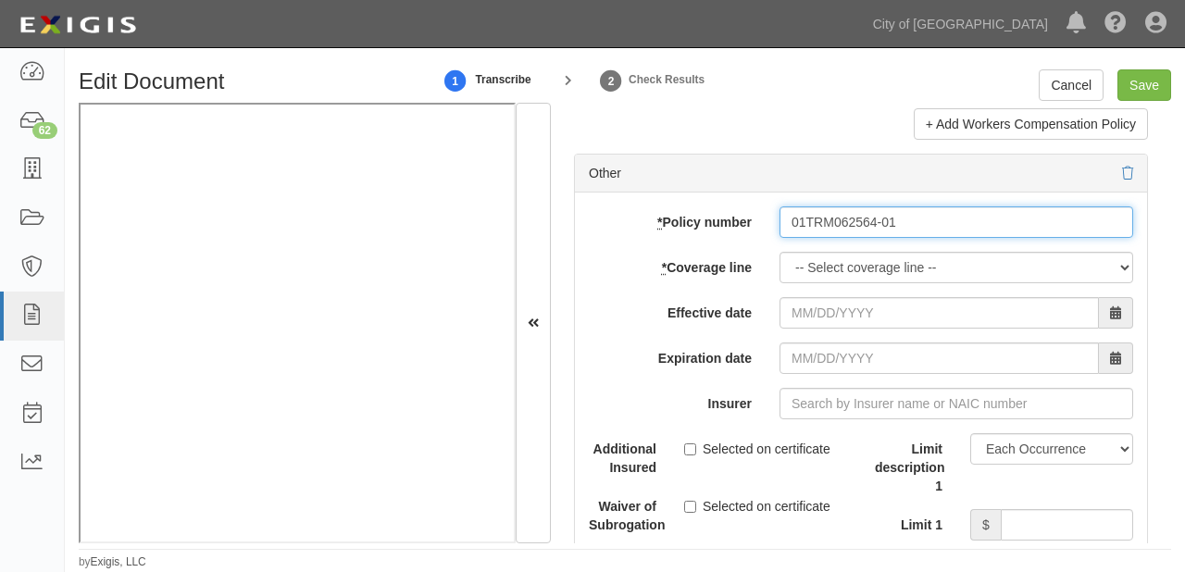
type input "01TRM062564-01"
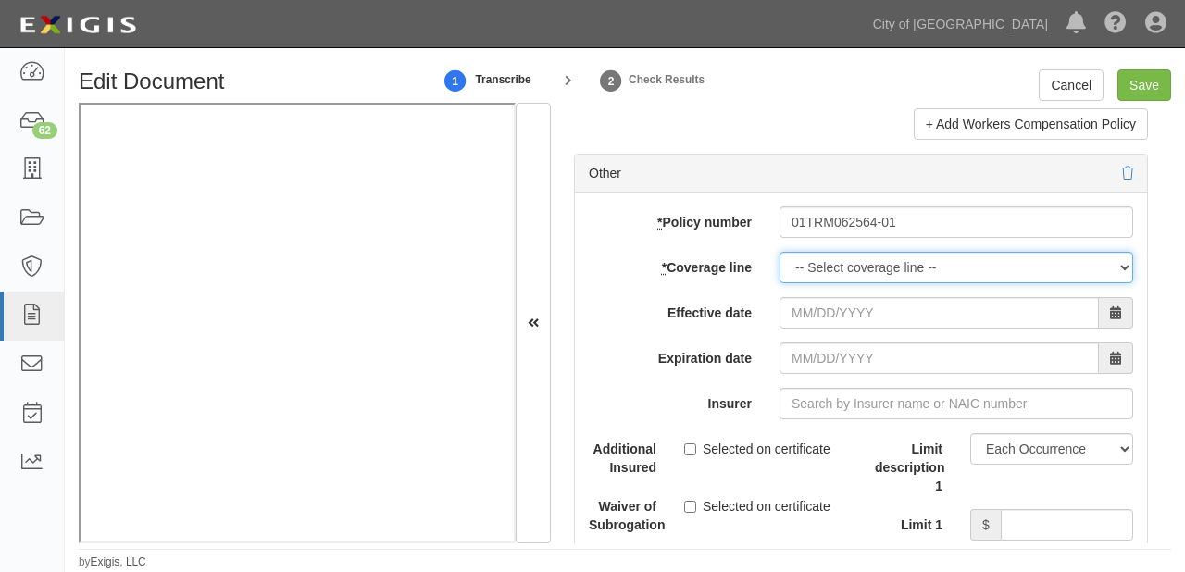
click at [840, 255] on select "-- Select coverage line -- Asbestos Abatement Auto Physical Damage Boiler & Mac…" at bounding box center [956, 267] width 354 height 31
select select "12"
click at [779, 283] on select "-- Select coverage line -- Asbestos Abatement Auto Physical Damage Boiler & Mac…" at bounding box center [956, 267] width 354 height 31
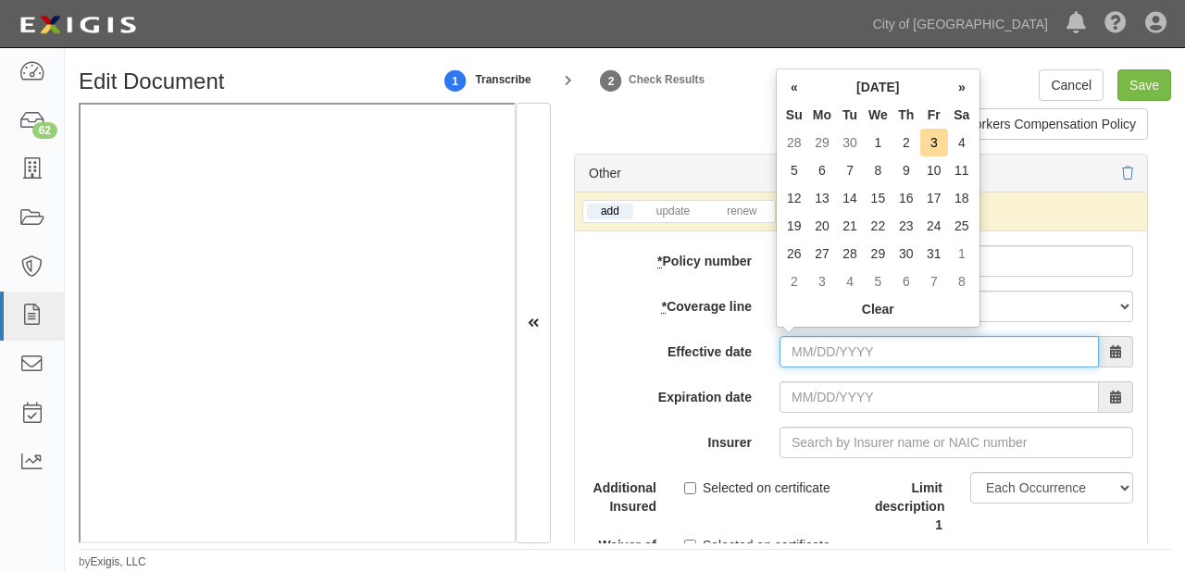
click at [820, 352] on input "Effective date" at bounding box center [938, 351] width 319 height 31
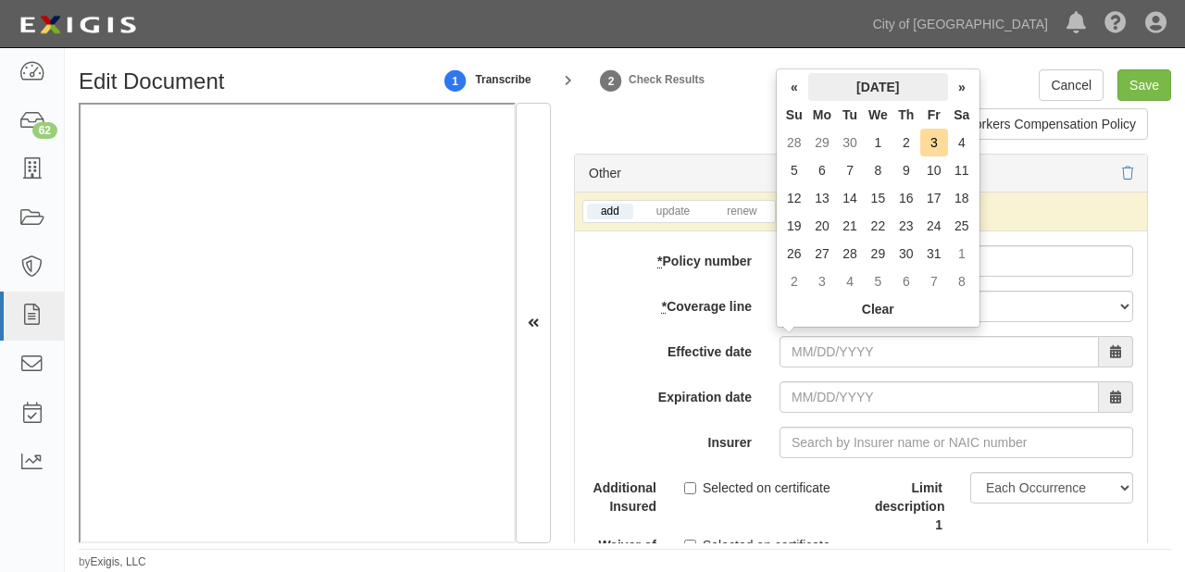
click at [877, 85] on th "October 2025" at bounding box center [878, 87] width 140 height 28
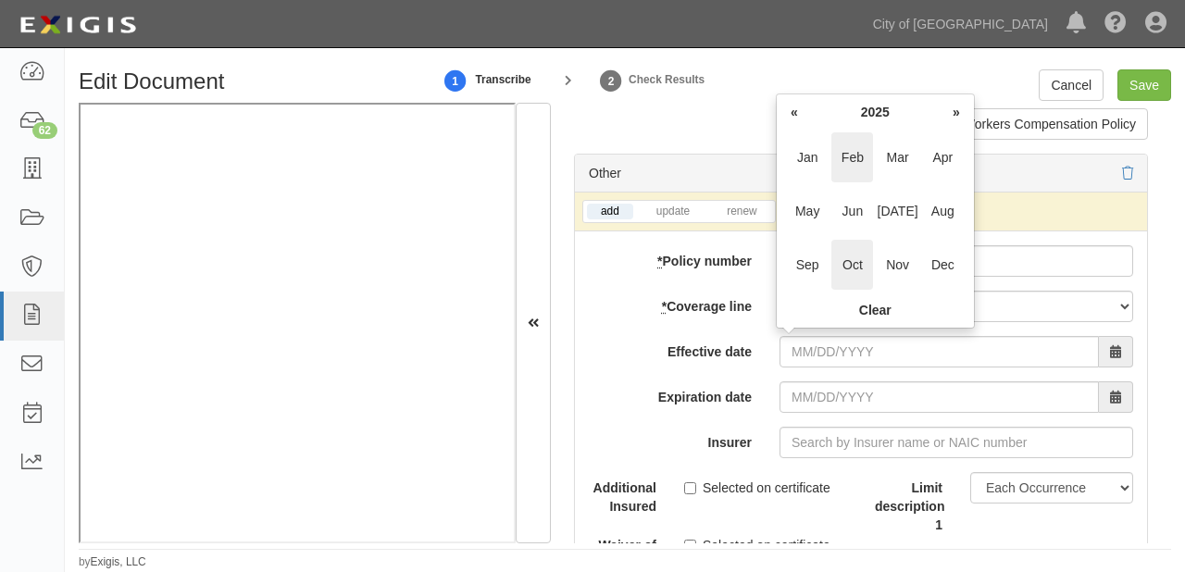
click at [863, 165] on span "Feb" at bounding box center [852, 157] width 42 height 50
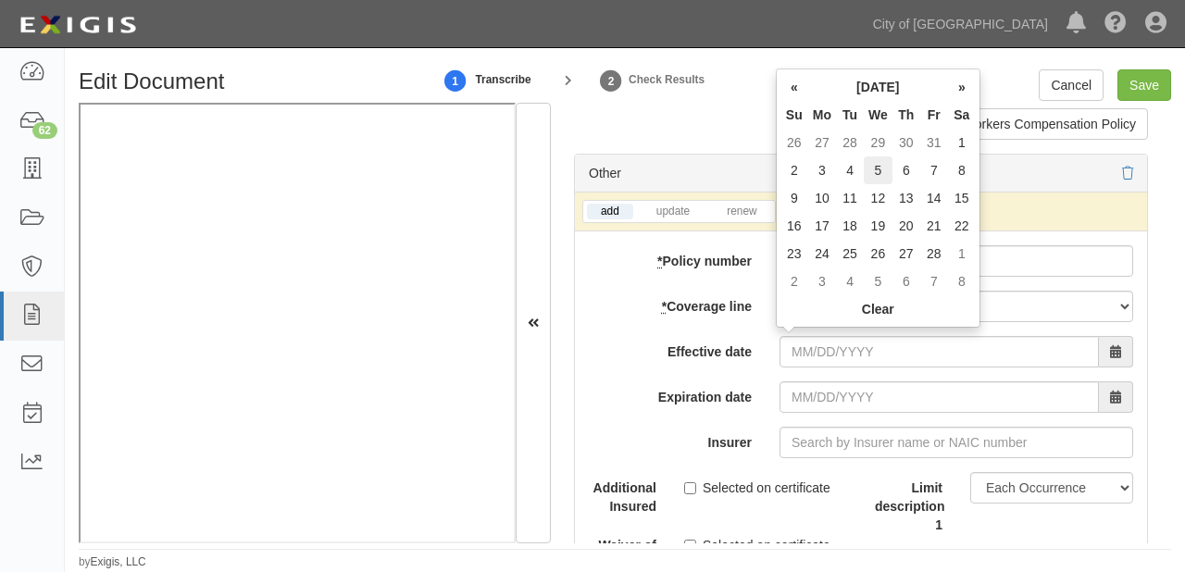
click at [880, 174] on td "5" at bounding box center [877, 170] width 29 height 28
type input "02/05/2025"
type input "02/05/2026"
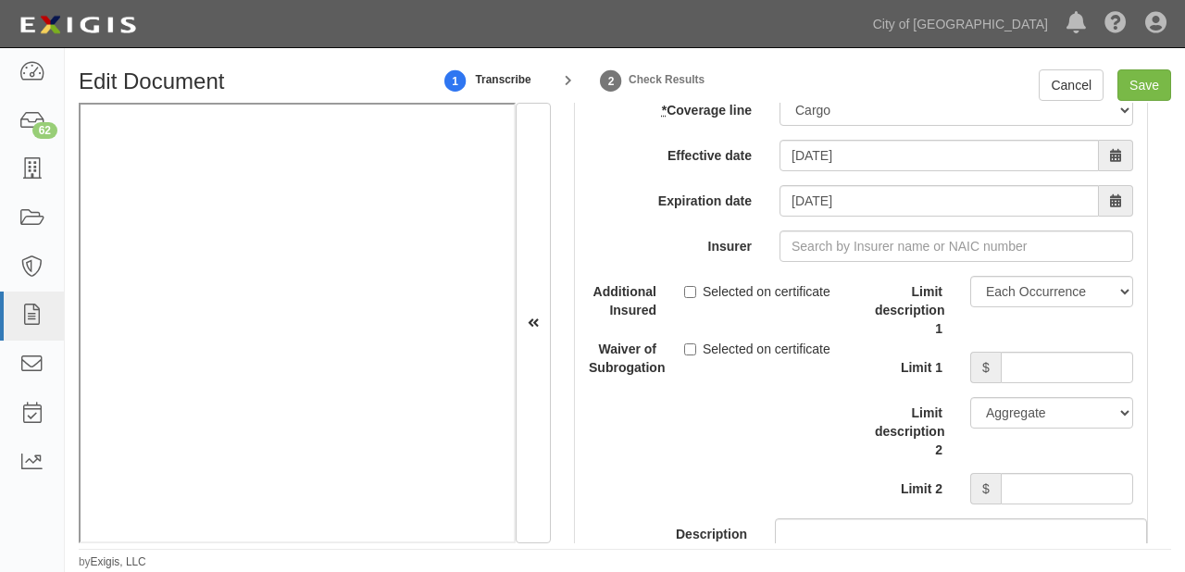
scroll to position [6071, 0]
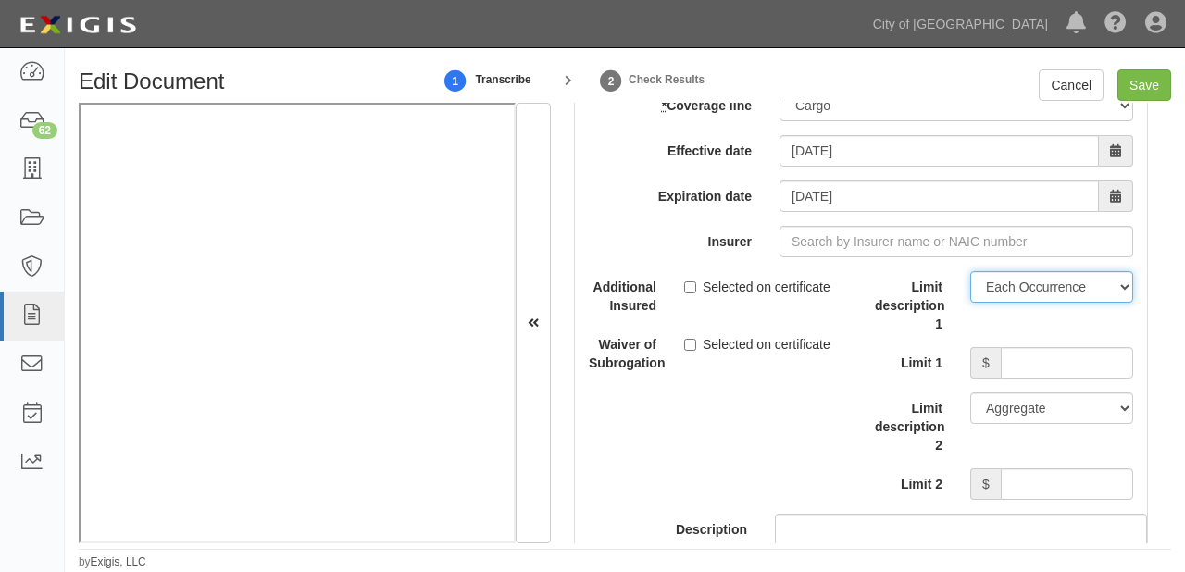
click at [1005, 290] on select "Limit Each Occurrence Each Claim Aggregate Deductible Self-Insured Retention Pe…" at bounding box center [1051, 286] width 163 height 31
select select "Other"
click at [970, 271] on select "Limit Each Occurrence Each Claim Aggregate Deductible Self-Insured Retention Pe…" at bounding box center [1051, 286] width 163 height 31
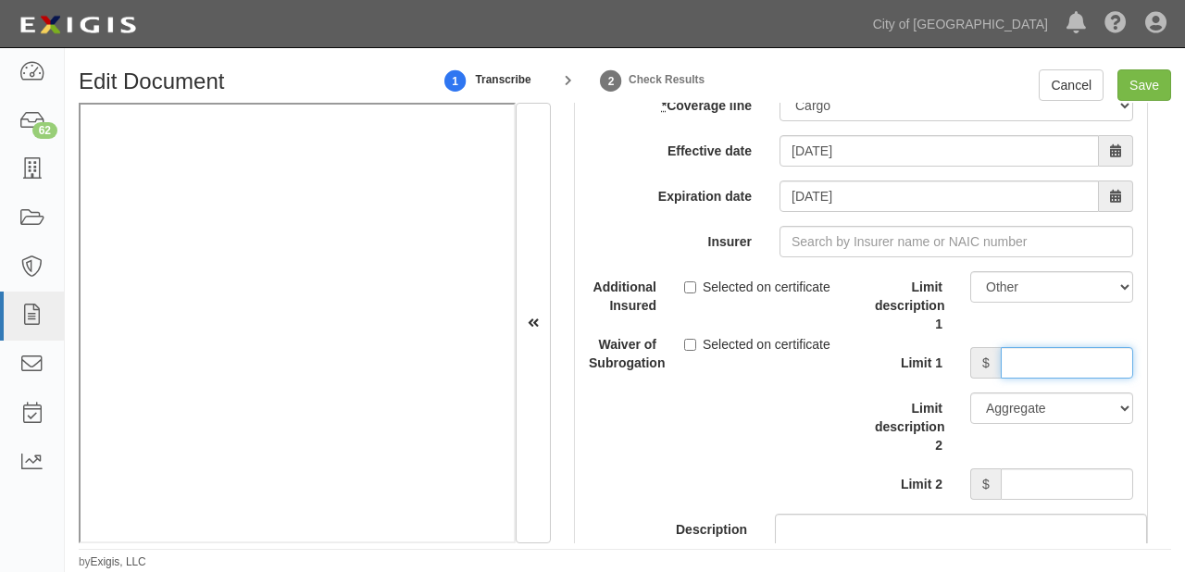
click at [1018, 347] on input "Limit 1" at bounding box center [1066, 362] width 132 height 31
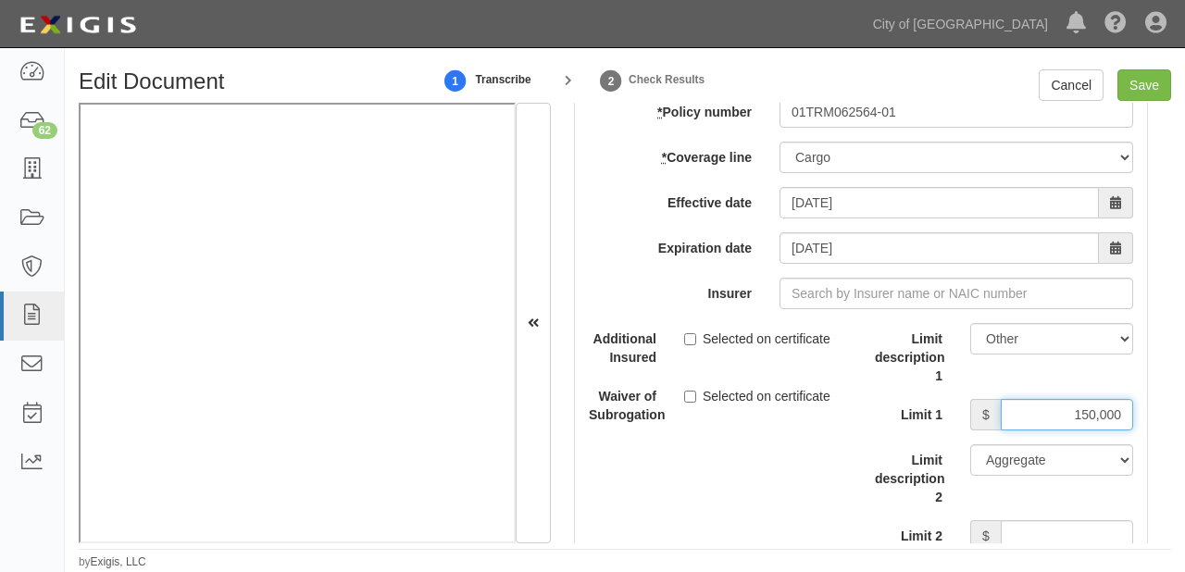
scroll to position [5997, 0]
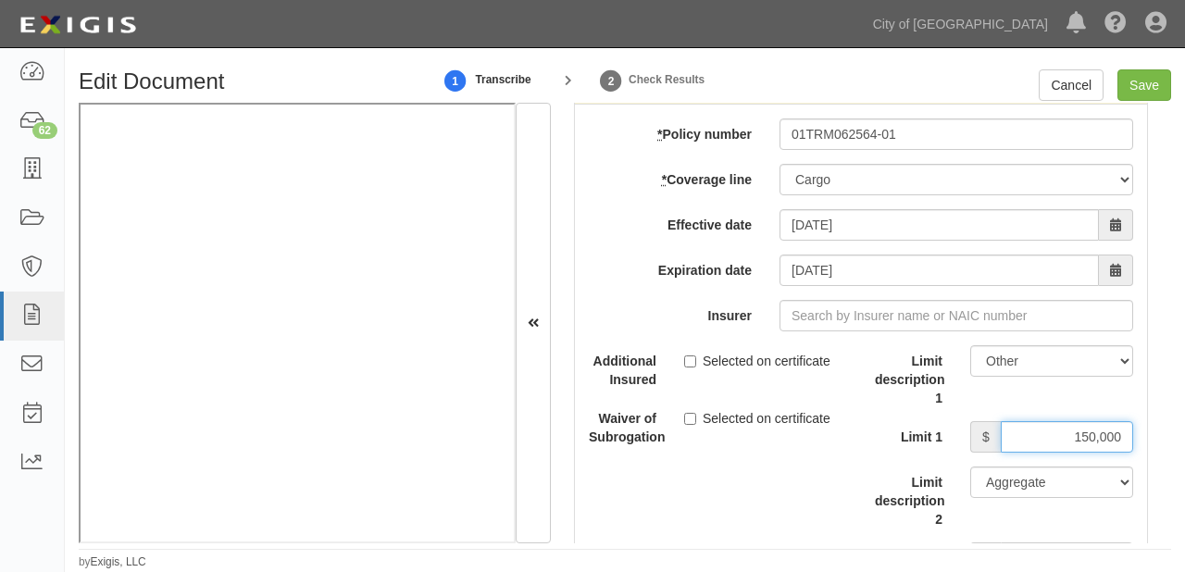
type input "150,000"
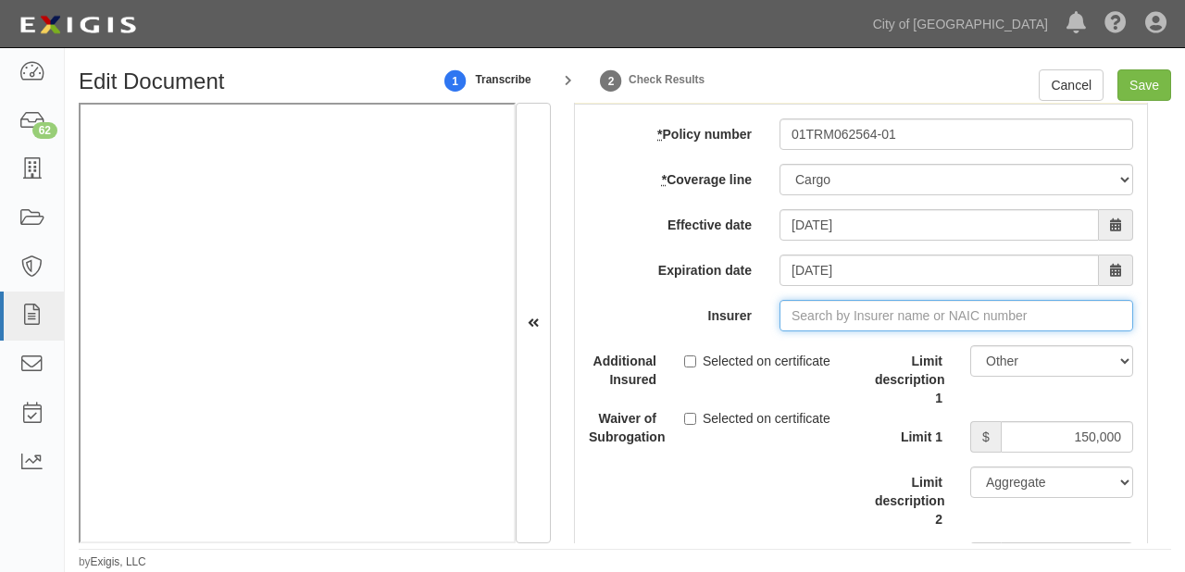
click at [868, 303] on input "Insurer" at bounding box center [956, 315] width 354 height 31
type input "180 Seguros S.A. (0) NR Rating"
type input "1"
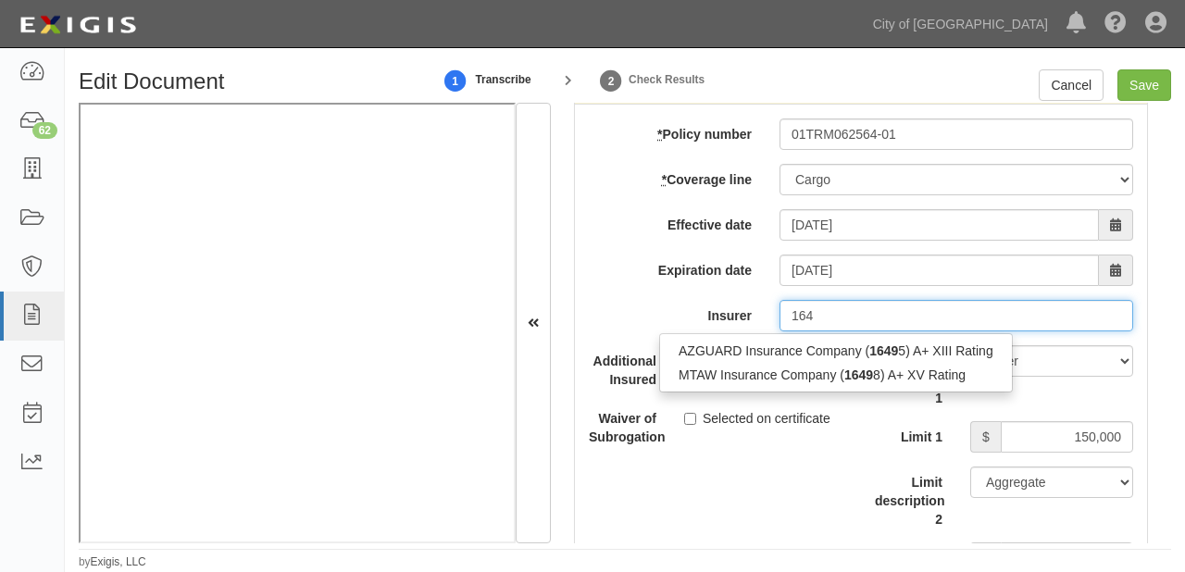
type input "16"
type input "180 Seguros S.A. (0) NR Rating"
type input "1"
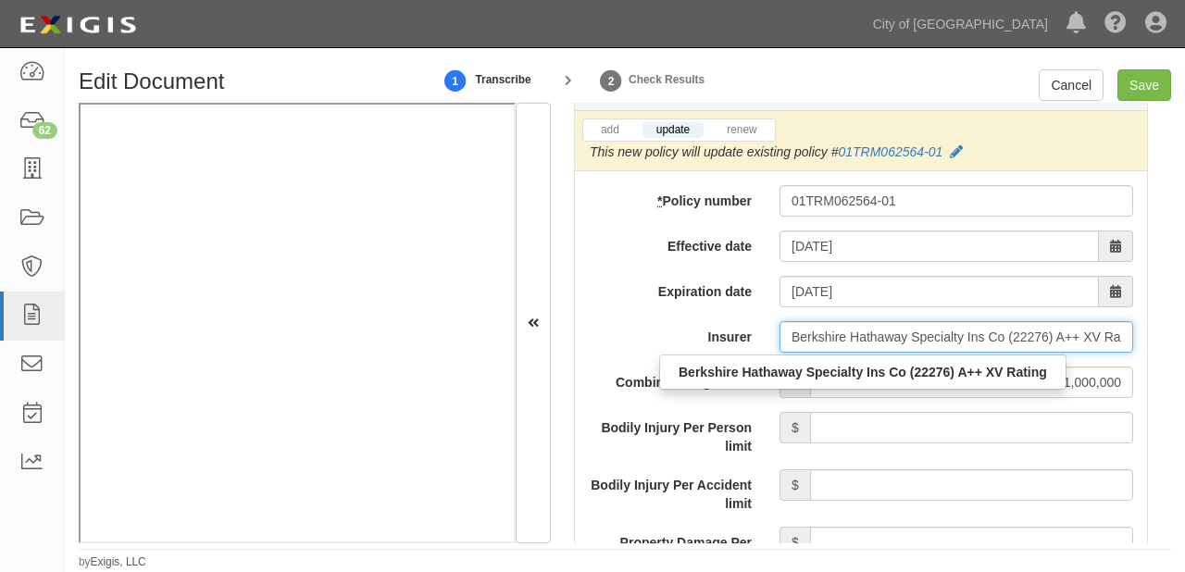
scroll to position [0, 27]
drag, startPoint x: 784, startPoint y: 341, endPoint x: 1184, endPoint y: 341, distance: 399.8
click at [1184, 341] on div "Edit Document 1 Transcribe 2 Check Results Cancel Save Document Details Receive…" at bounding box center [625, 319] width 1120 height 501
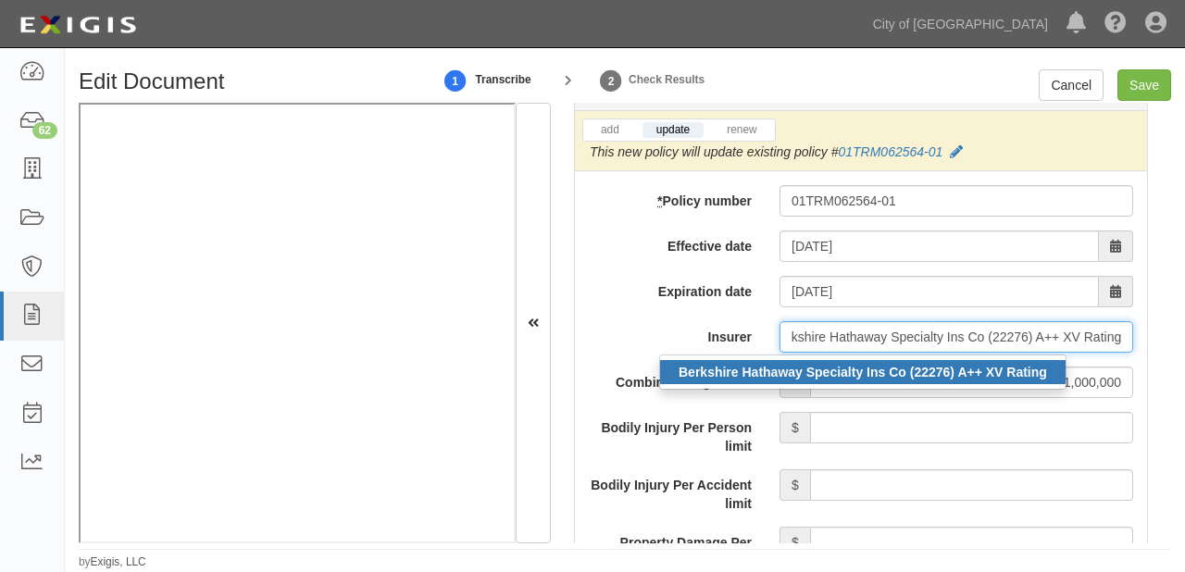
click at [894, 365] on strong "Berkshire Hathaway Specialty Ins Co (22276) A++ XV Rating" at bounding box center [862, 372] width 368 height 15
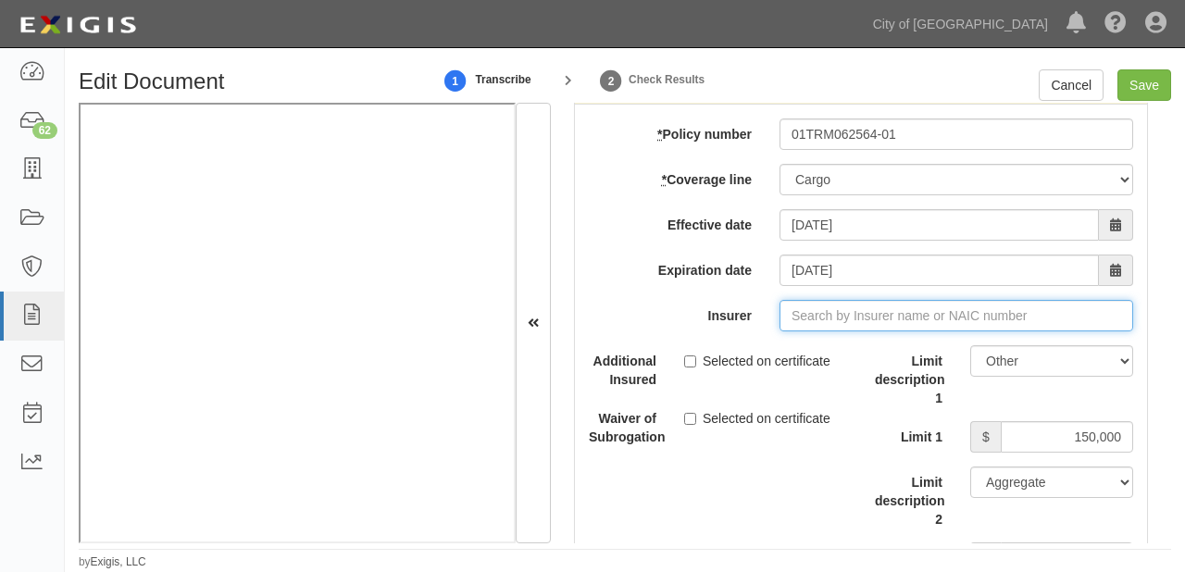
scroll to position [0, 0]
click at [840, 300] on input "Insurer" at bounding box center [956, 315] width 354 height 31
paste input "Berkshire Hathaway Specialty Ins Co (22276) A++ XV Rating"
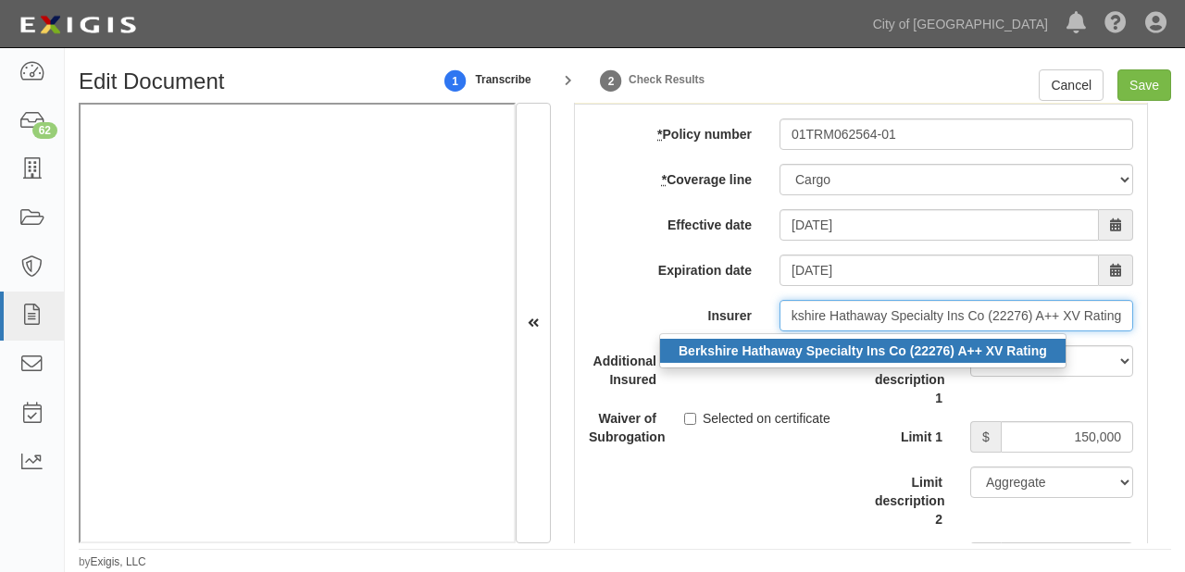
click at [709, 350] on strong "Berkshire Hathaway Specialty Ins Co (22276) A++ XV Rating" at bounding box center [862, 350] width 368 height 15
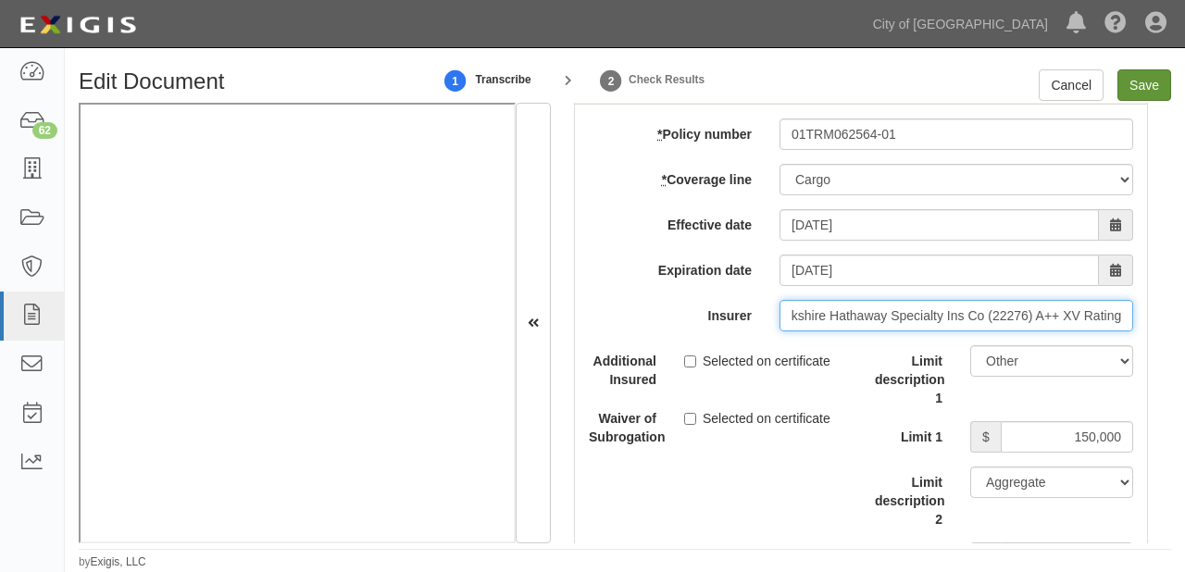
type input "Berkshire Hathaway Specialty Ins Co (22276) A++ XV Rating"
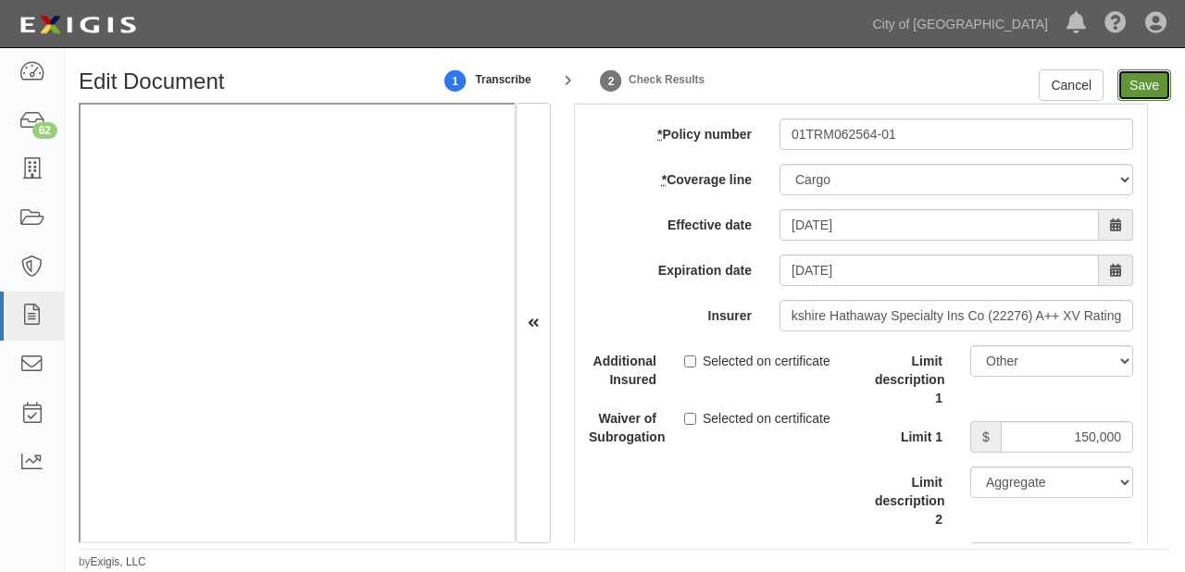
scroll to position [0, 0]
click at [1132, 92] on input "Save" at bounding box center [1144, 84] width 54 height 31
type input "1000000"
type input "100000"
type input "5000"
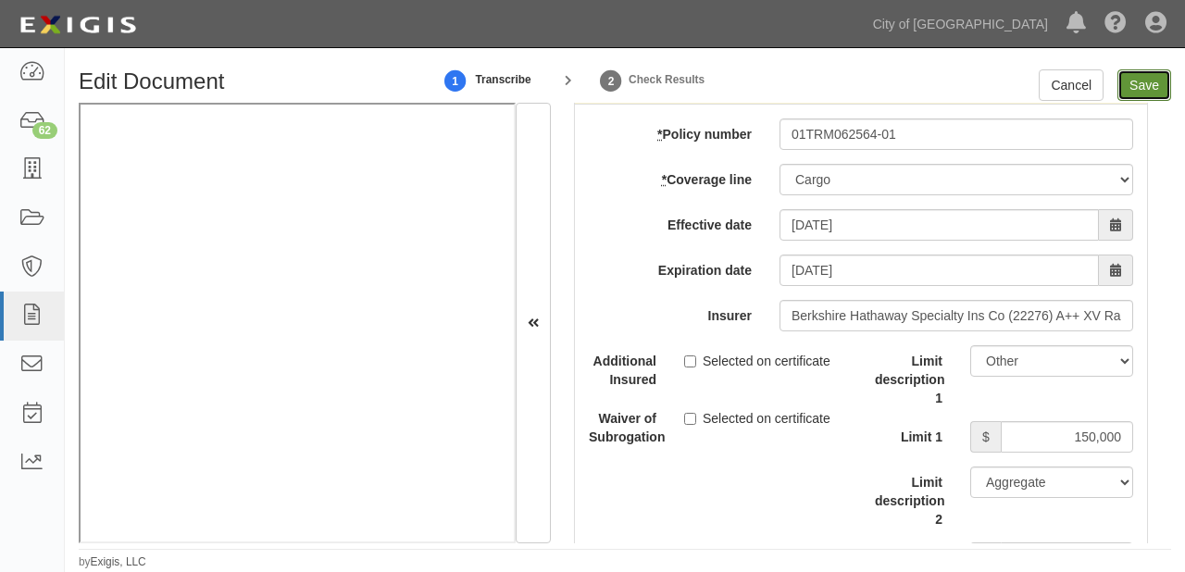
type input "1000000"
type input "2000000"
type input "1000000"
type input "150000"
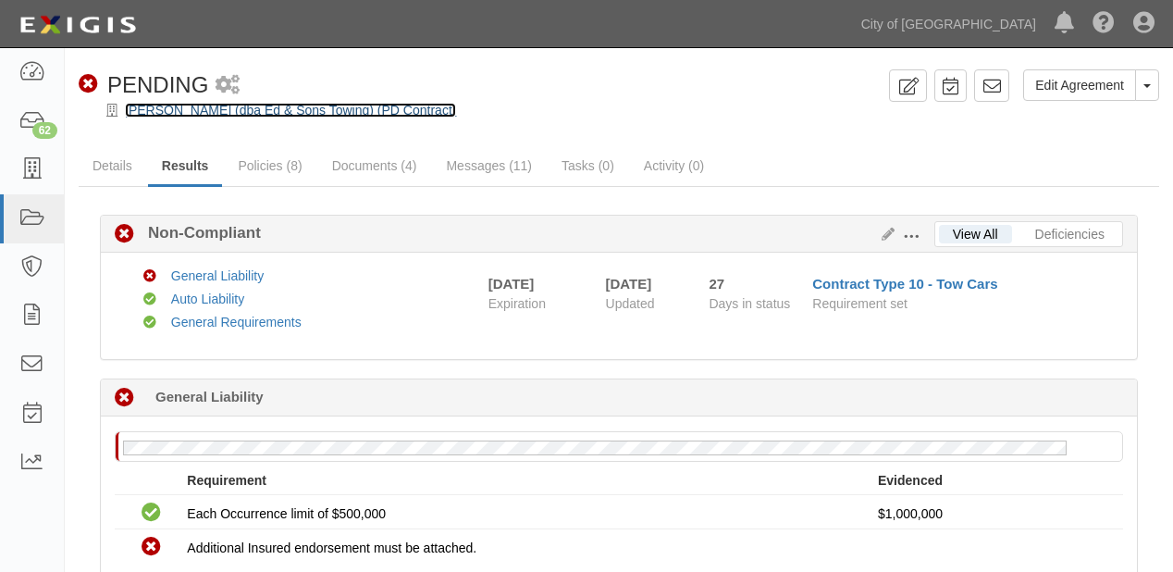
click at [186, 112] on link "[PERSON_NAME] (dba Ed & Sons Towing) (PD Contract)" at bounding box center [290, 110] width 331 height 15
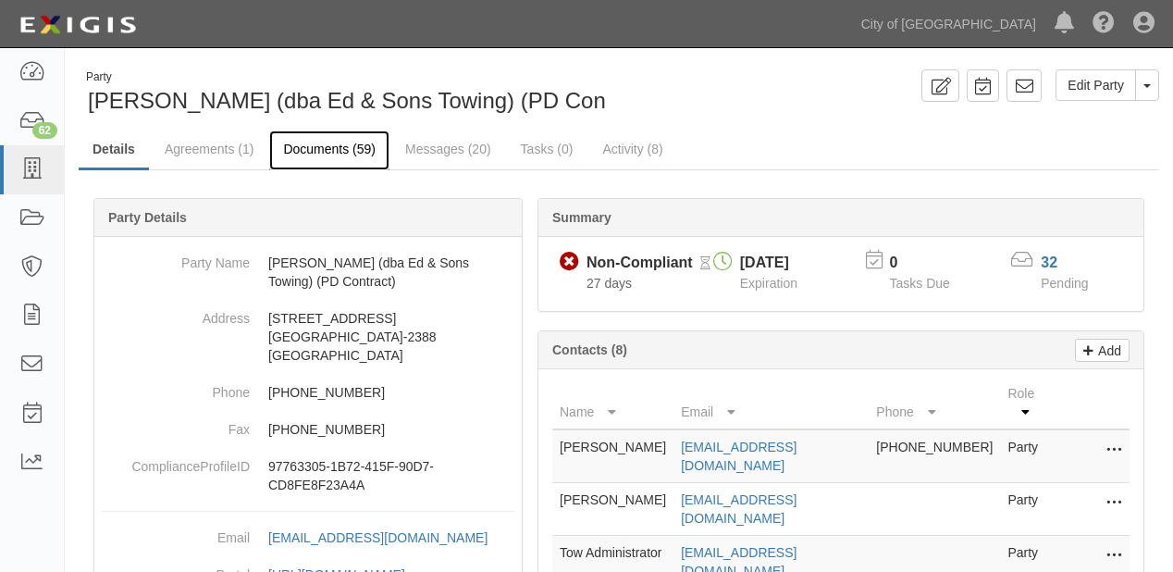
click at [308, 153] on link "Documents (59)" at bounding box center [329, 150] width 120 height 40
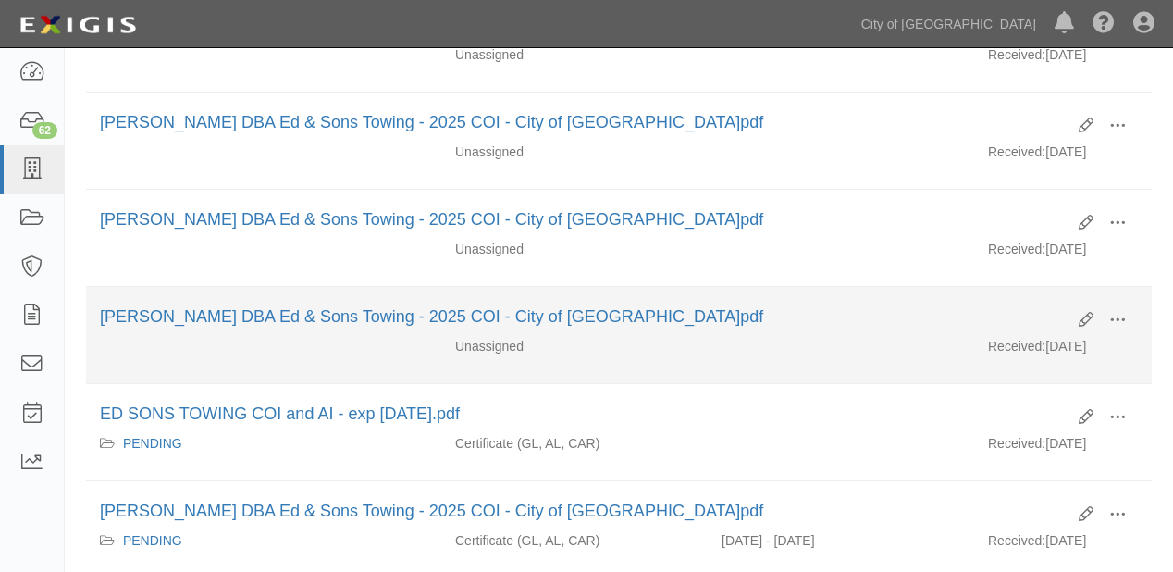
scroll to position [518, 0]
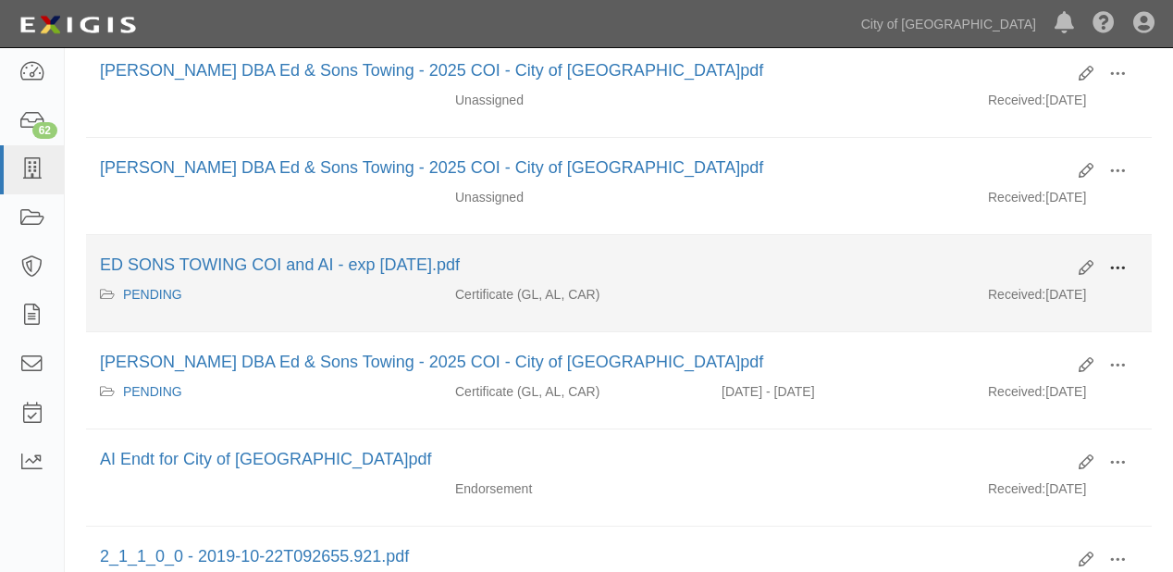
click at [1114, 266] on span at bounding box center [1118, 268] width 17 height 17
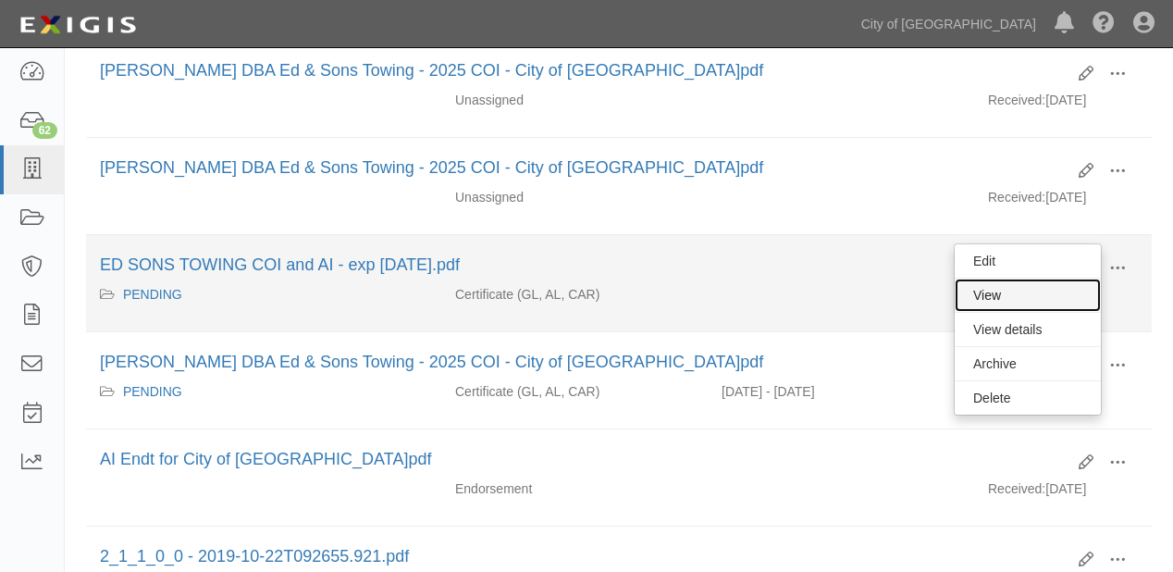
click at [1082, 295] on link "View" at bounding box center [1028, 295] width 146 height 33
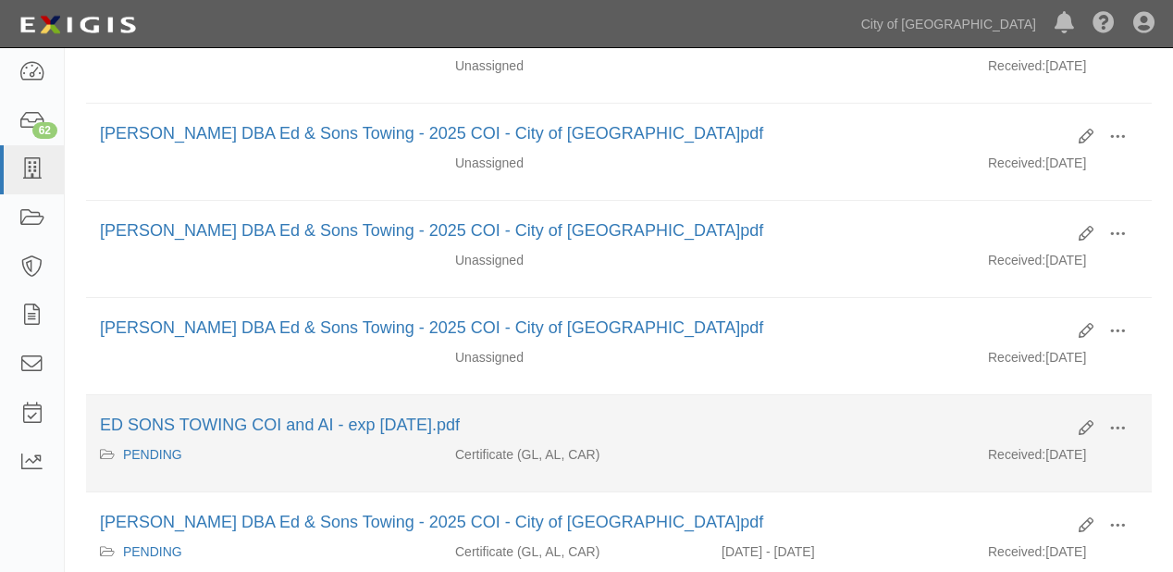
scroll to position [370, 0]
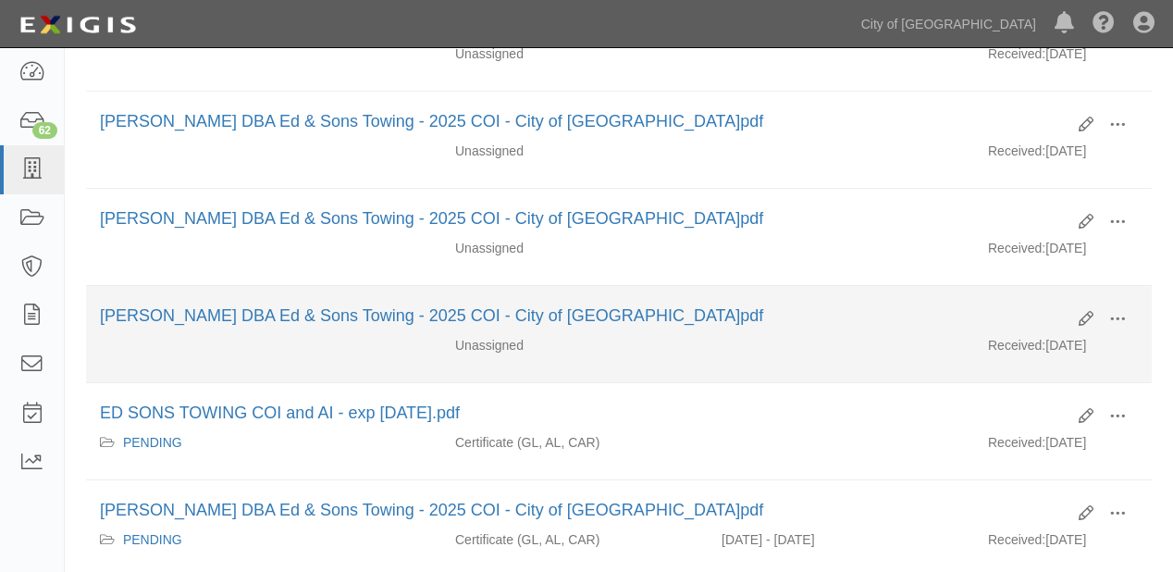
click at [702, 317] on div "Ed Bryden DBA Ed & Sons Towing - 2025 COI - City of Sacramento.pdf" at bounding box center [582, 316] width 965 height 24
click at [1083, 314] on icon at bounding box center [1086, 319] width 15 height 15
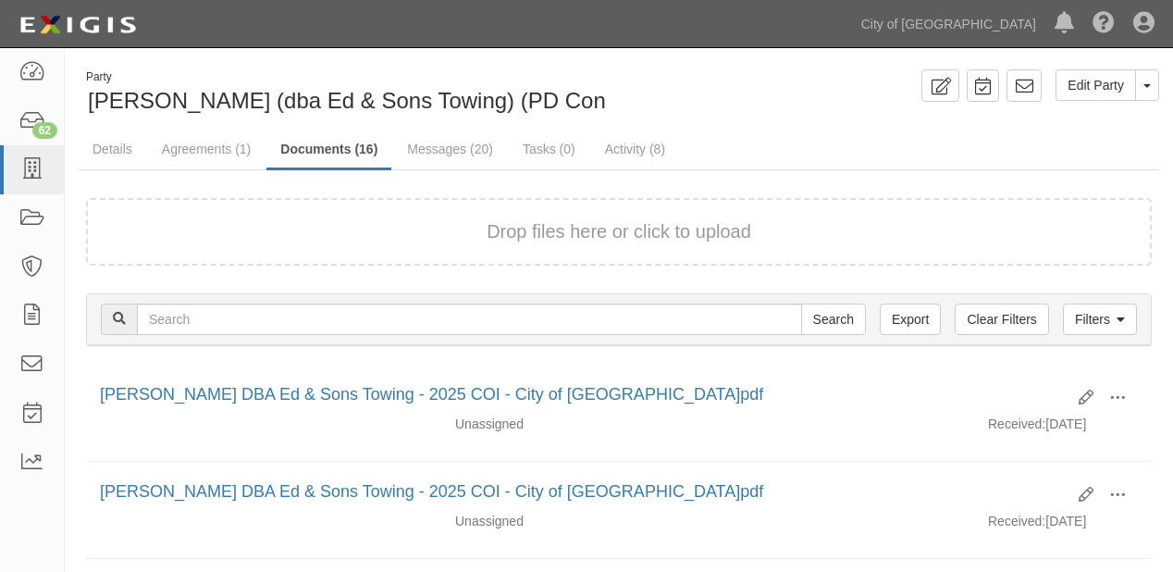
scroll to position [370, 0]
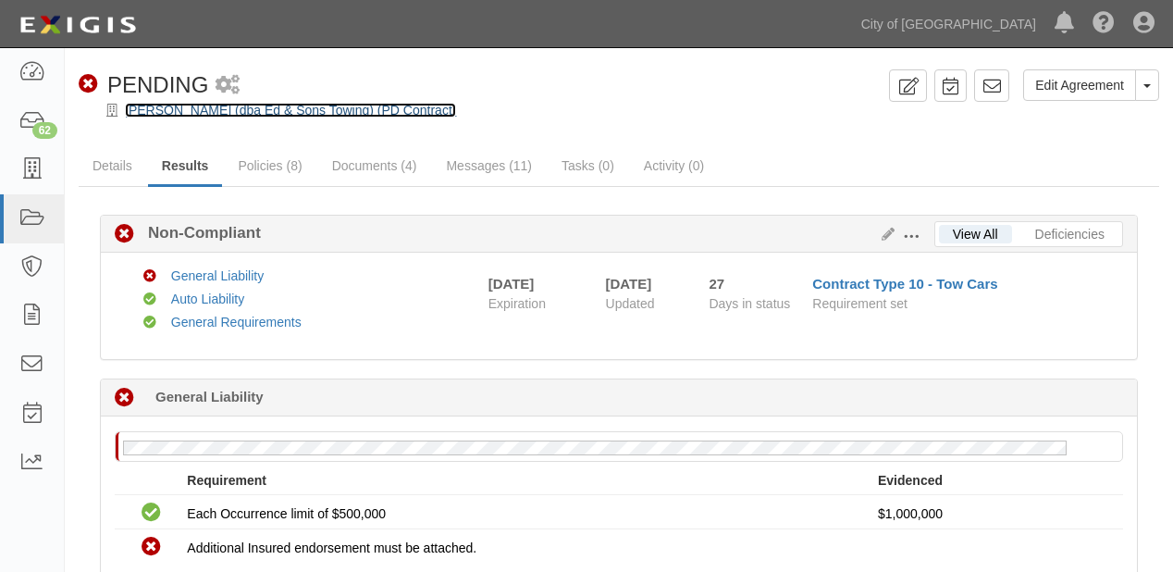
click at [240, 104] on link "[PERSON_NAME] (dba Ed & Sons Towing) (PD Contract)" at bounding box center [290, 110] width 331 height 15
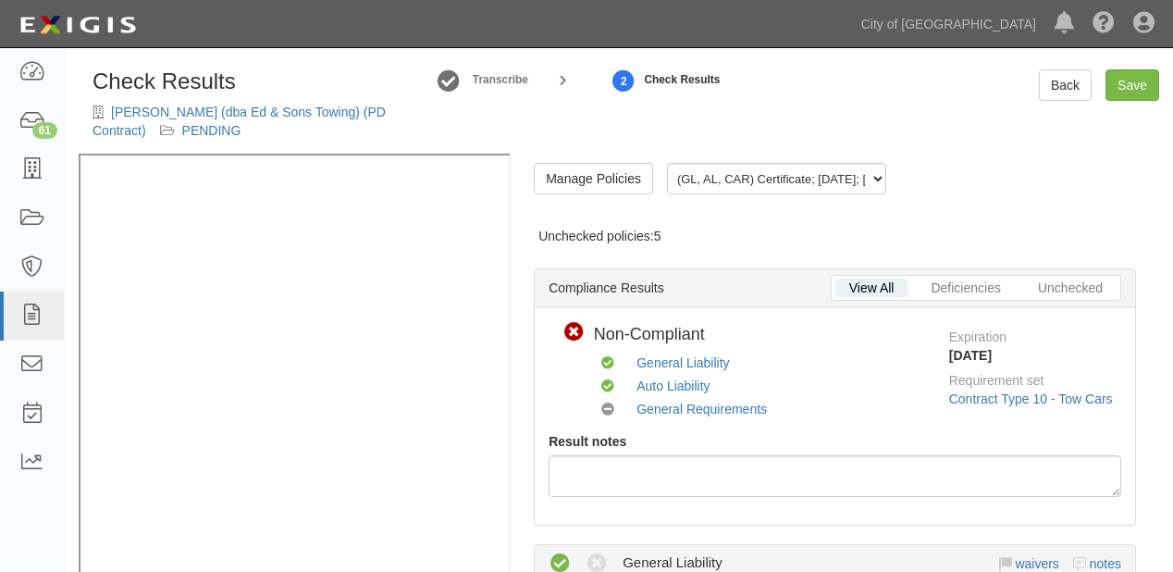
radio input "true"
click at [1125, 69] on link "Save" at bounding box center [1133, 84] width 54 height 31
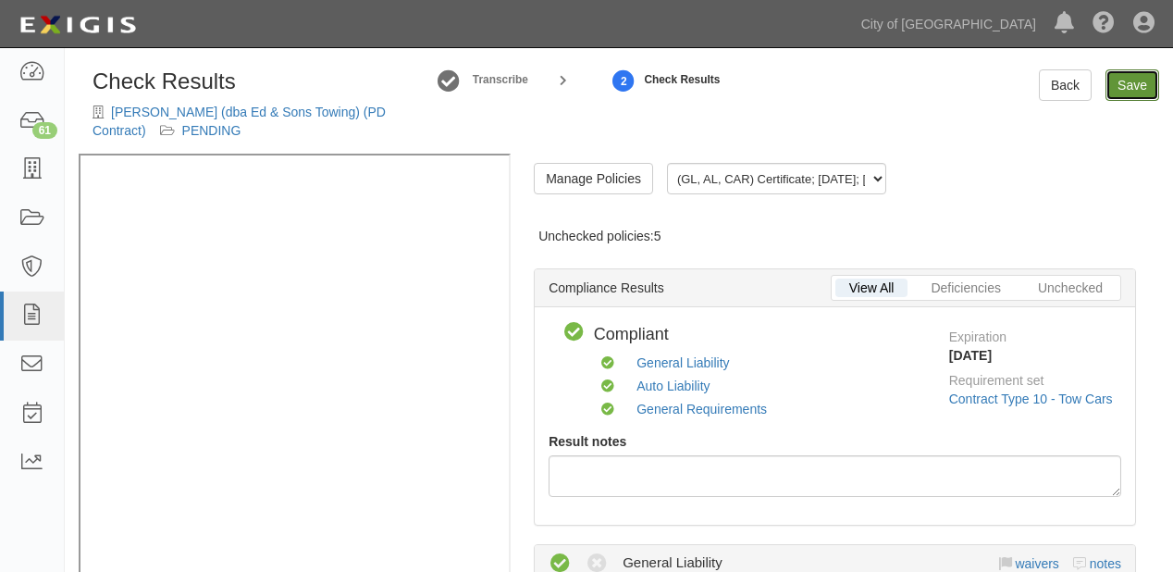
radio input "true"
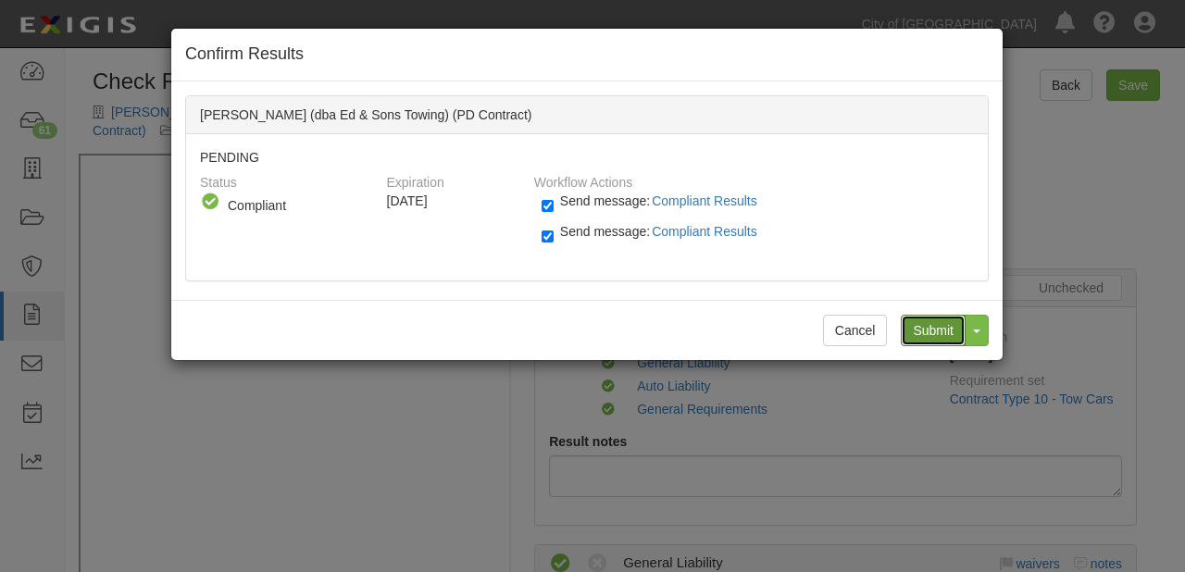
click at [946, 322] on input "Submit" at bounding box center [932, 330] width 65 height 31
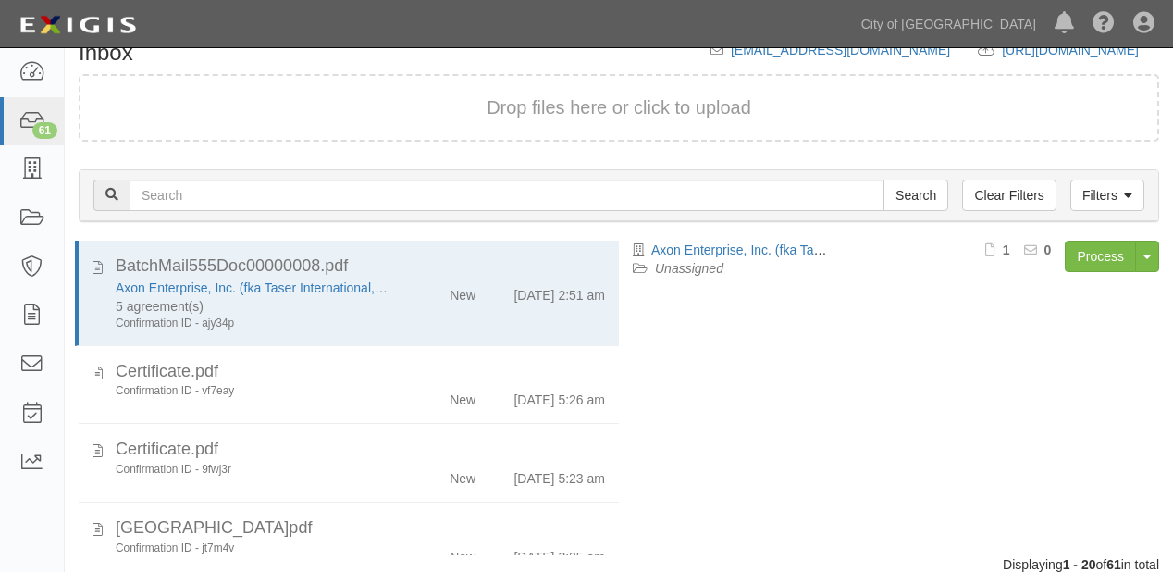
scroll to position [195, 0]
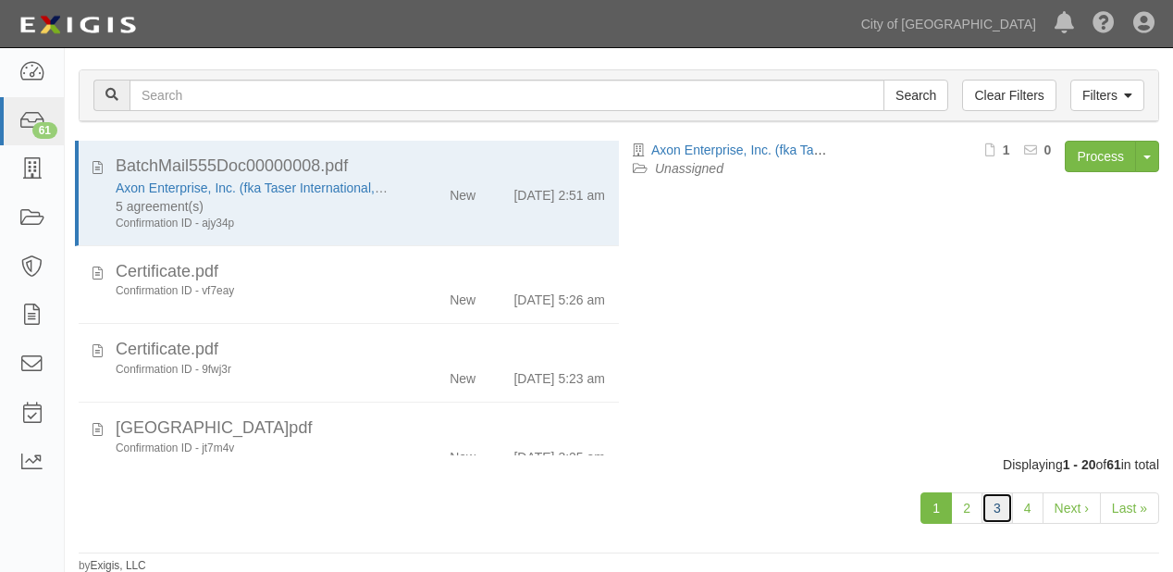
click at [1003, 511] on link "3" at bounding box center [997, 507] width 31 height 31
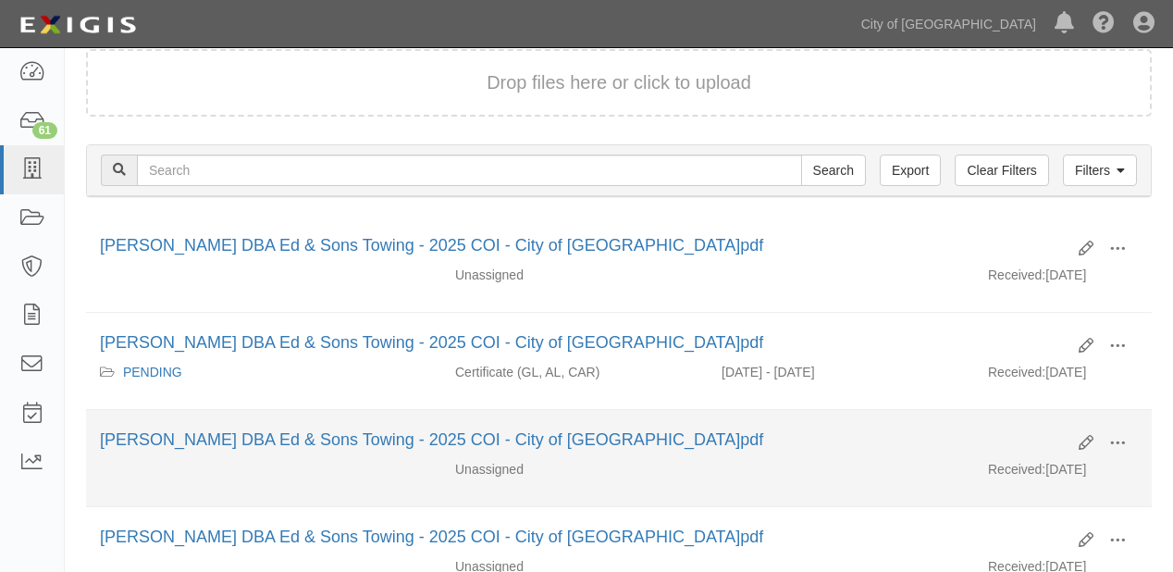
scroll to position [148, 0]
click at [1084, 437] on icon at bounding box center [1086, 444] width 15 height 15
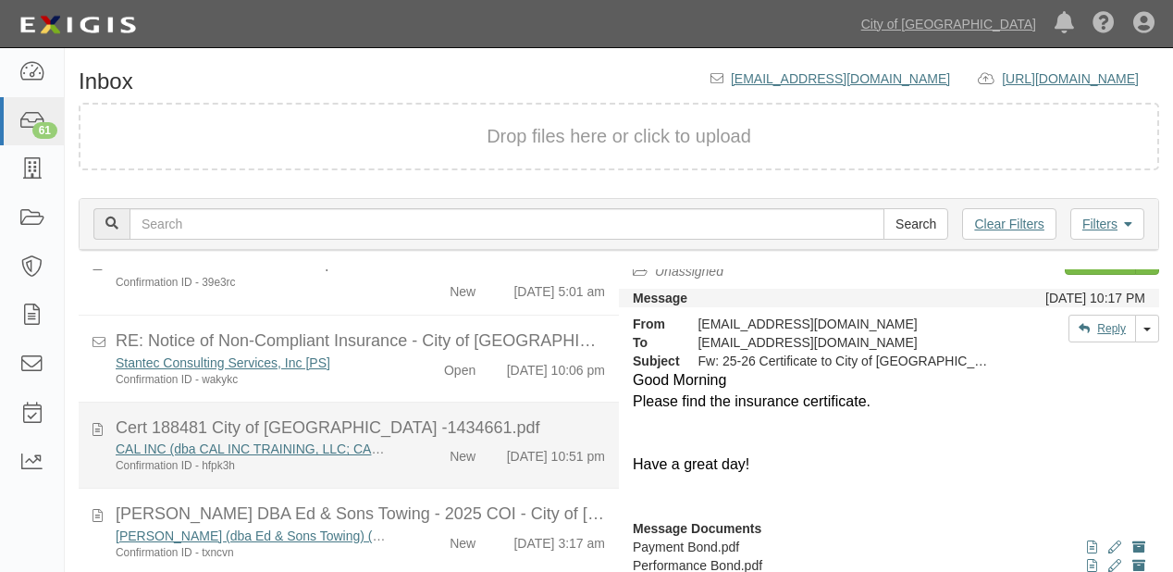
scroll to position [41, 0]
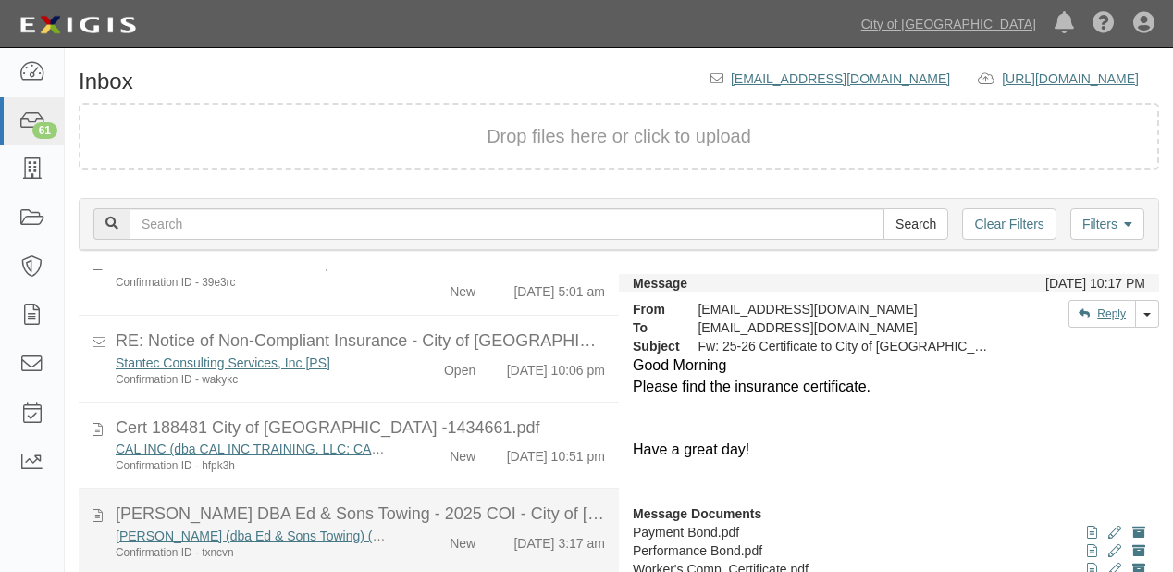
click at [452, 521] on div "Ed Bryden DBA Ed & Sons Towing - 2025 COI - City of Sacramento.pdf" at bounding box center [361, 515] width 490 height 24
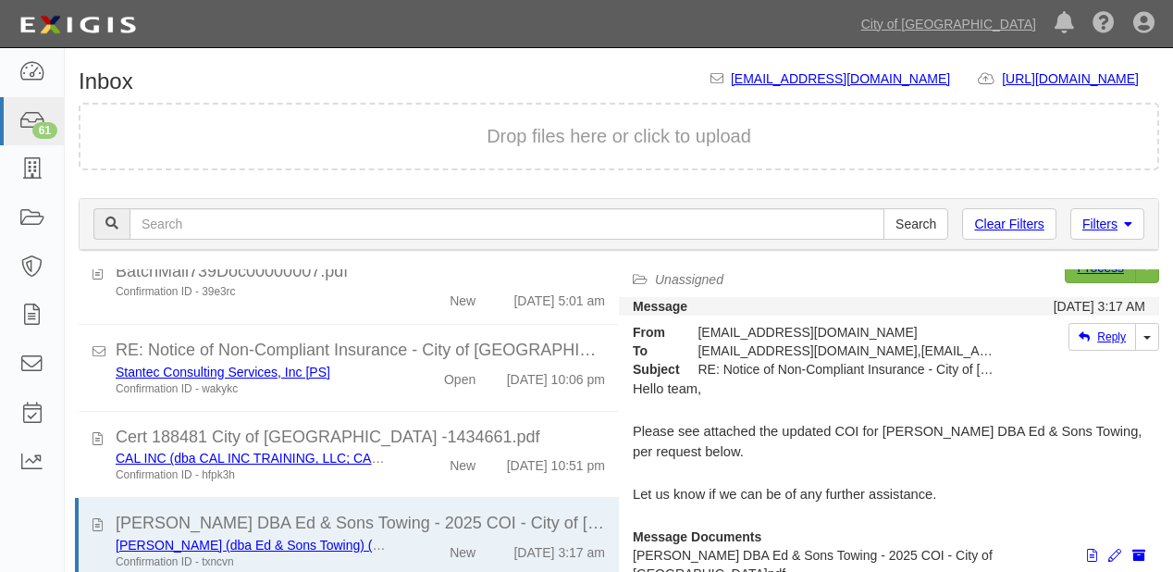
scroll to position [0, 0]
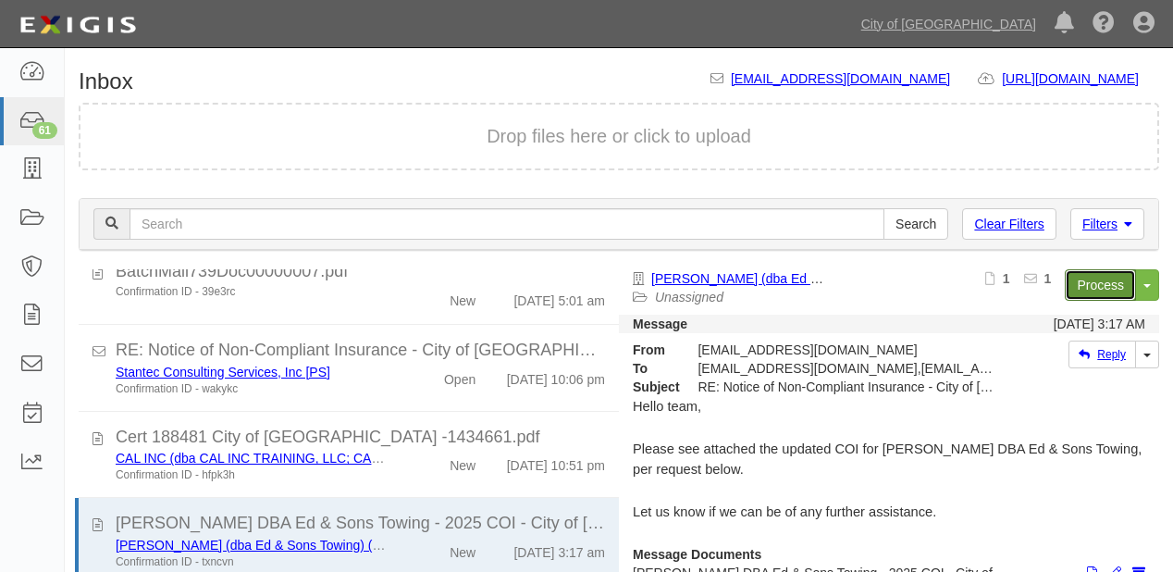
click at [1077, 282] on link "Process" at bounding box center [1100, 284] width 71 height 31
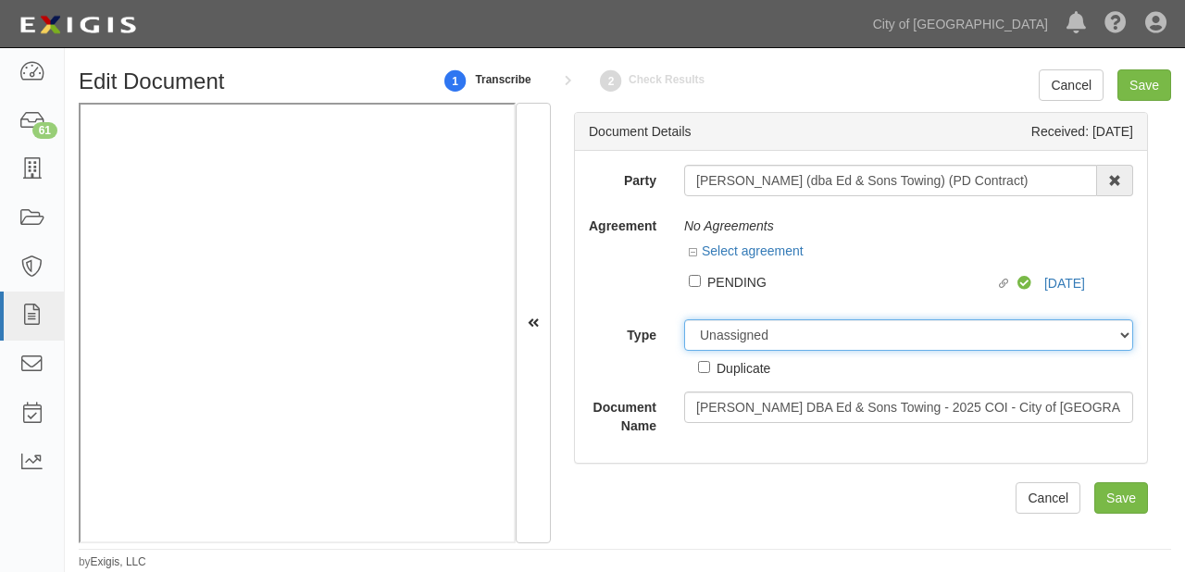
click at [749, 348] on select "Unassigned Binder Cancellation Notice Certificate Contract Endorsement Insuranc…" at bounding box center [908, 334] width 449 height 31
select select "OtherDetail"
click at [684, 319] on select "Unassigned Binder Cancellation Notice Certificate Contract Endorsement Insuranc…" at bounding box center [908, 334] width 449 height 31
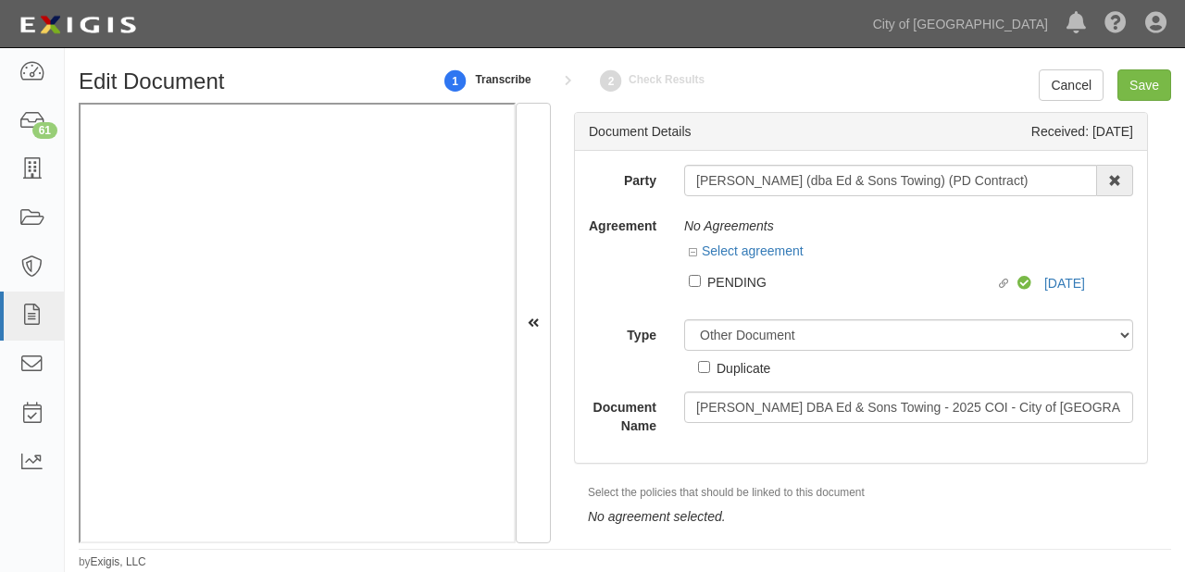
click at [750, 372] on div "Duplicate" at bounding box center [743, 367] width 54 height 20
click at [710, 372] on input "Duplicate" at bounding box center [704, 367] width 12 height 12
checkbox input "true"
click at [1143, 90] on input "Save" at bounding box center [1144, 84] width 54 height 31
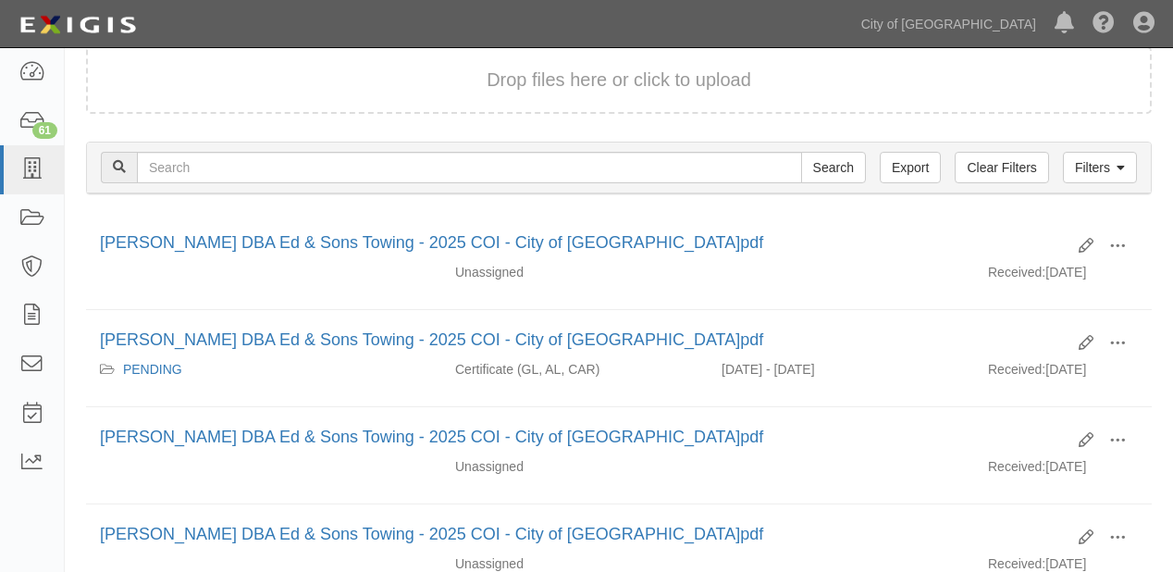
scroll to position [148, 0]
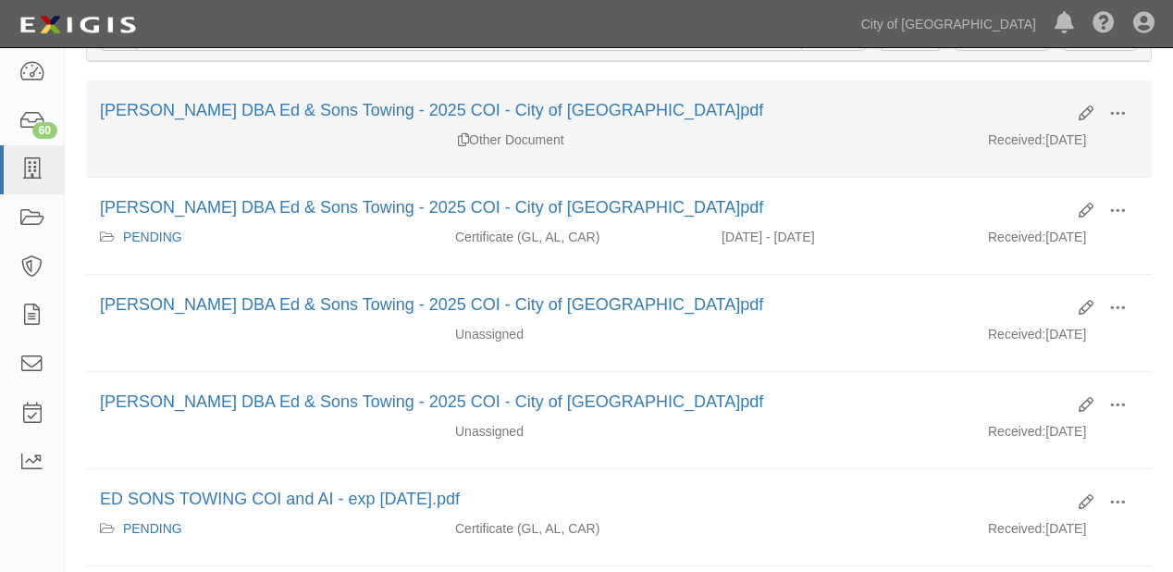
scroll to position [285, 0]
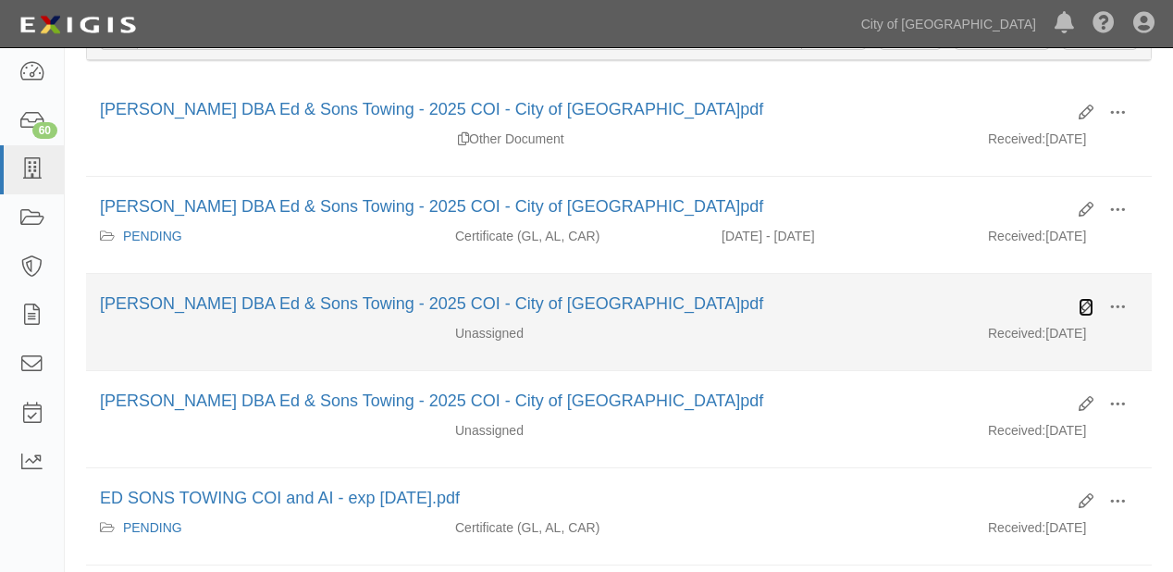
click at [1088, 302] on icon at bounding box center [1086, 307] width 15 height 15
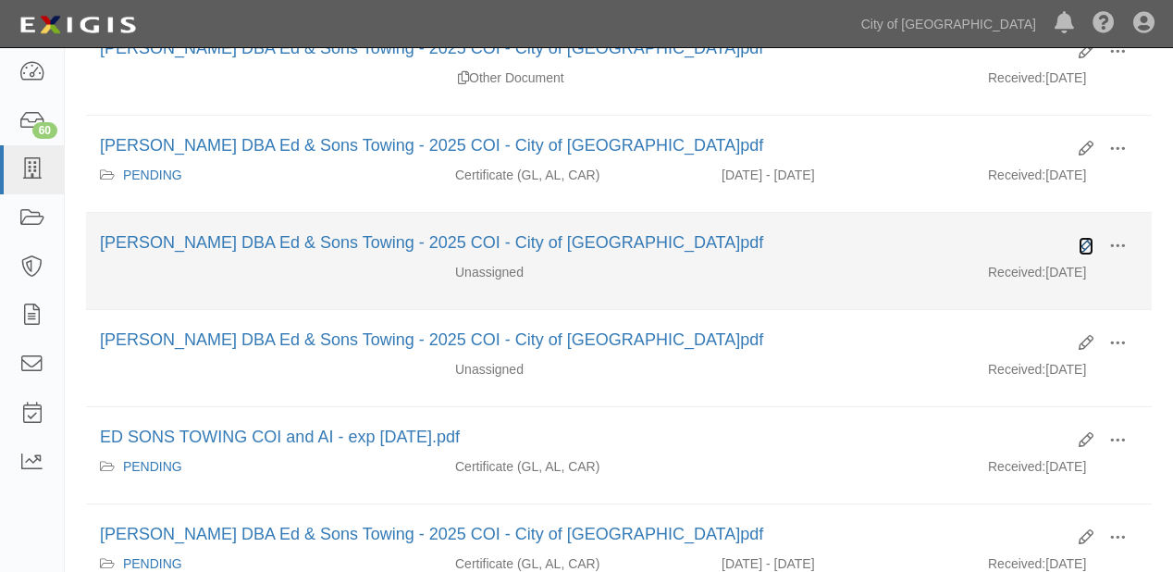
scroll to position [433, 0]
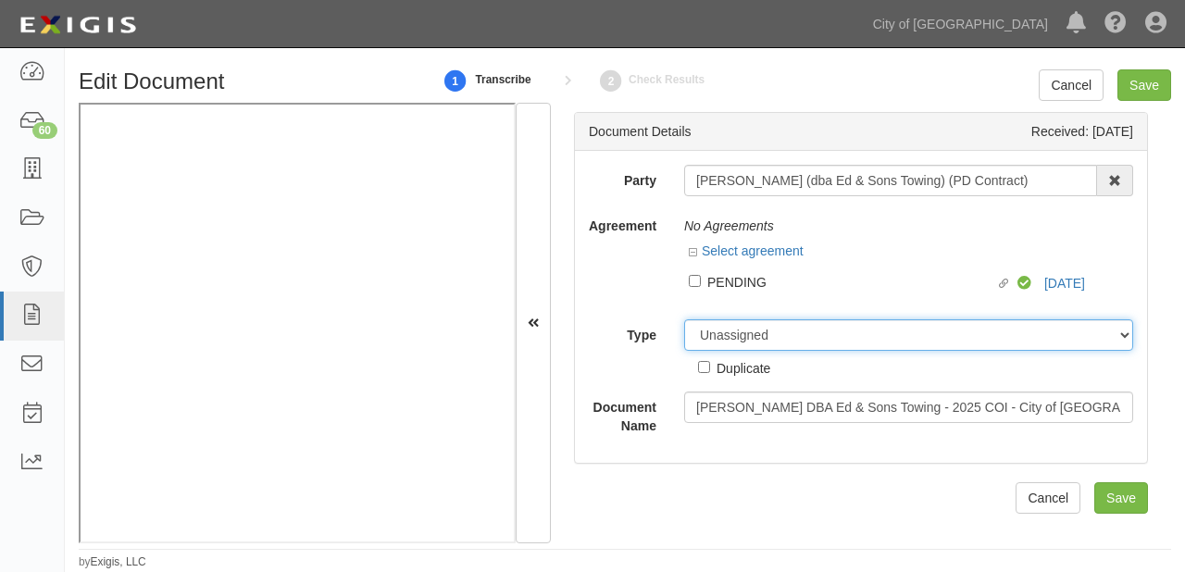
click at [770, 330] on select "Unassigned Binder Cancellation Notice Certificate Contract Endorsement Insuranc…" at bounding box center [908, 334] width 449 height 31
select select "OtherDetail"
click at [684, 319] on select "Unassigned Binder Cancellation Notice Certificate Contract Endorsement Insuranc…" at bounding box center [908, 334] width 449 height 31
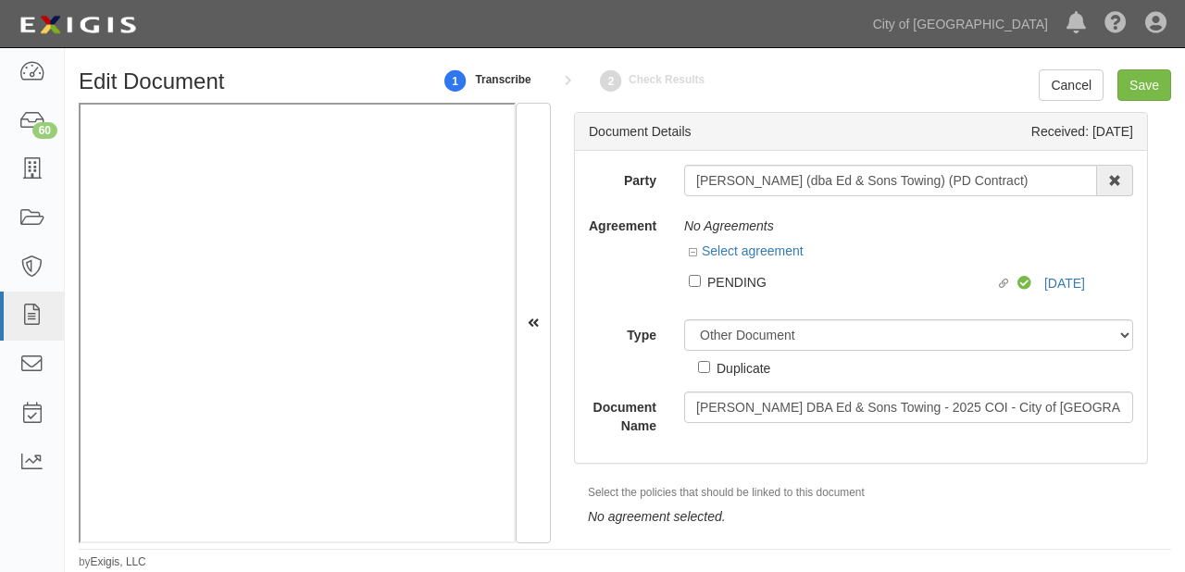
click at [733, 374] on div "Duplicate" at bounding box center [743, 367] width 54 height 20
click at [710, 373] on input "Duplicate" at bounding box center [704, 367] width 12 height 12
checkbox input "true"
click at [1142, 77] on input "Save" at bounding box center [1144, 84] width 54 height 31
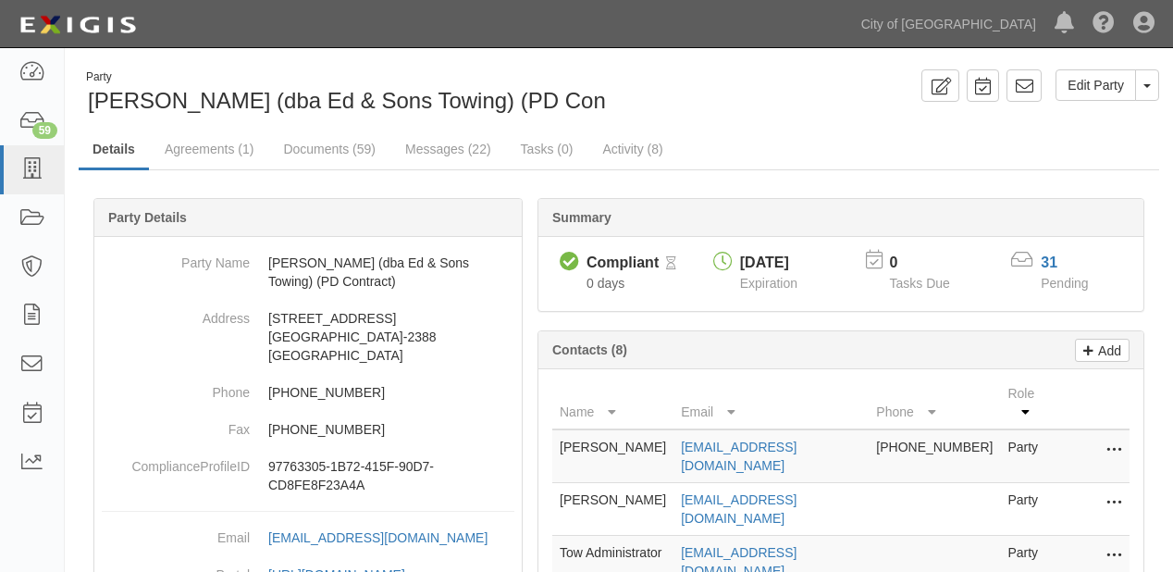
click at [309, 155] on link "Documents (59)" at bounding box center [329, 148] width 120 height 37
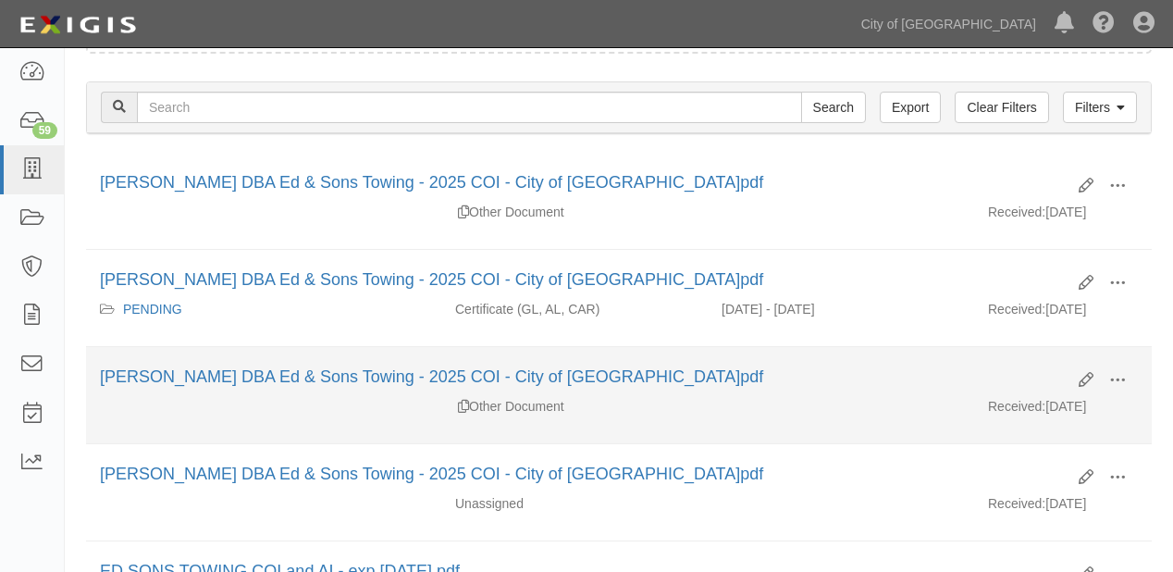
scroll to position [222, 0]
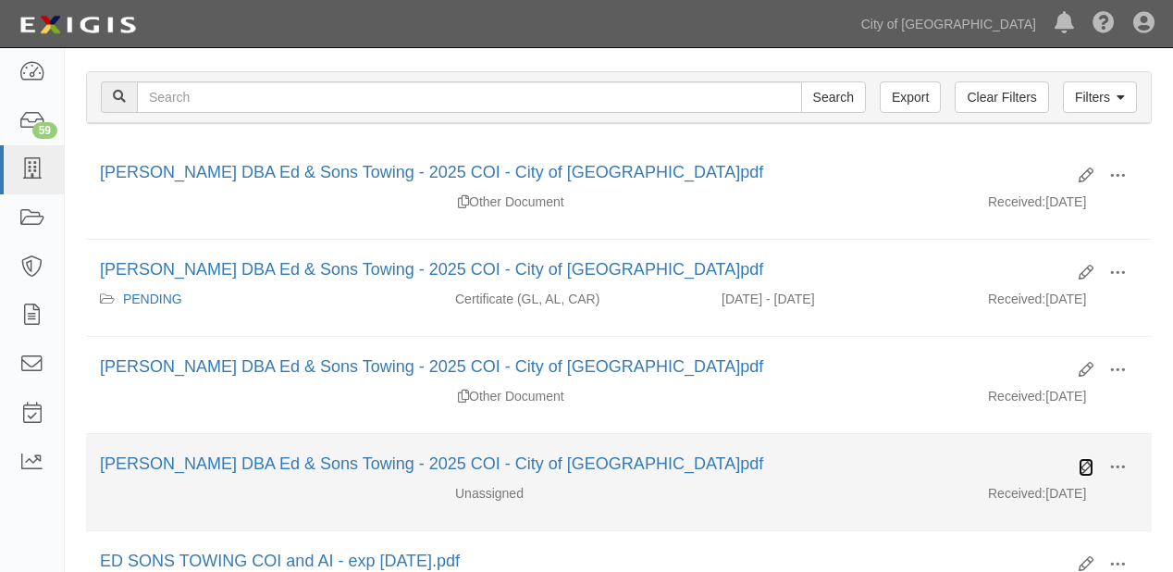
click at [1088, 463] on icon at bounding box center [1086, 467] width 15 height 15
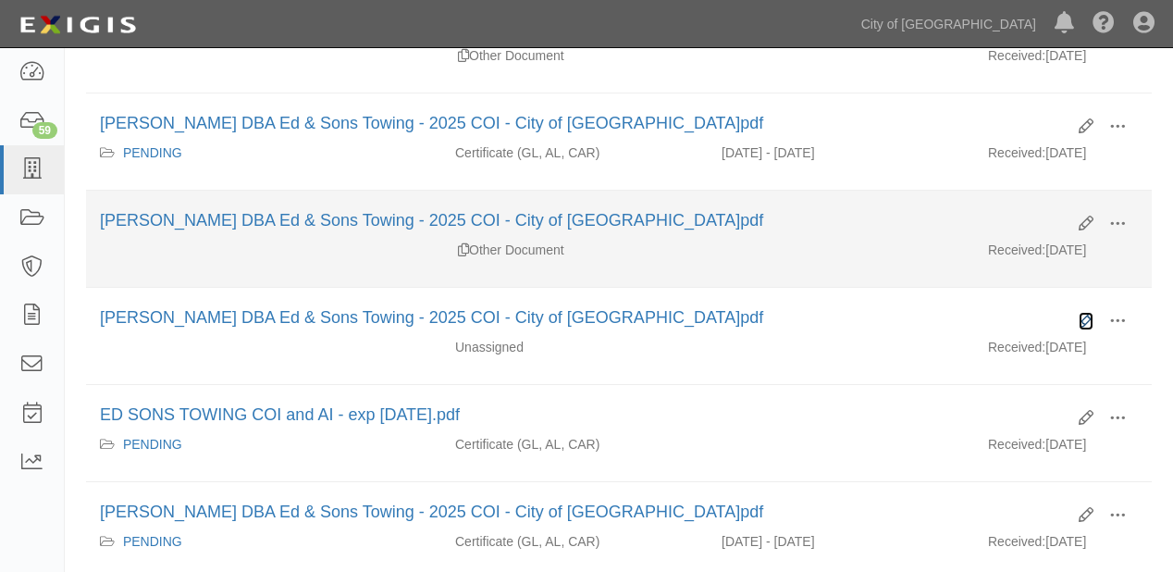
scroll to position [370, 0]
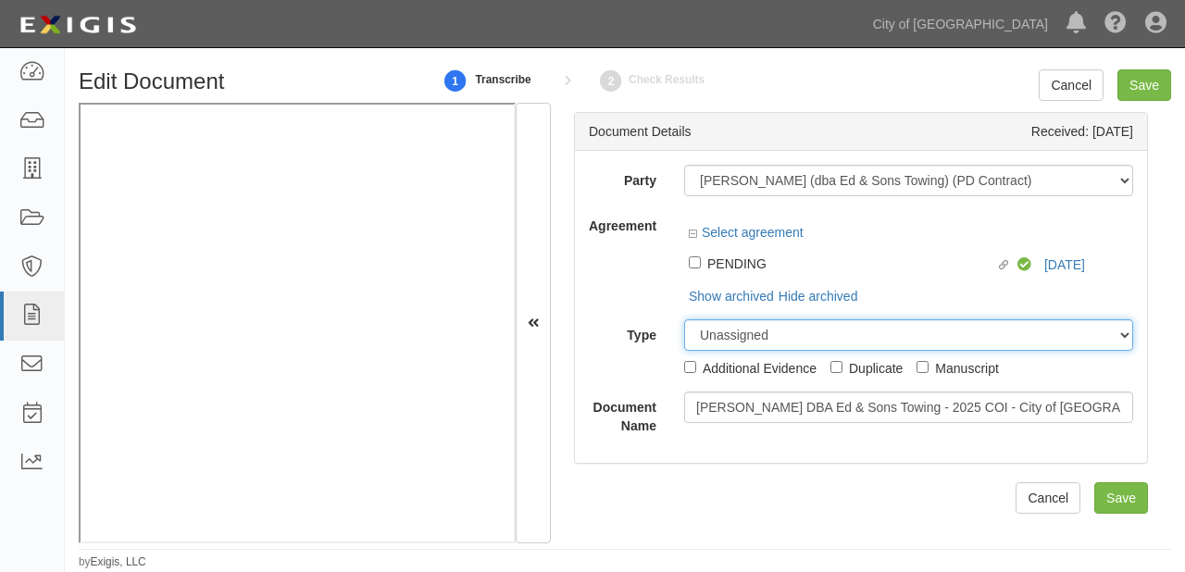
click at [744, 338] on select "Unassigned Binder Cancellation Notice Certificate Contract Endorsement Insuranc…" at bounding box center [908, 334] width 449 height 31
select select "OtherDetail"
click at [684, 319] on select "Unassigned Binder Cancellation Notice Certificate Contract Endorsement Insuranc…" at bounding box center [908, 334] width 449 height 31
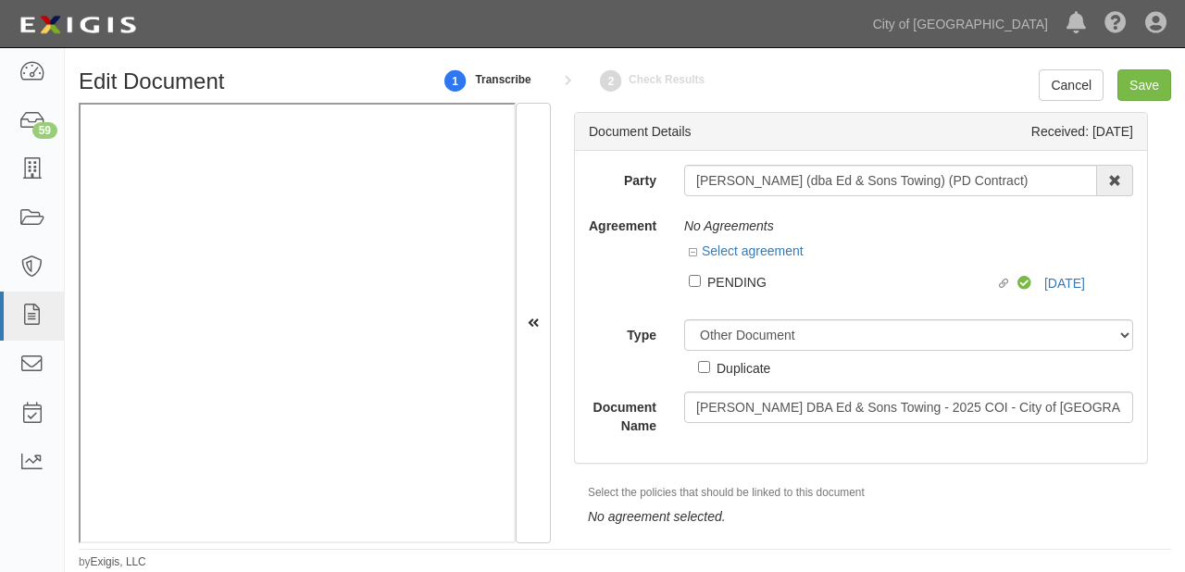
click at [718, 366] on div "Duplicate" at bounding box center [743, 367] width 54 height 20
click at [710, 366] on input "Duplicate" at bounding box center [704, 367] width 12 height 12
checkbox input "true"
click at [1146, 85] on input "Save" at bounding box center [1144, 84] width 54 height 31
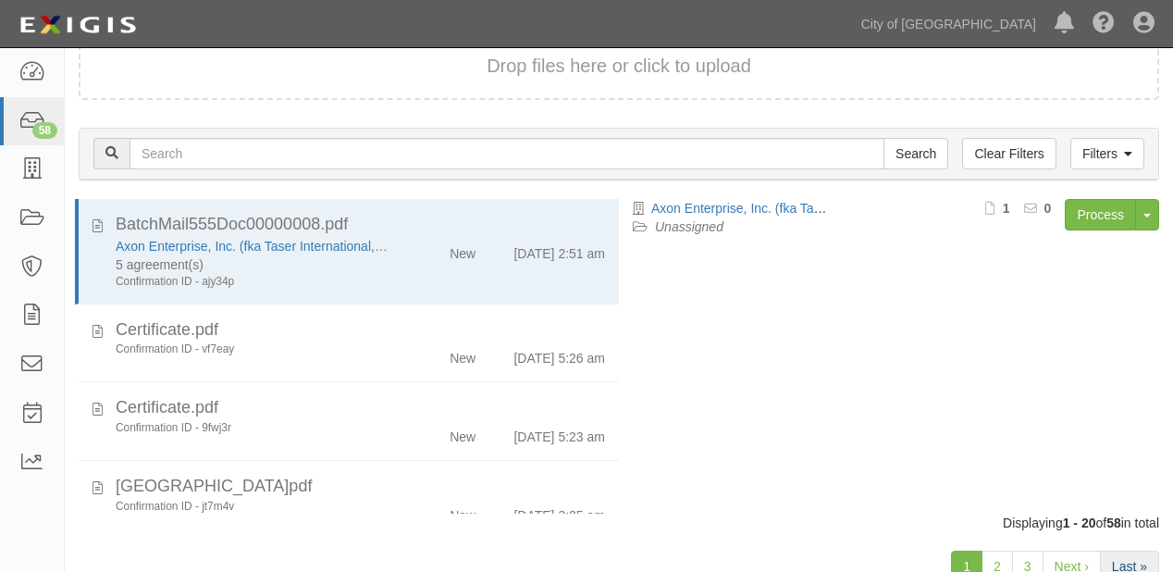
scroll to position [129, 0]
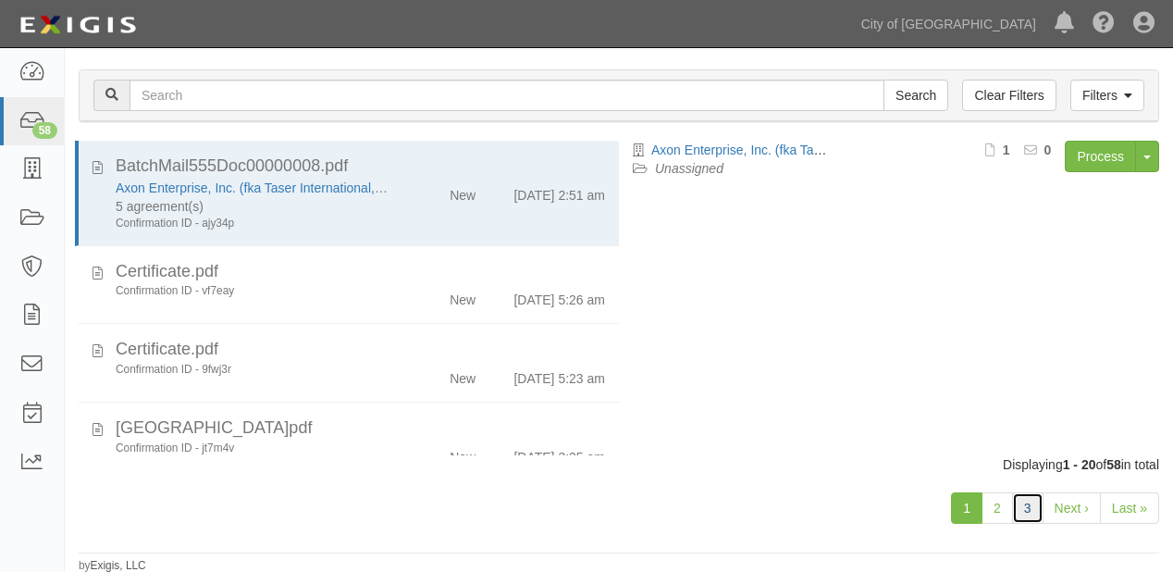
click at [1033, 520] on link "3" at bounding box center [1027, 507] width 31 height 31
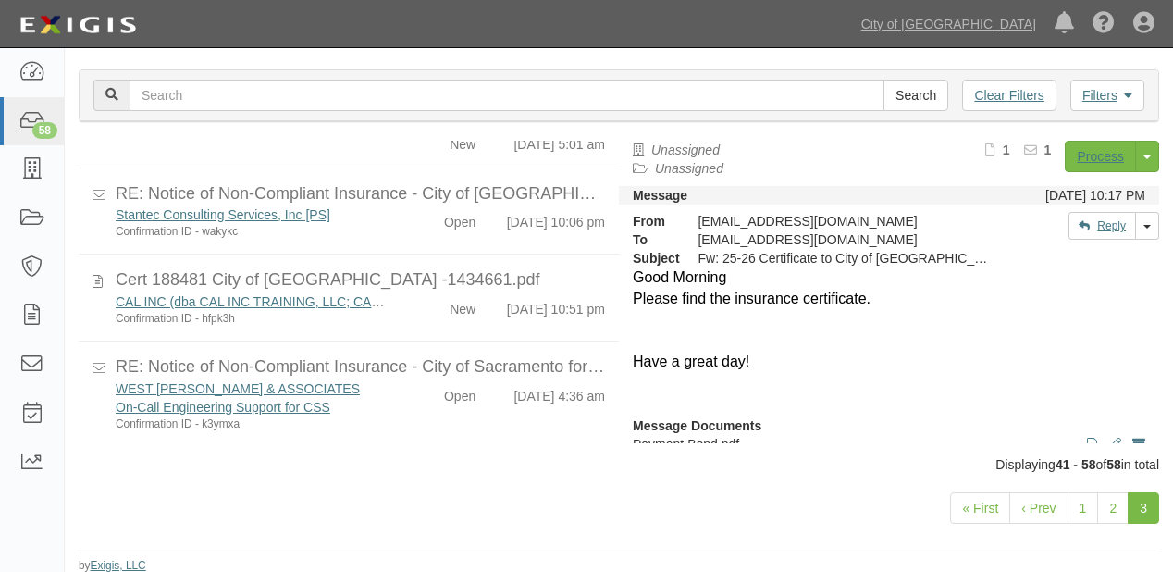
scroll to position [1285, 0]
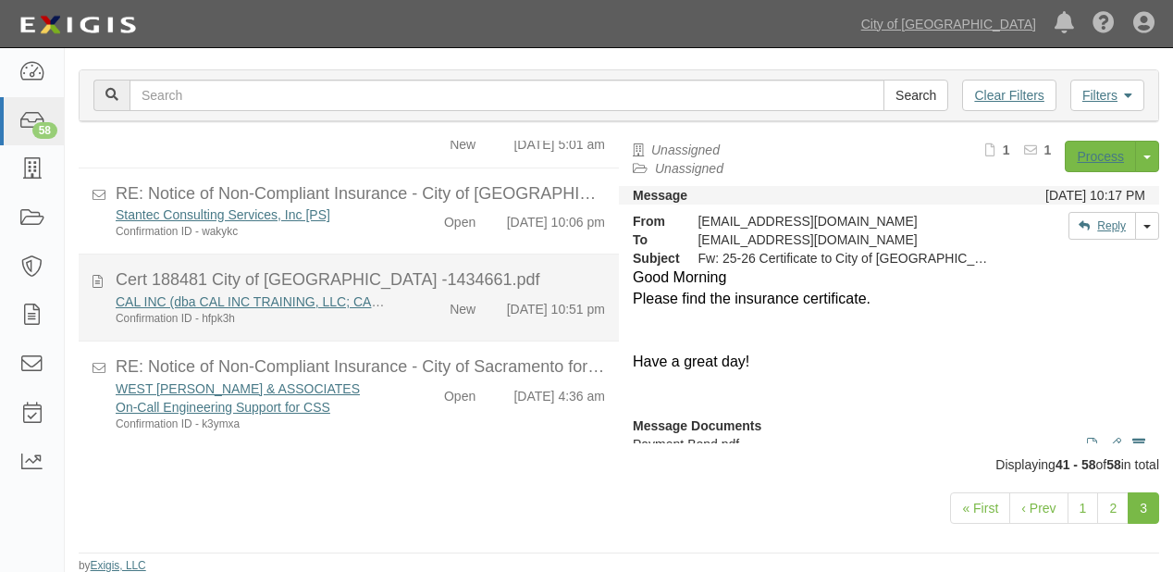
click at [450, 300] on div "New" at bounding box center [463, 305] width 26 height 26
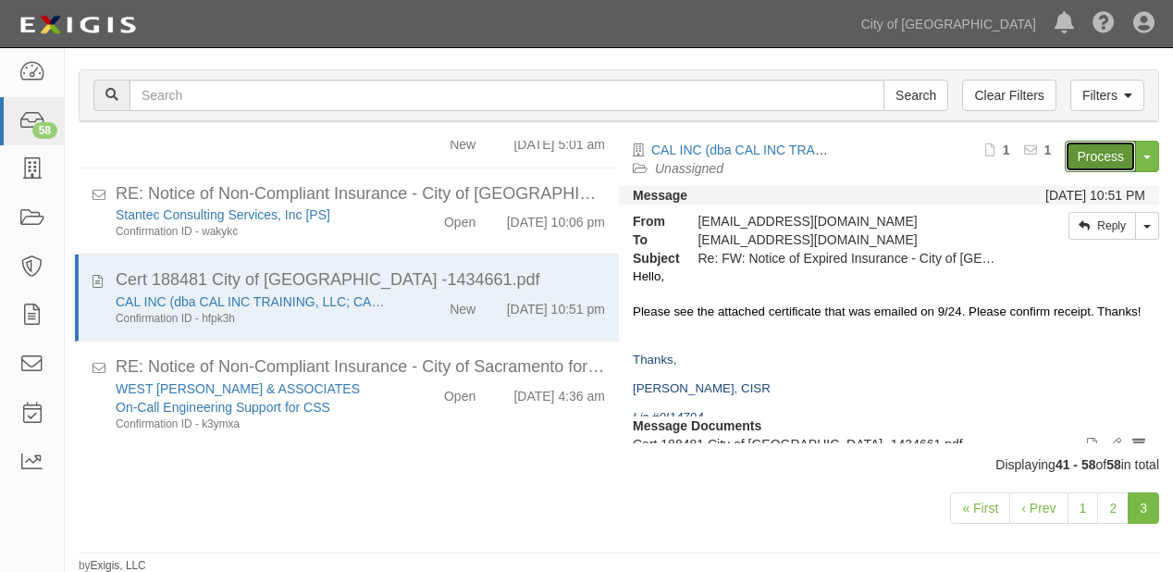
click at [1065, 160] on link "Process" at bounding box center [1100, 156] width 71 height 31
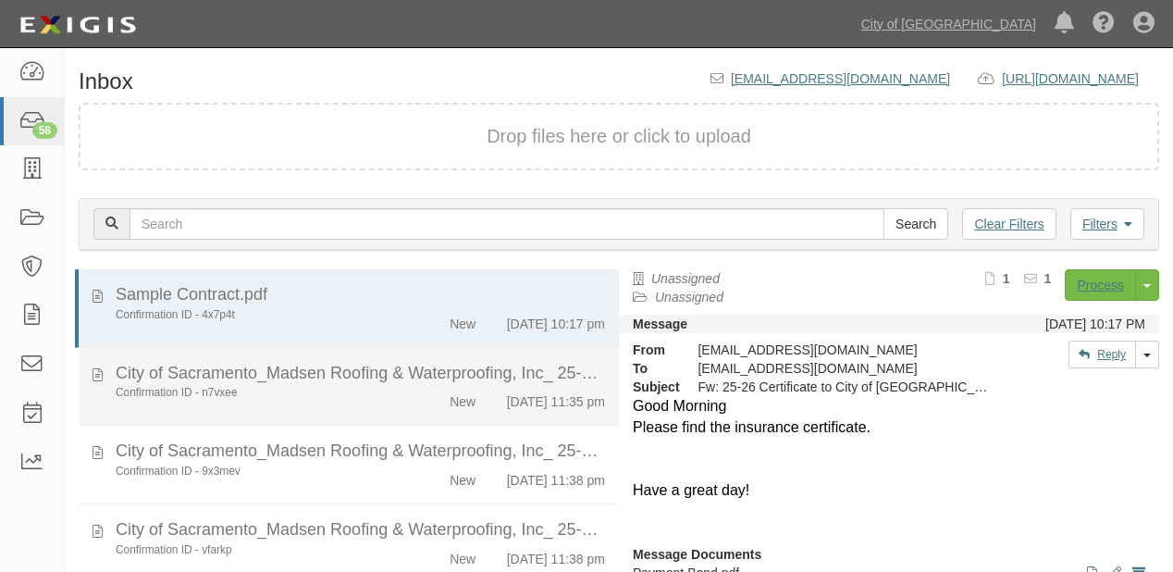
scroll to position [129, 0]
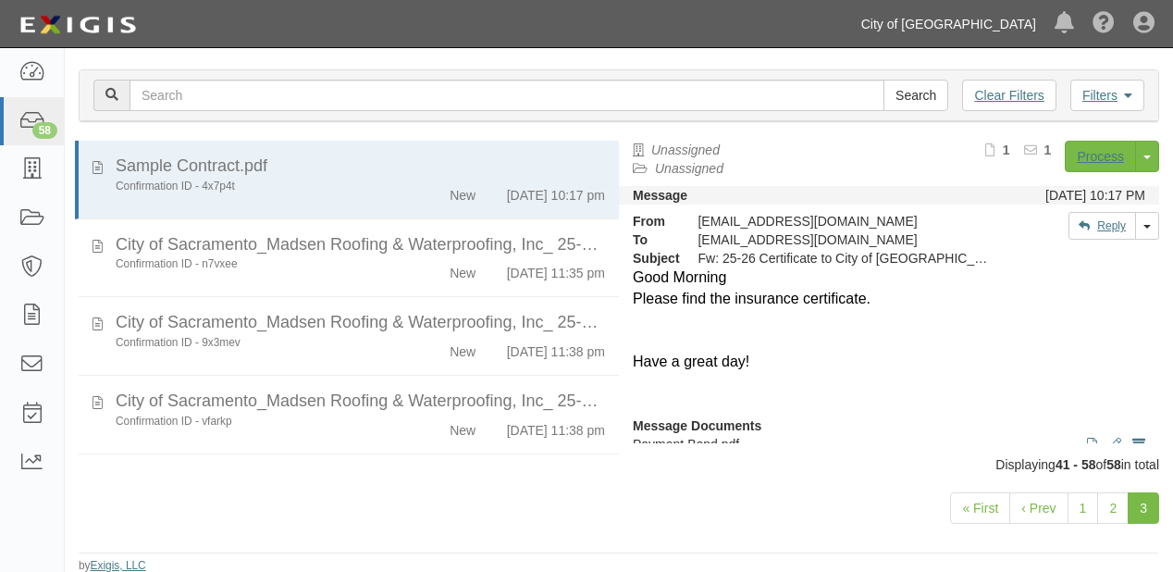
click at [973, 20] on link "City of [GEOGRAPHIC_DATA]" at bounding box center [948, 24] width 193 height 37
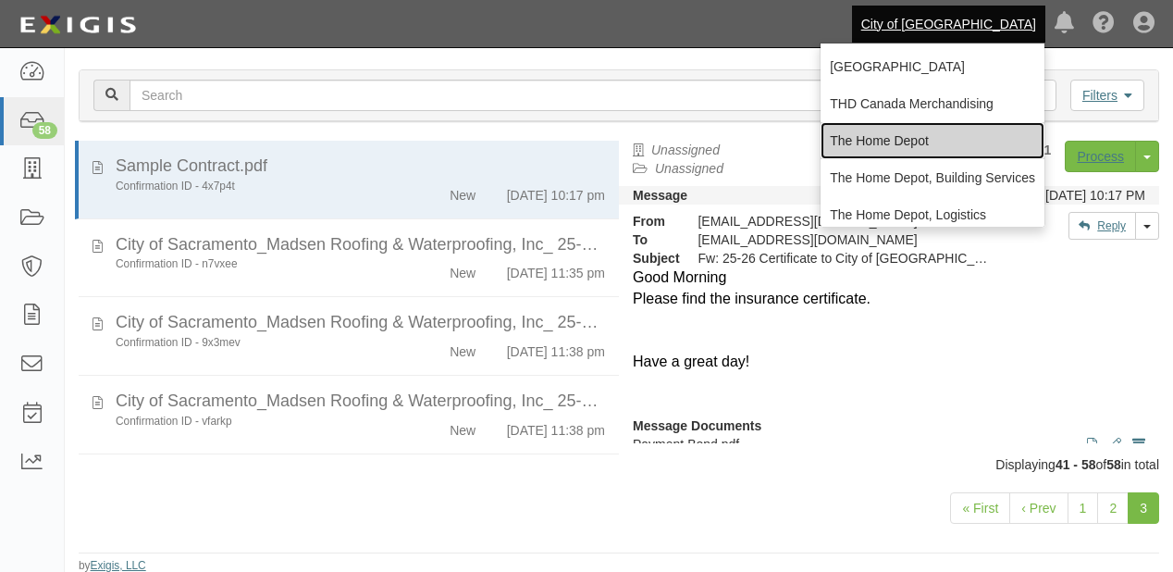
click at [896, 144] on link "The Home Depot" at bounding box center [933, 140] width 224 height 37
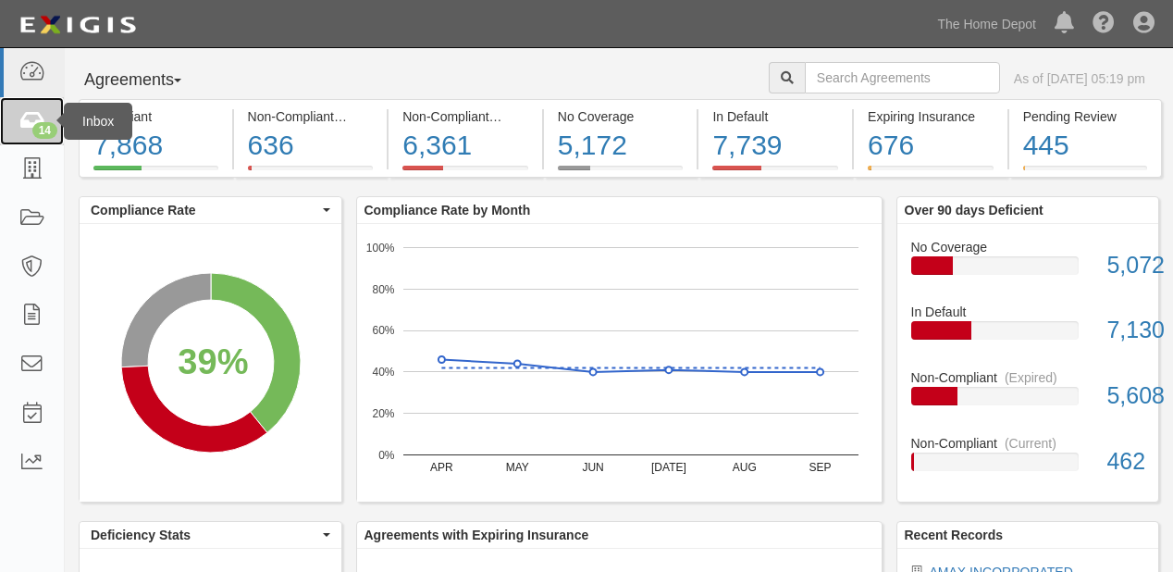
click at [8, 112] on link "14" at bounding box center [32, 121] width 64 height 49
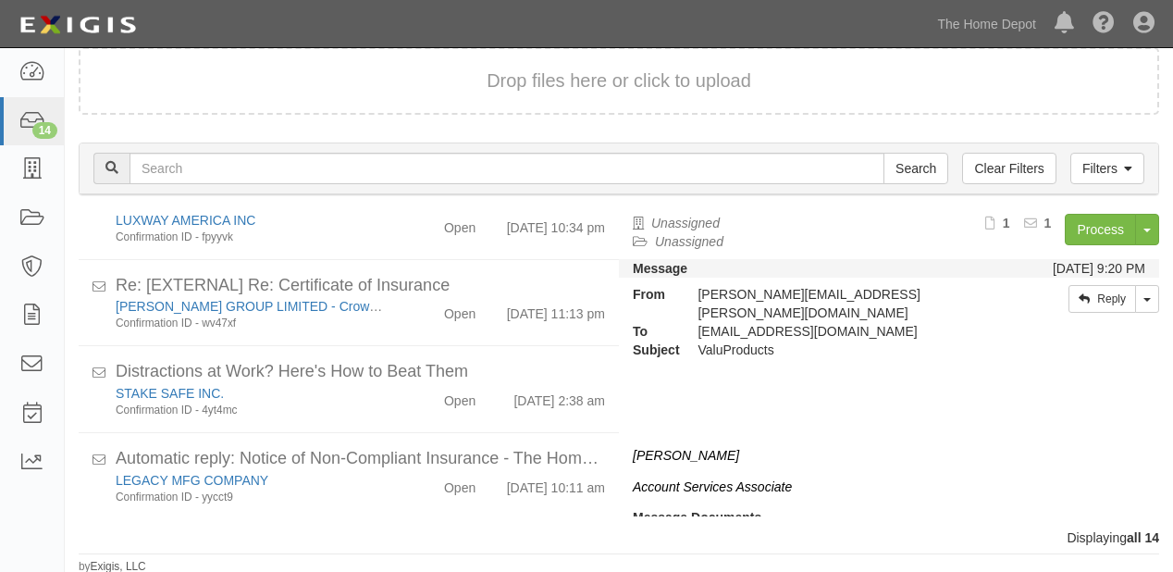
scroll to position [931, 0]
